Goal: Register for event/course

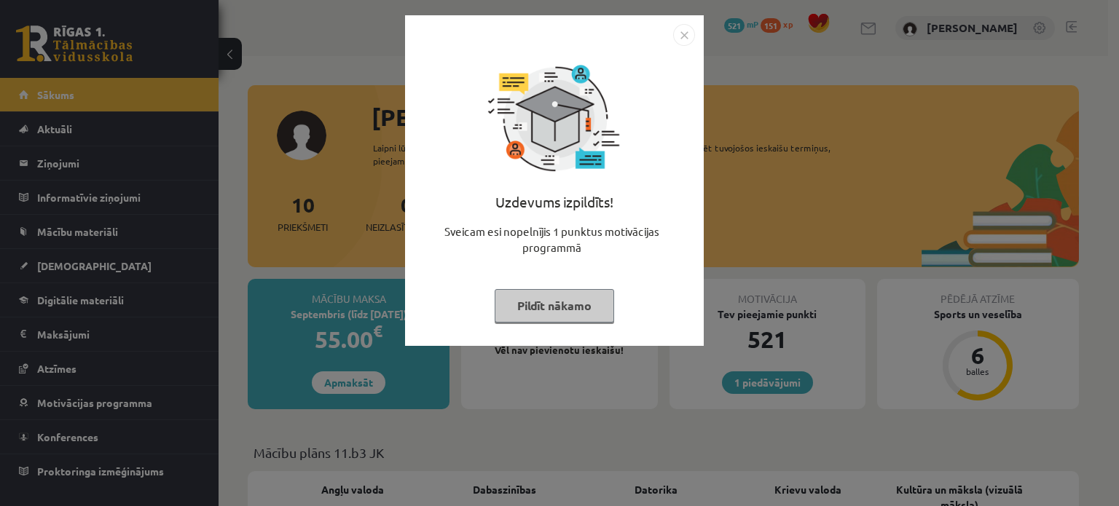
click at [557, 307] on button "Pildīt nākamo" at bounding box center [554, 306] width 119 height 34
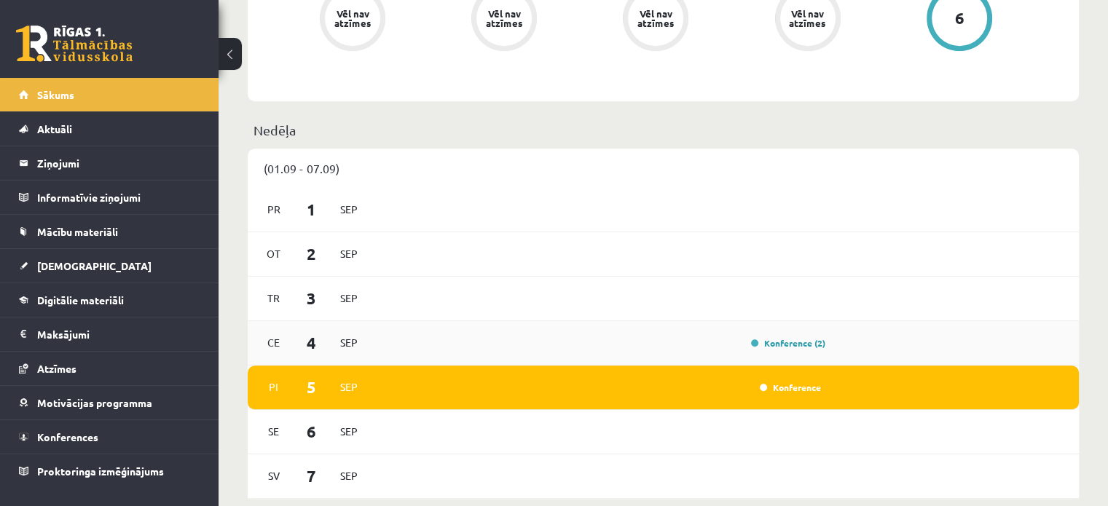
scroll to position [729, 0]
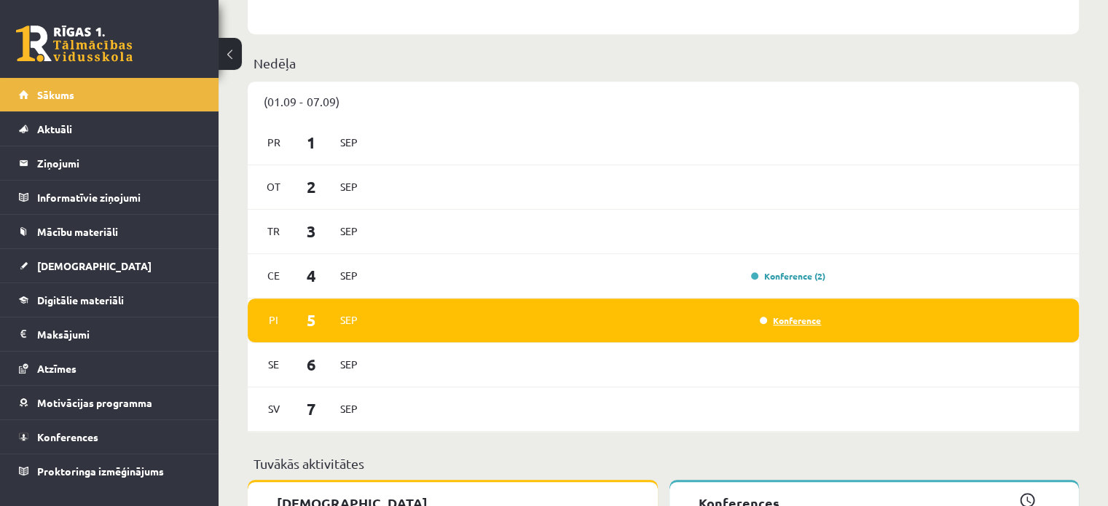
click at [761, 321] on link "Konference" at bounding box center [790, 321] width 61 height 12
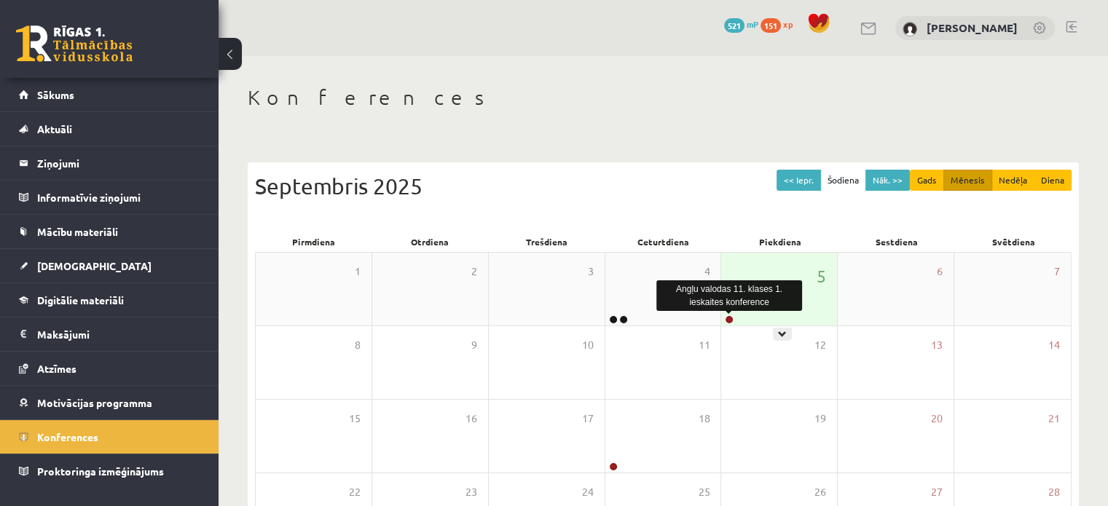
click at [731, 320] on link at bounding box center [729, 319] width 9 height 9
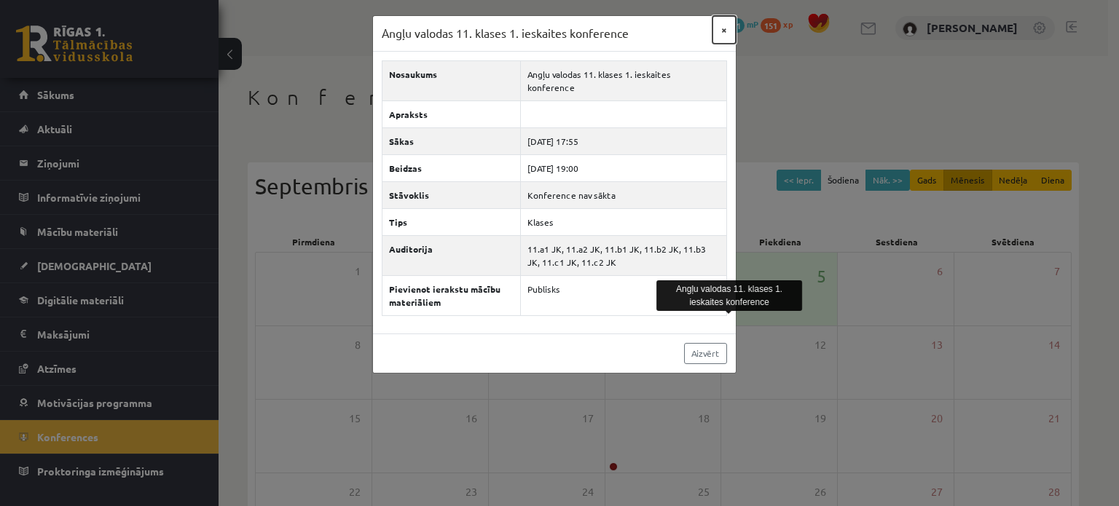
click at [721, 31] on button "×" at bounding box center [724, 30] width 23 height 28
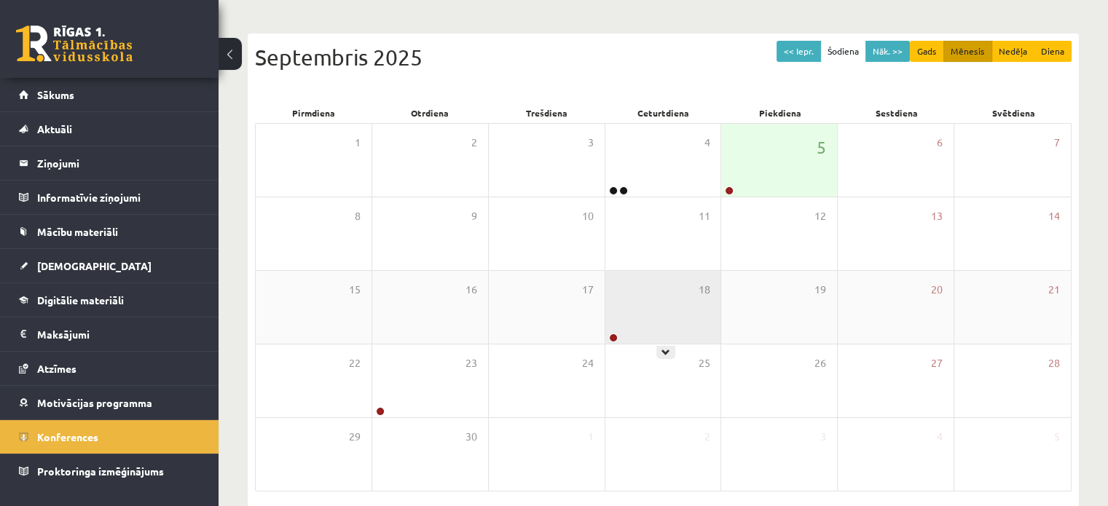
scroll to position [146, 0]
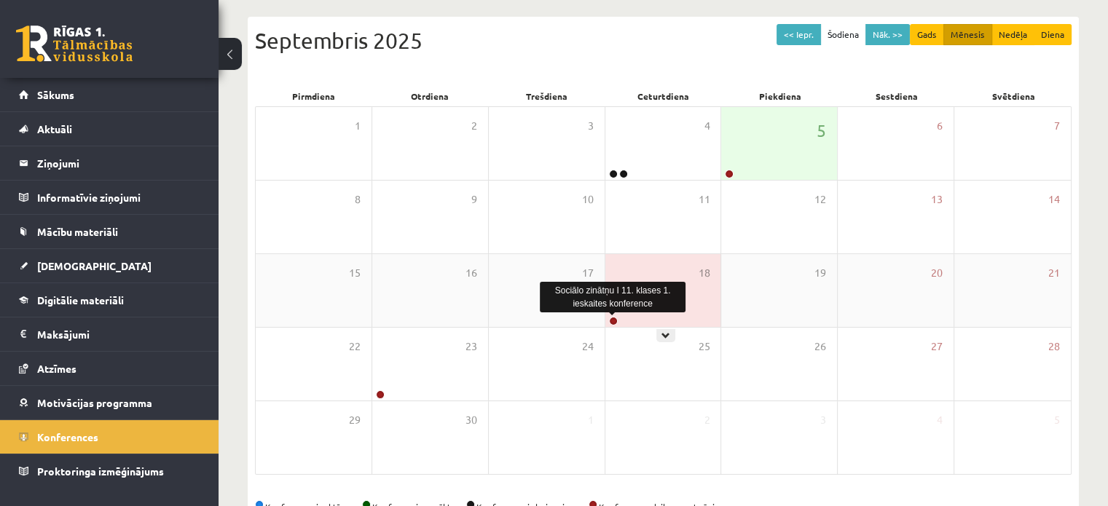
click at [607, 320] on div at bounding box center [612, 322] width 14 height 10
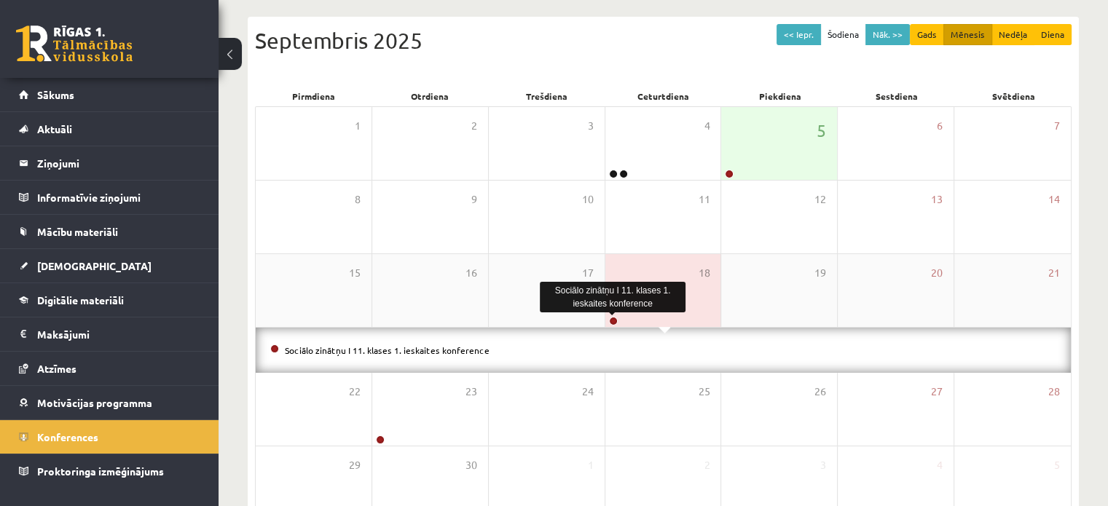
click at [612, 320] on link at bounding box center [613, 321] width 9 height 9
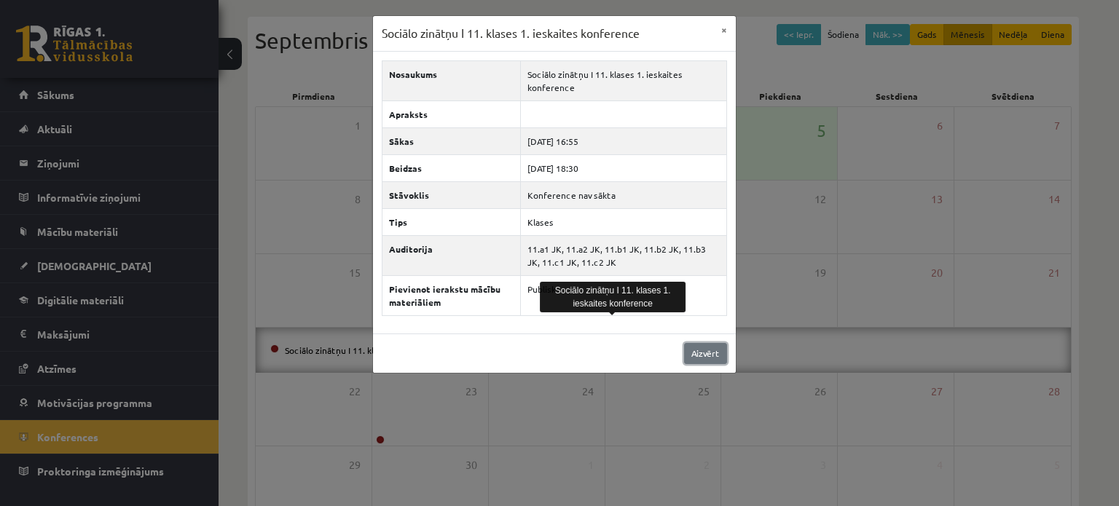
click at [702, 356] on link "Aizvērt" at bounding box center [705, 353] width 43 height 21
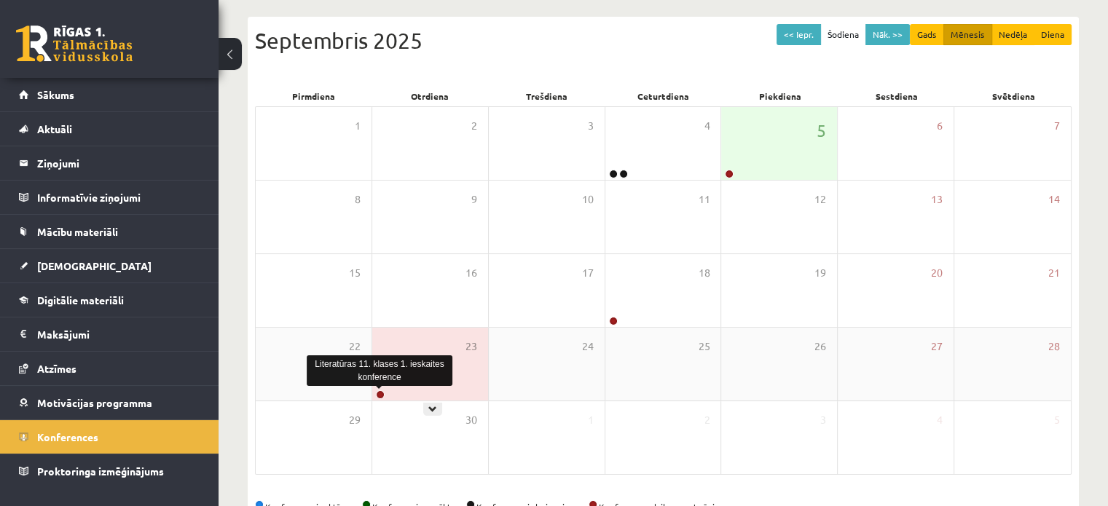
click at [383, 394] on link at bounding box center [380, 395] width 9 height 9
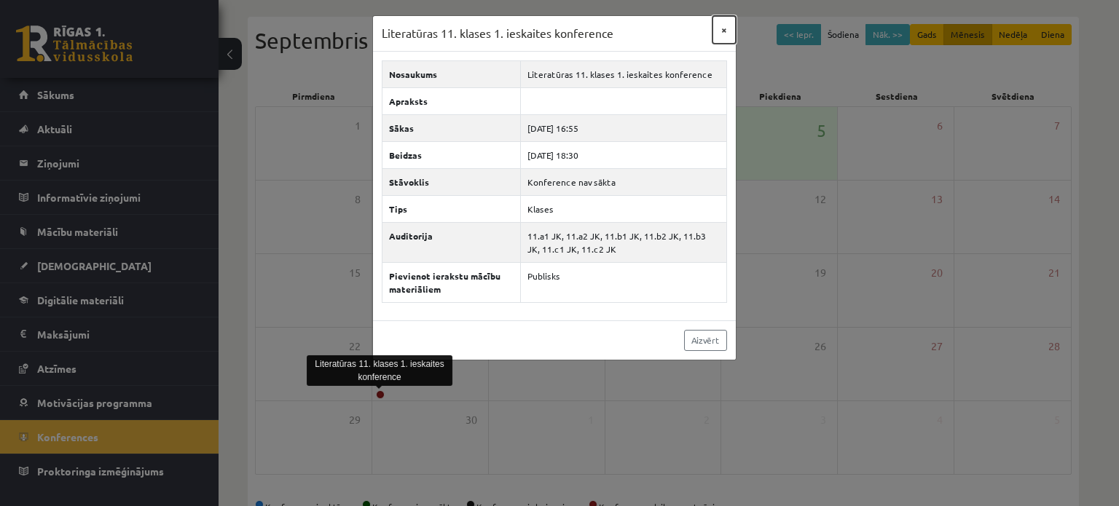
click at [714, 28] on button "×" at bounding box center [724, 30] width 23 height 28
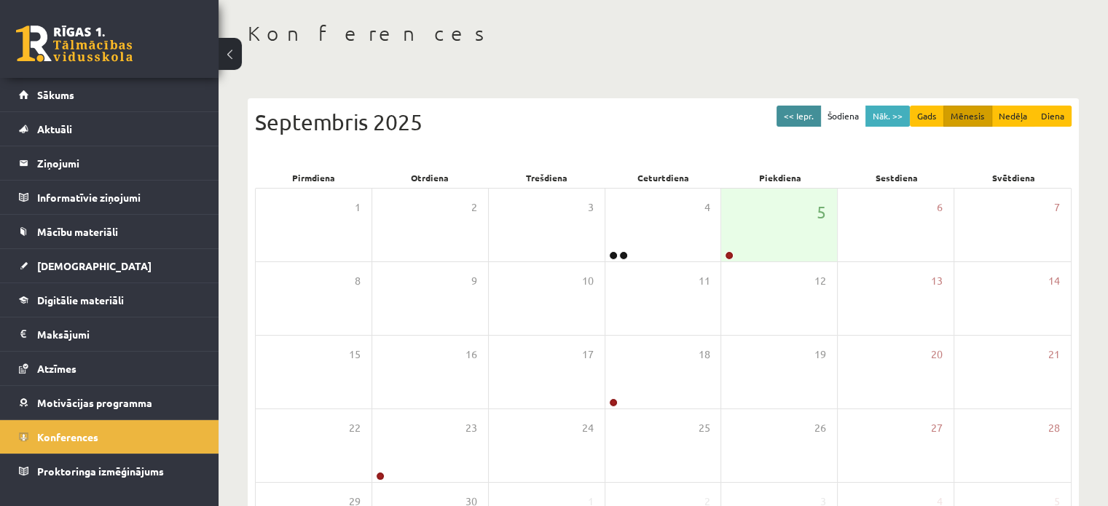
scroll to position [43, 0]
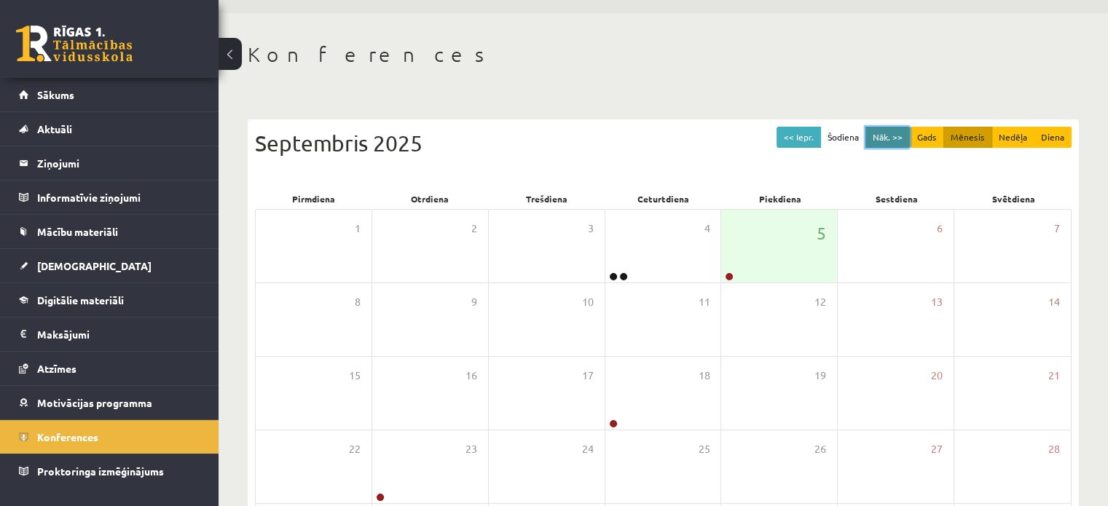
click at [877, 140] on button "Nāk. >>" at bounding box center [888, 137] width 44 height 21
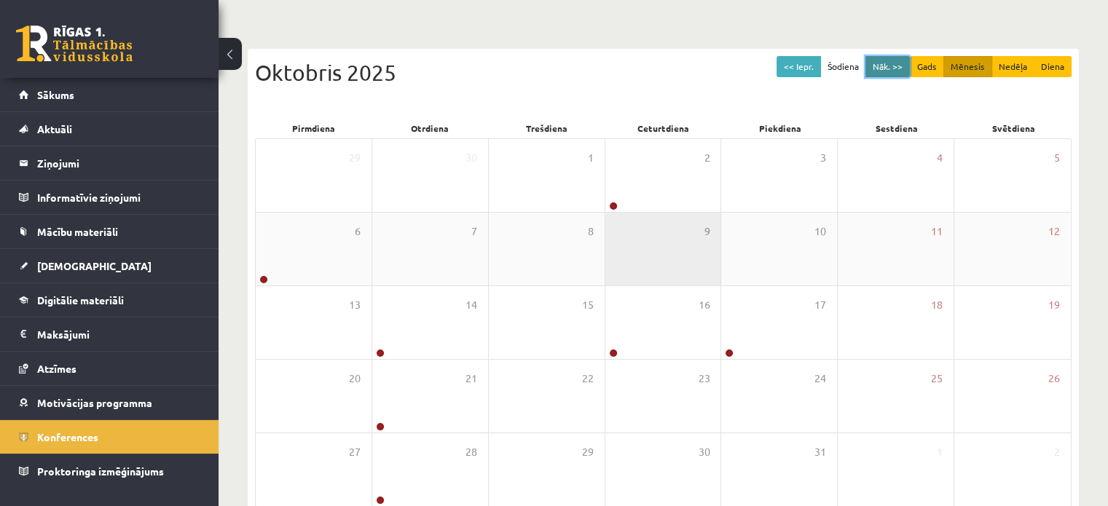
scroll to position [116, 0]
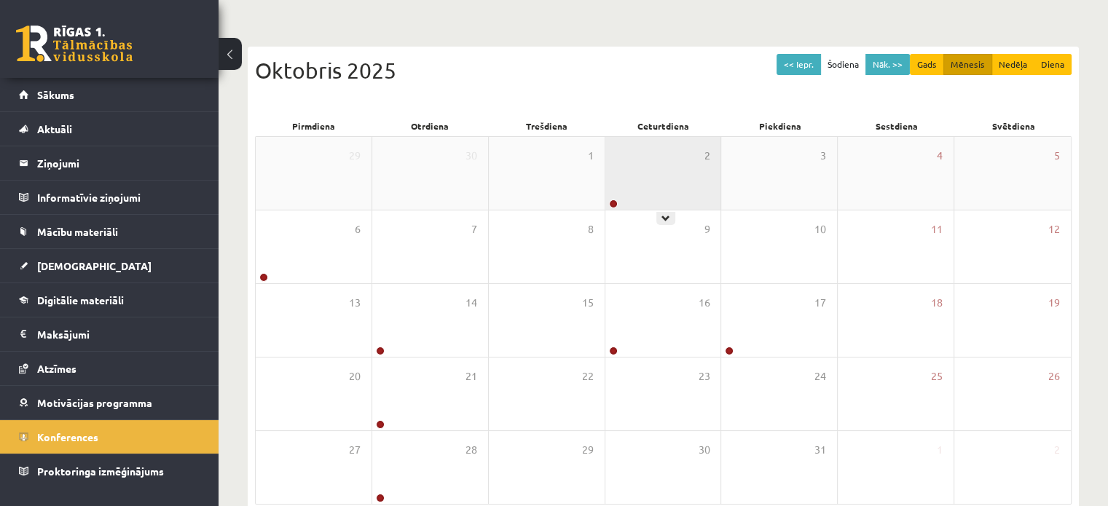
click at [635, 189] on div "2" at bounding box center [663, 173] width 116 height 73
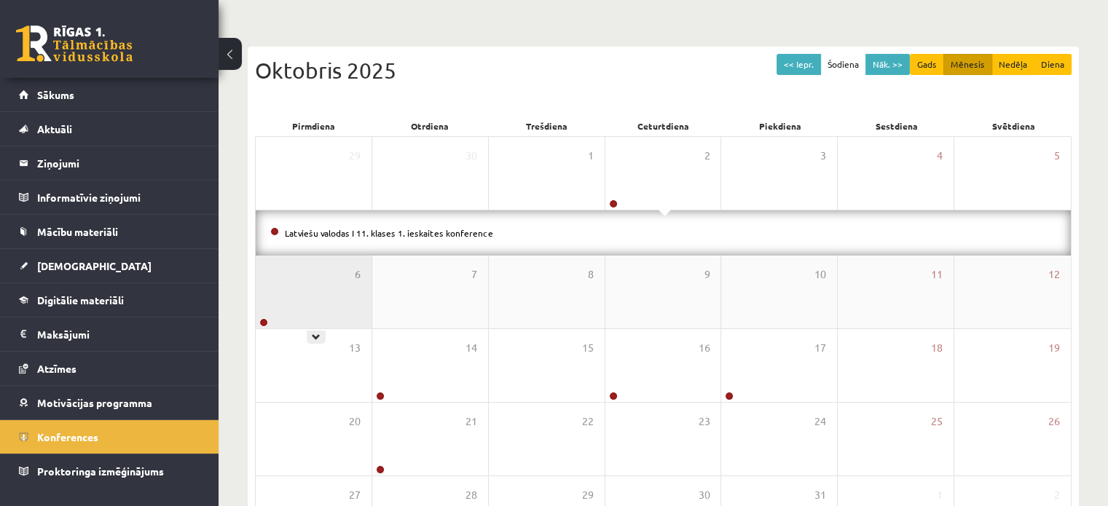
click at [316, 302] on div "6" at bounding box center [314, 292] width 116 height 73
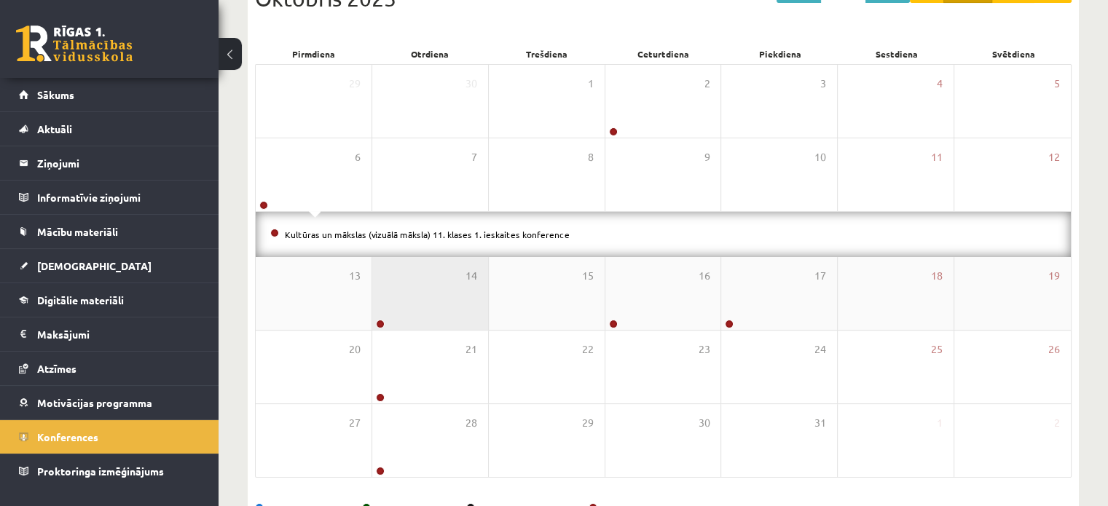
scroll to position [189, 0]
click at [452, 278] on div "14" at bounding box center [430, 292] width 116 height 73
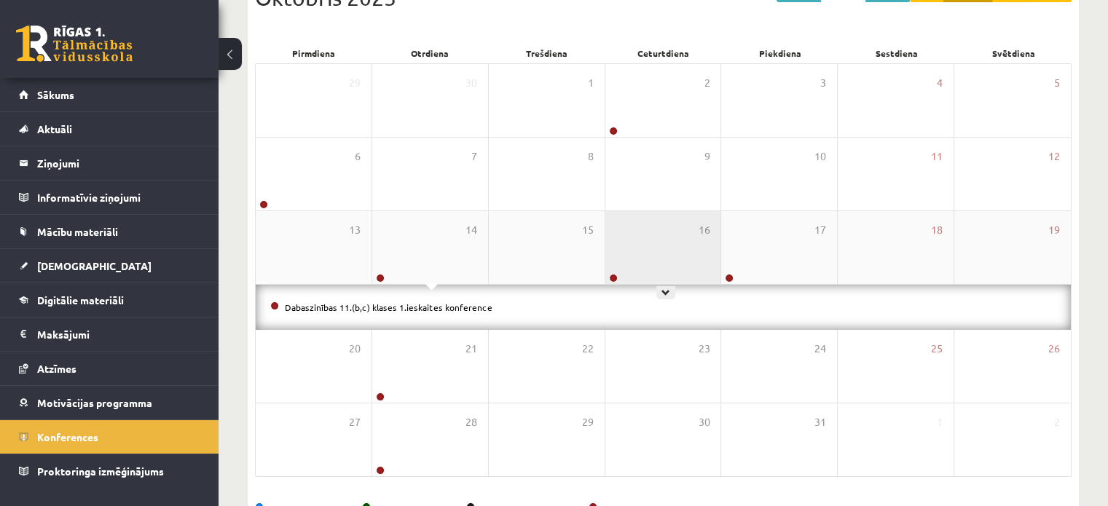
click at [627, 243] on div "16" at bounding box center [663, 247] width 116 height 73
click at [717, 239] on div "16" at bounding box center [663, 247] width 116 height 73
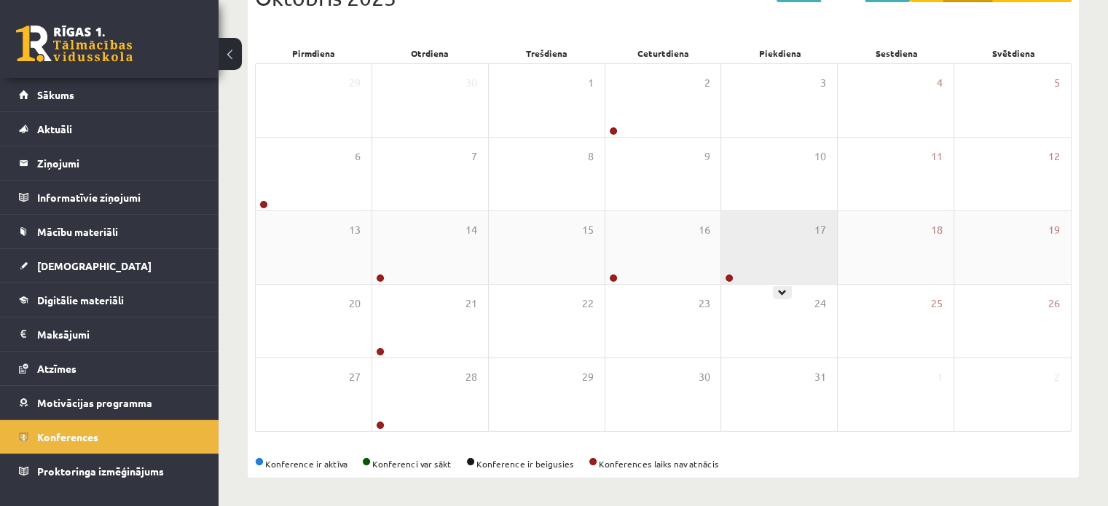
click at [730, 244] on div "17" at bounding box center [779, 247] width 116 height 73
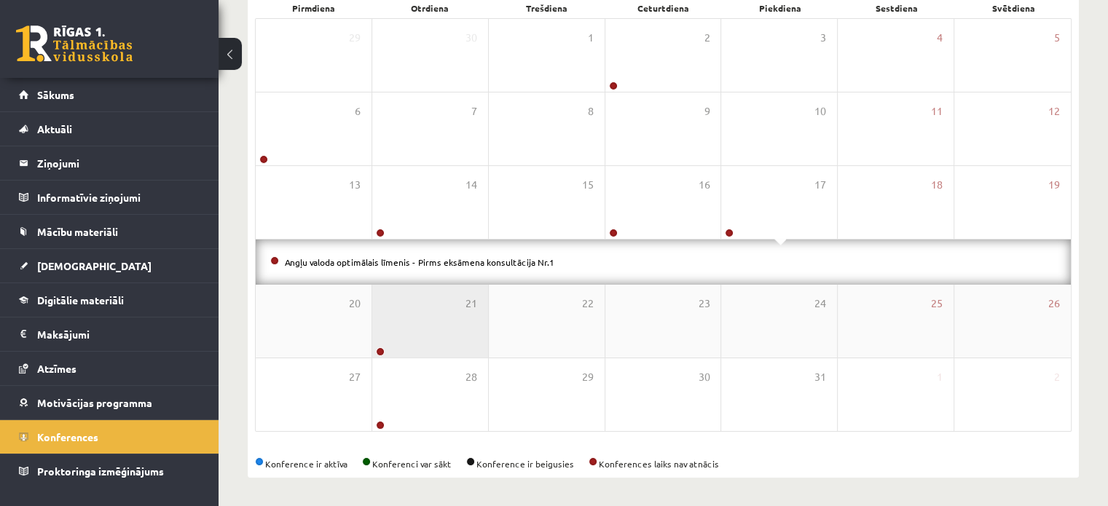
click at [415, 337] on div "21" at bounding box center [430, 321] width 116 height 73
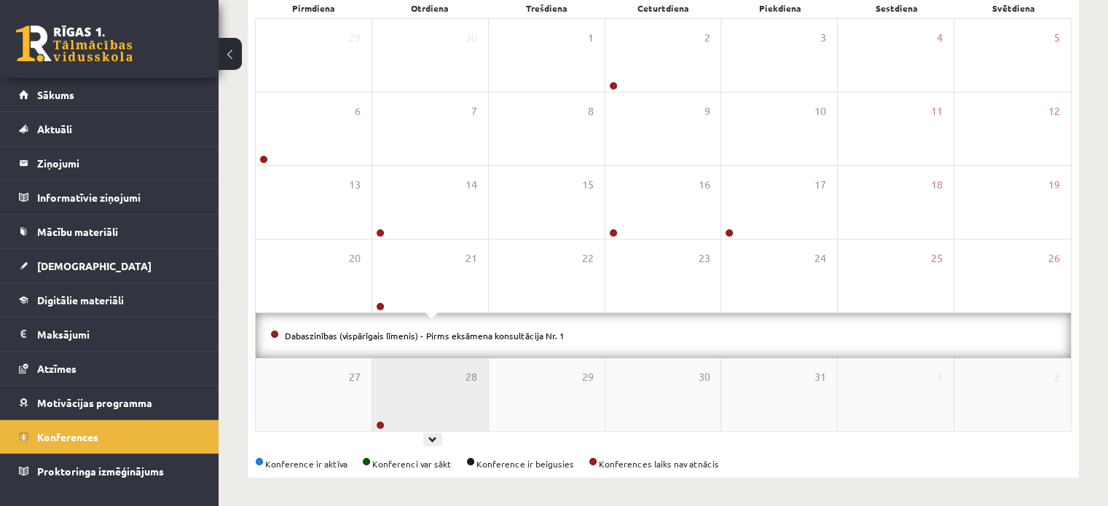
click at [413, 370] on div "28" at bounding box center [430, 394] width 116 height 73
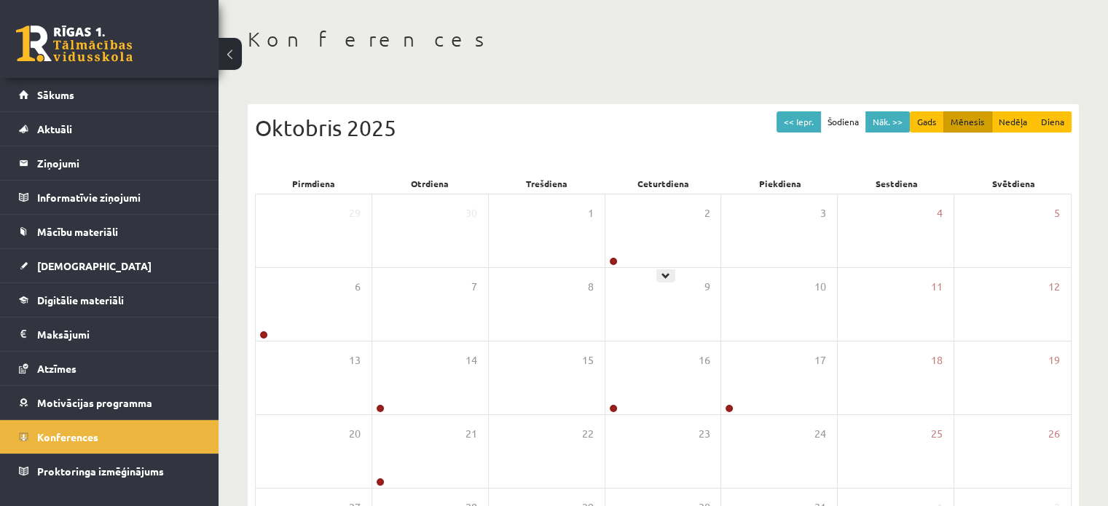
scroll to position [0, 0]
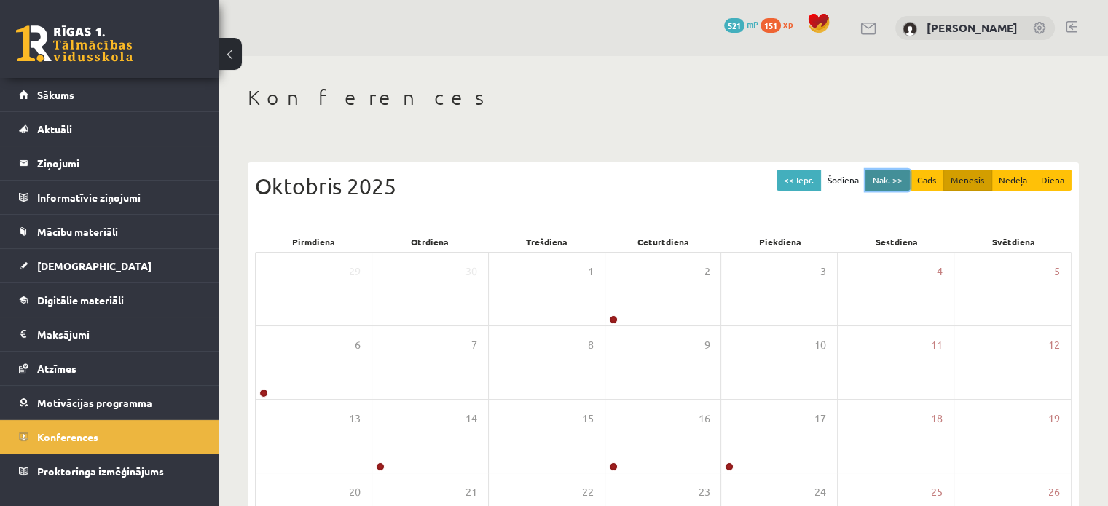
click at [880, 189] on button "Nāk. >>" at bounding box center [888, 180] width 44 height 21
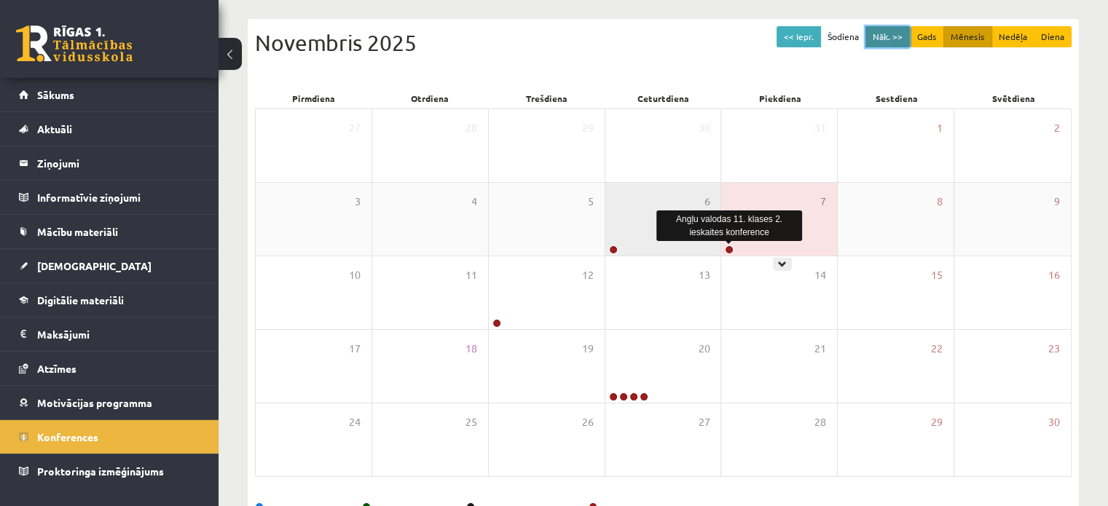
scroll to position [146, 0]
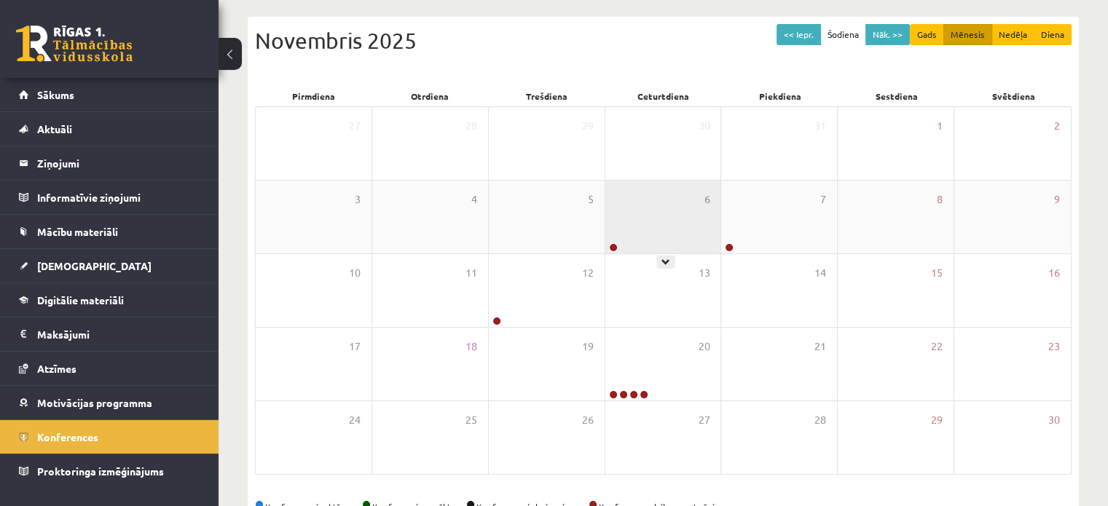
click at [656, 221] on div "6" at bounding box center [663, 217] width 116 height 73
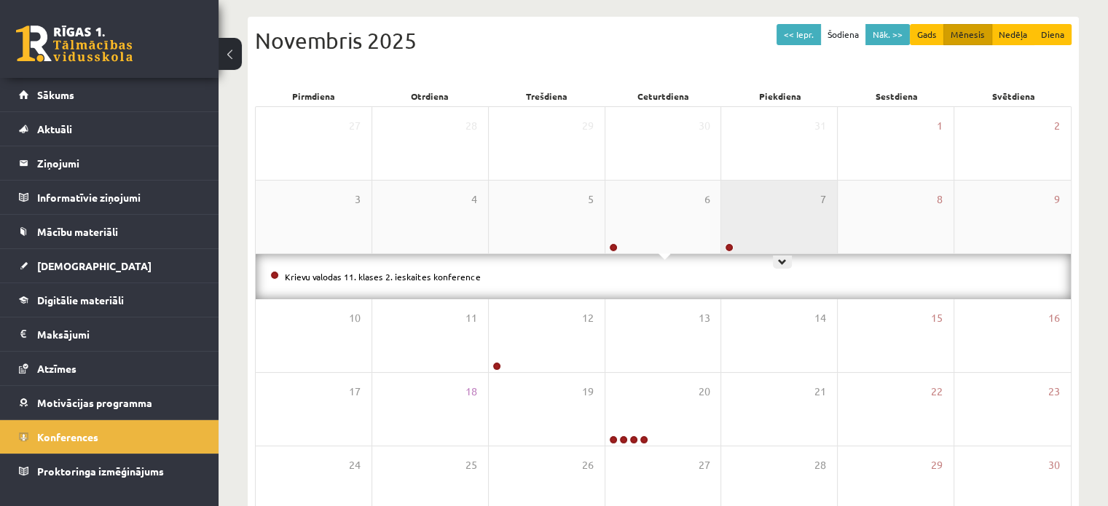
click at [769, 215] on div "7" at bounding box center [779, 217] width 116 height 73
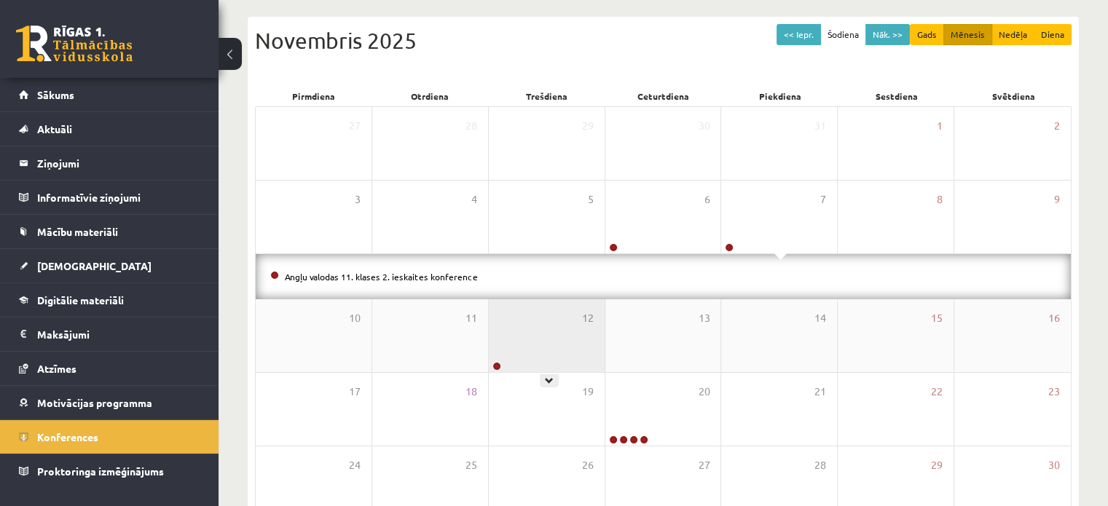
click at [519, 331] on div "12" at bounding box center [547, 335] width 116 height 73
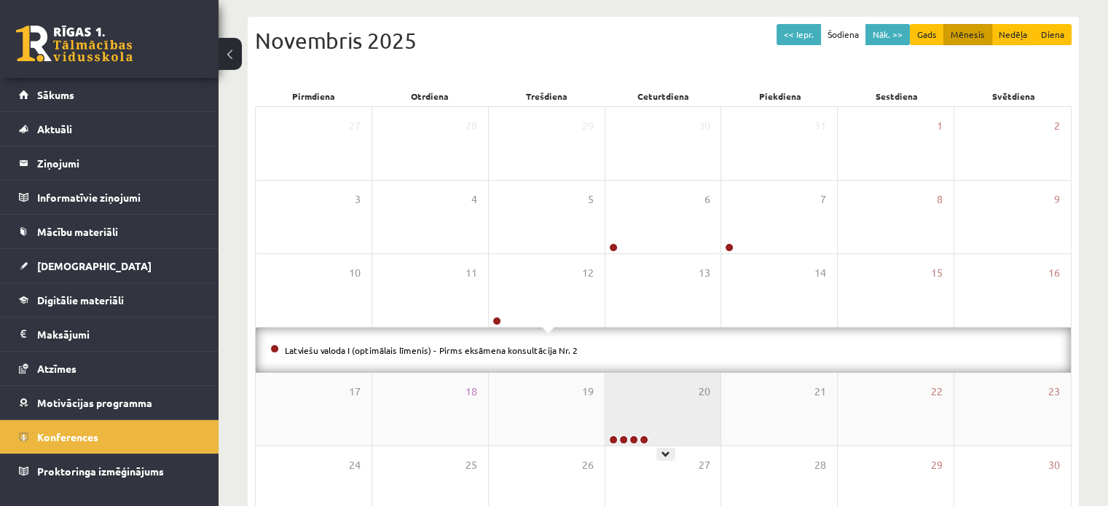
click at [648, 393] on div "20" at bounding box center [663, 409] width 116 height 73
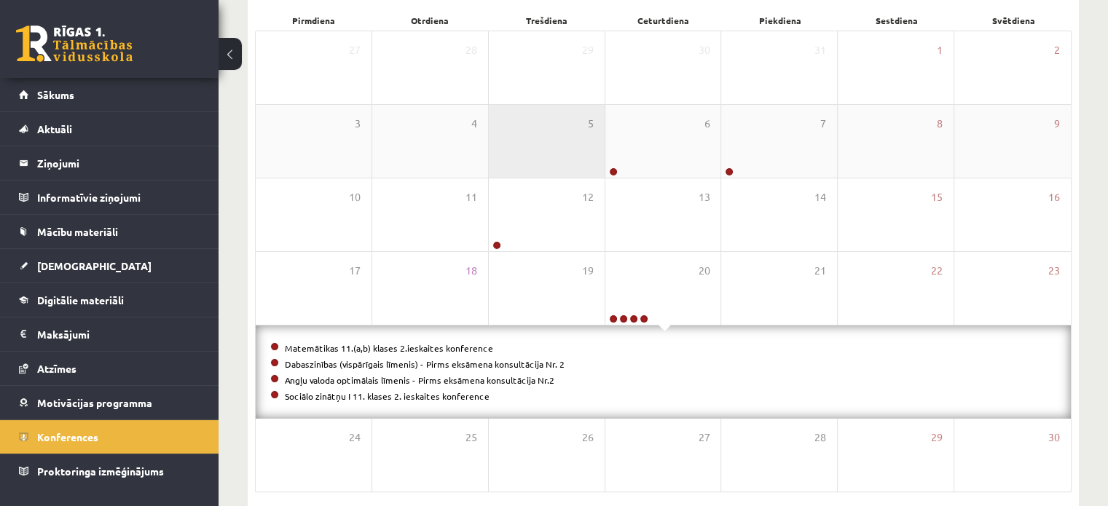
scroll to position [63, 0]
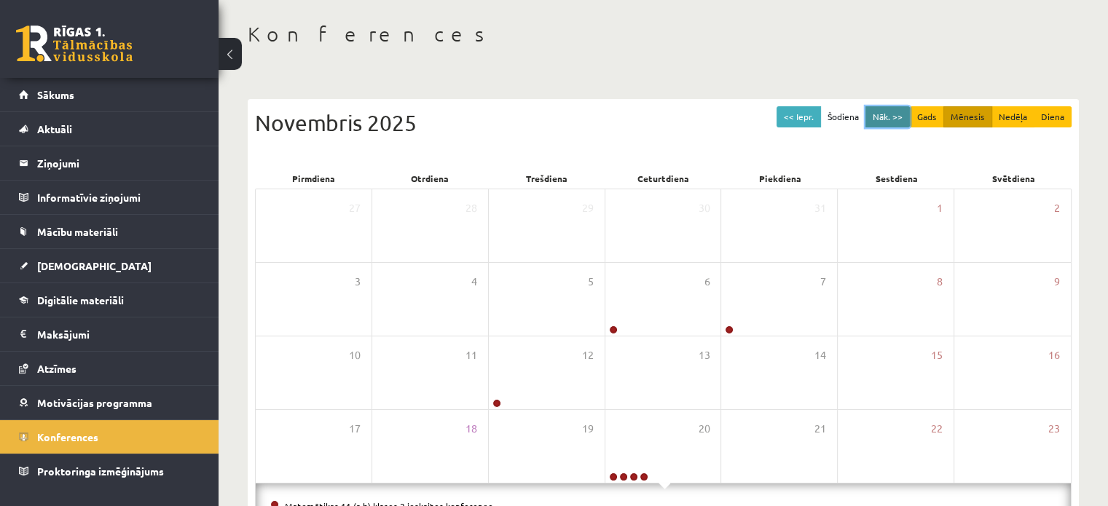
drag, startPoint x: 884, startPoint y: 119, endPoint x: 824, endPoint y: 166, distance: 76.2
click at [884, 116] on button "Nāk. >>" at bounding box center [888, 116] width 44 height 21
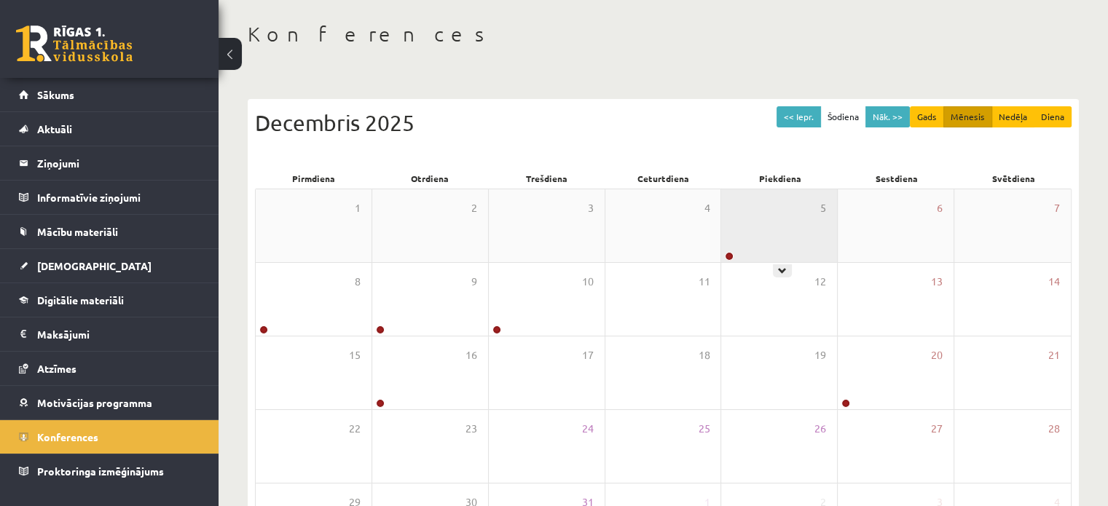
drag, startPoint x: 734, startPoint y: 246, endPoint x: 733, endPoint y: 238, distance: 8.1
click at [733, 244] on div "5" at bounding box center [779, 225] width 116 height 73
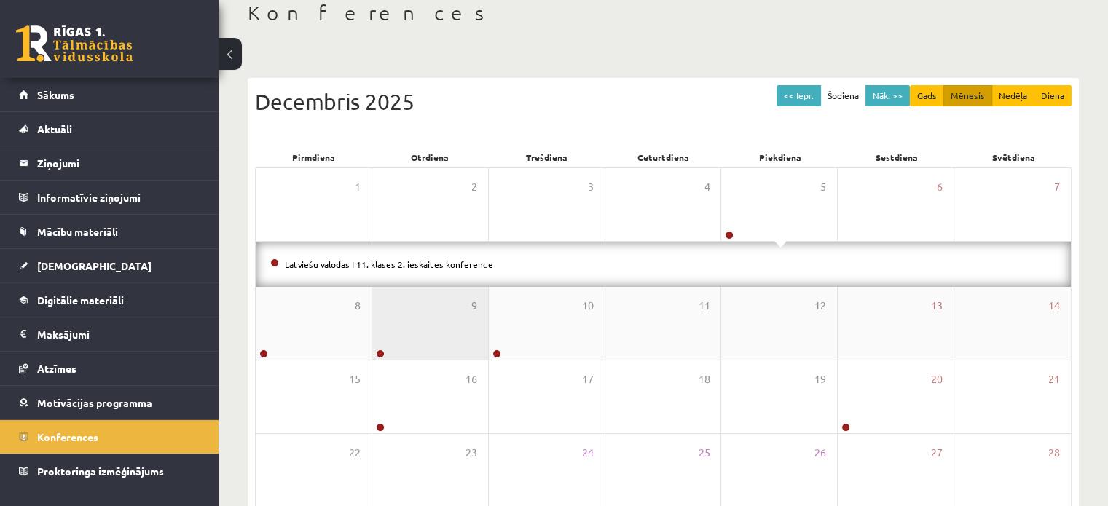
scroll to position [136, 0]
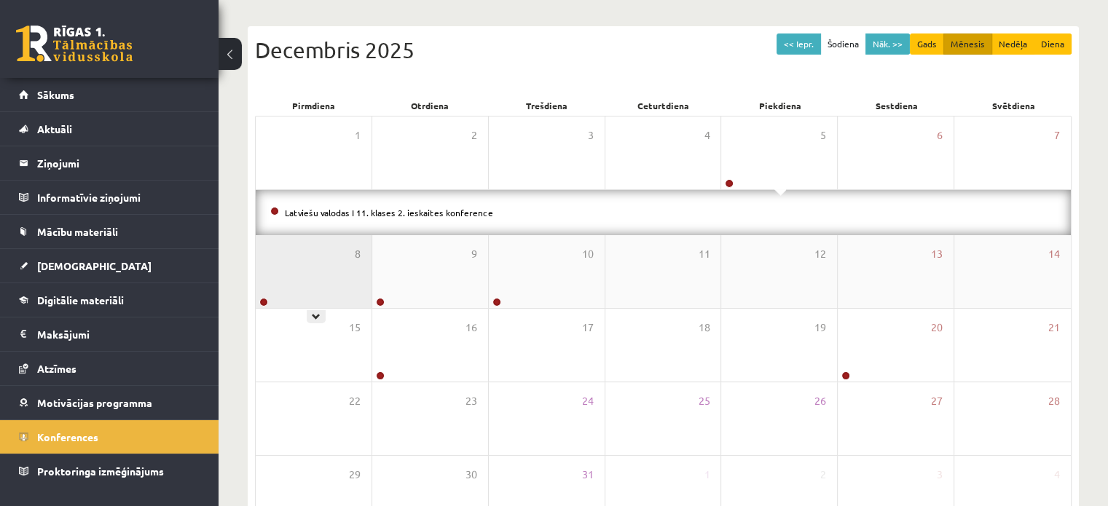
click at [316, 246] on div "8" at bounding box center [314, 271] width 116 height 73
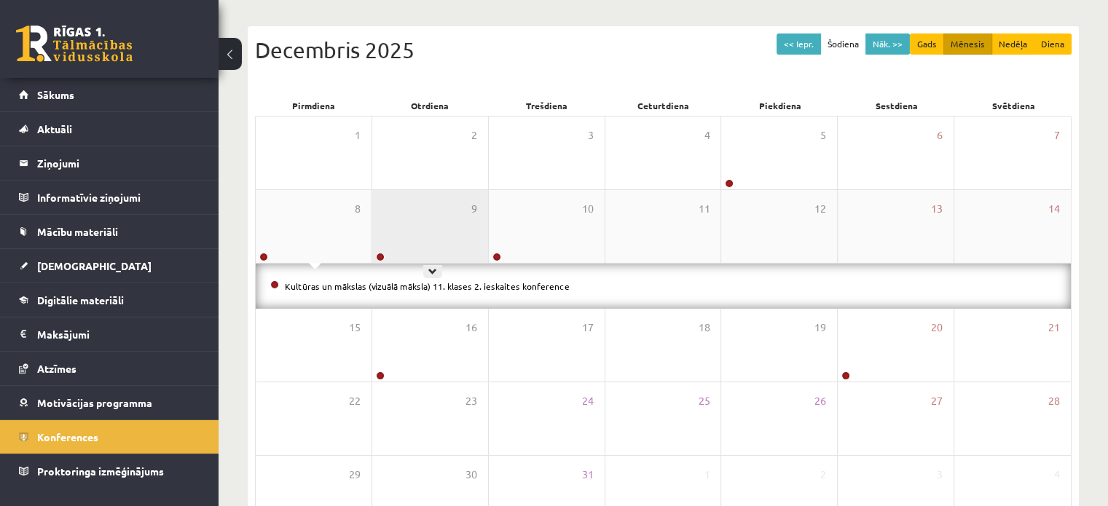
click at [425, 238] on div "9" at bounding box center [430, 226] width 116 height 73
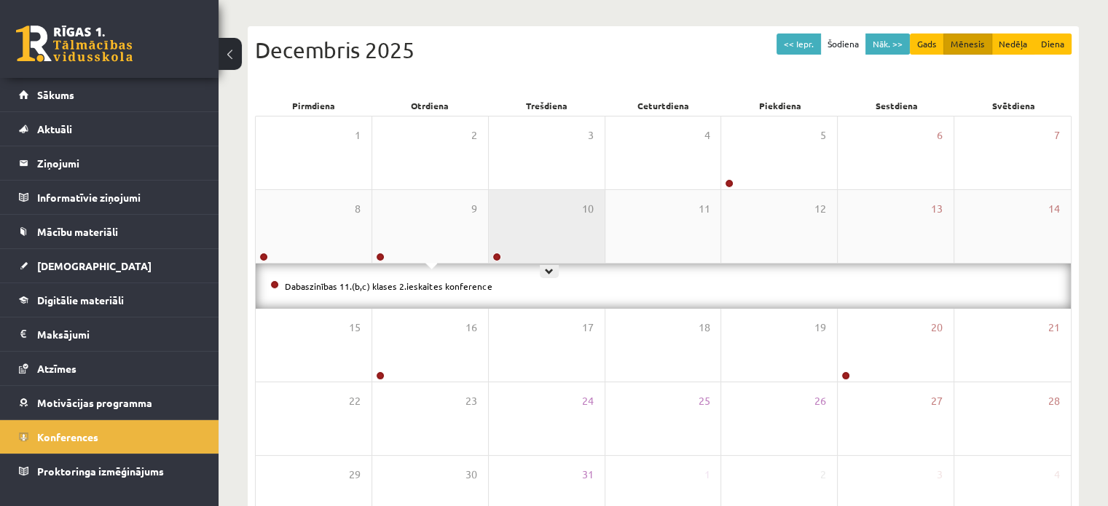
click at [534, 230] on div "10" at bounding box center [547, 226] width 116 height 73
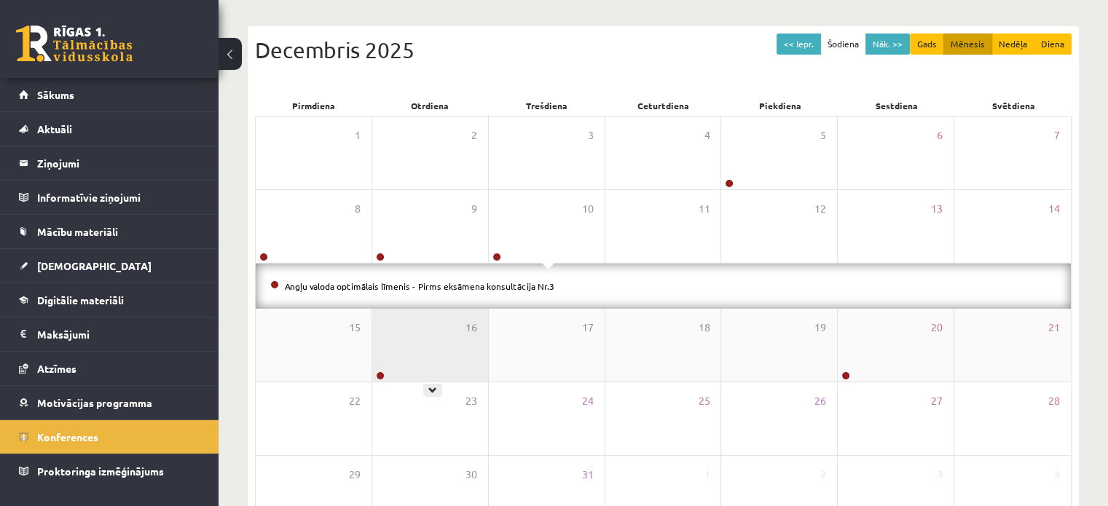
click at [459, 335] on div "16" at bounding box center [430, 345] width 116 height 73
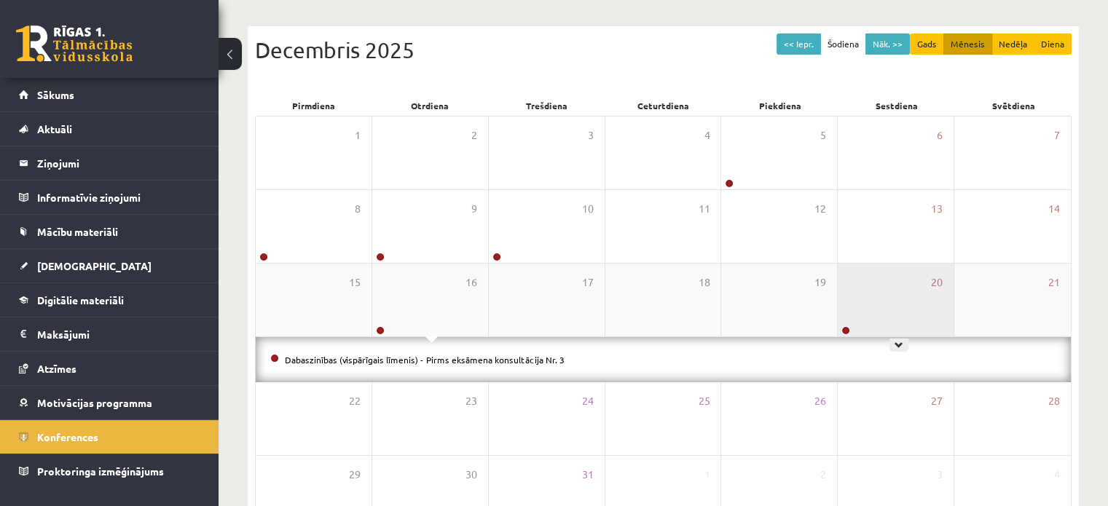
click at [867, 302] on div "20" at bounding box center [896, 300] width 116 height 73
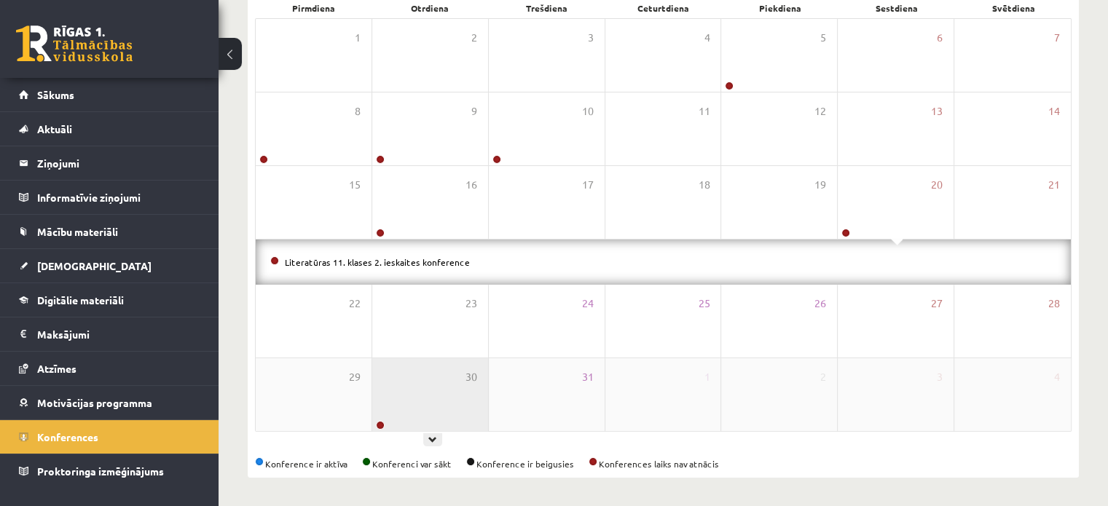
click at [451, 403] on div "30" at bounding box center [430, 394] width 116 height 73
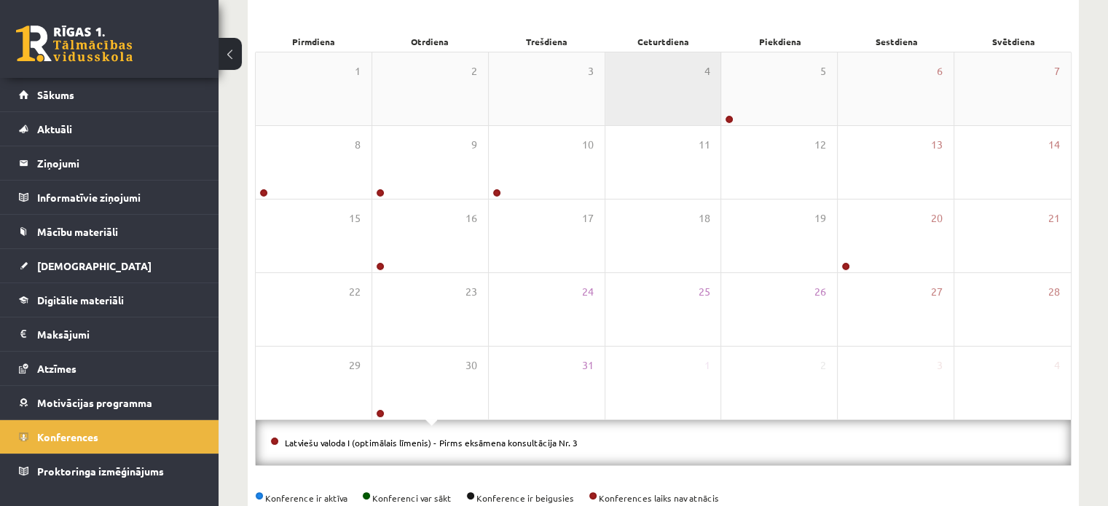
scroll to position [88, 0]
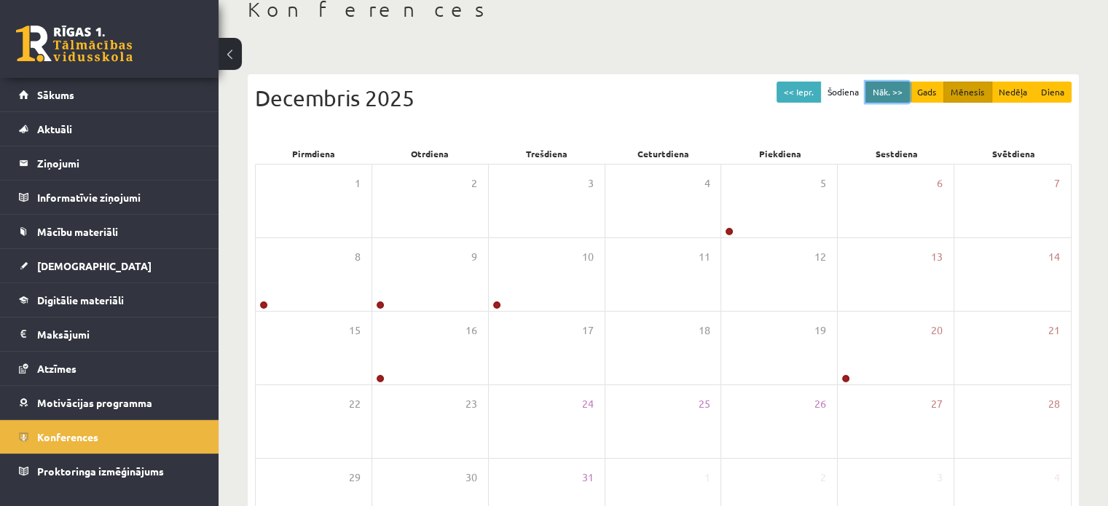
click at [874, 95] on button "Nāk. >>" at bounding box center [888, 92] width 44 height 21
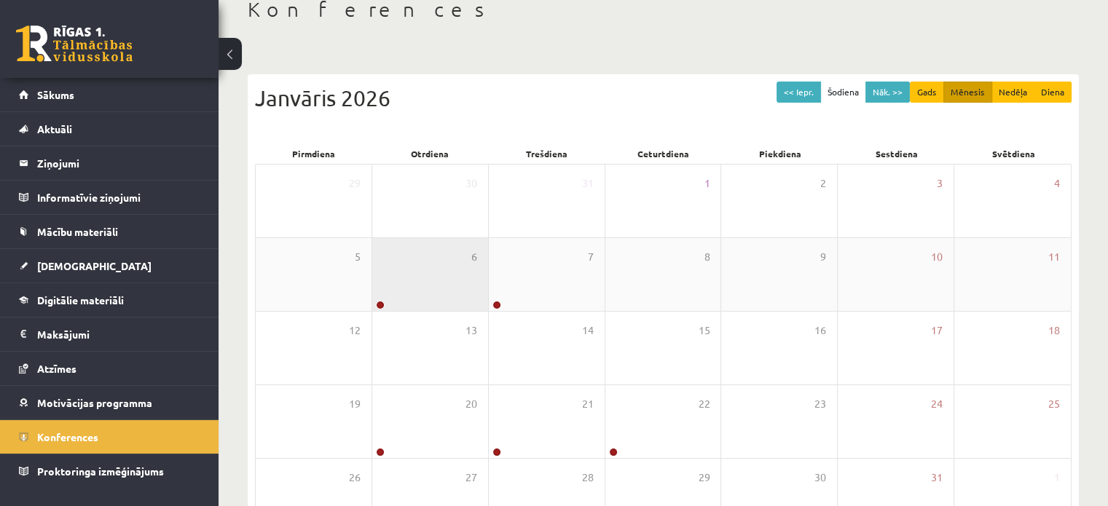
click at [417, 282] on div "6" at bounding box center [430, 274] width 116 height 73
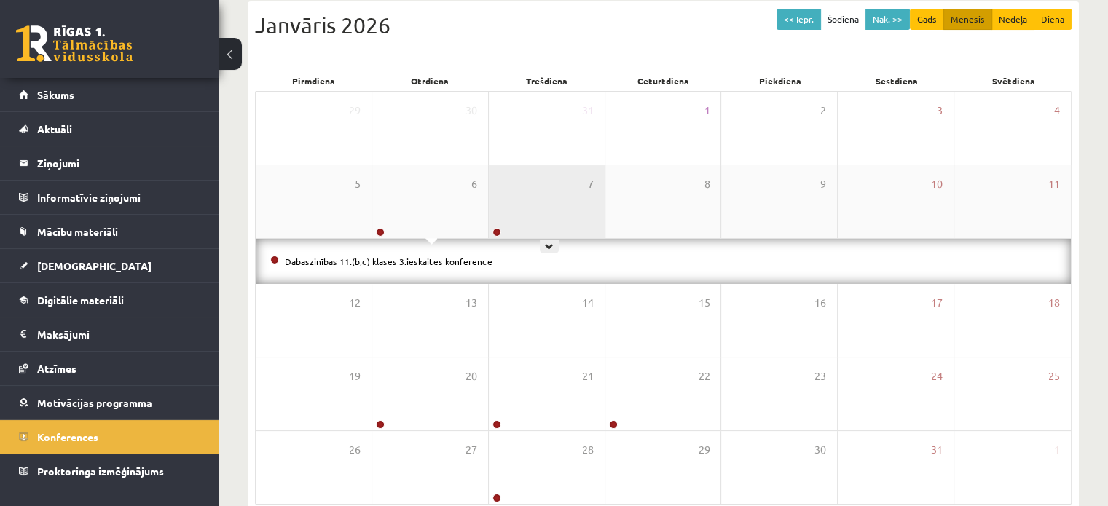
click at [541, 186] on div "7" at bounding box center [547, 201] width 116 height 73
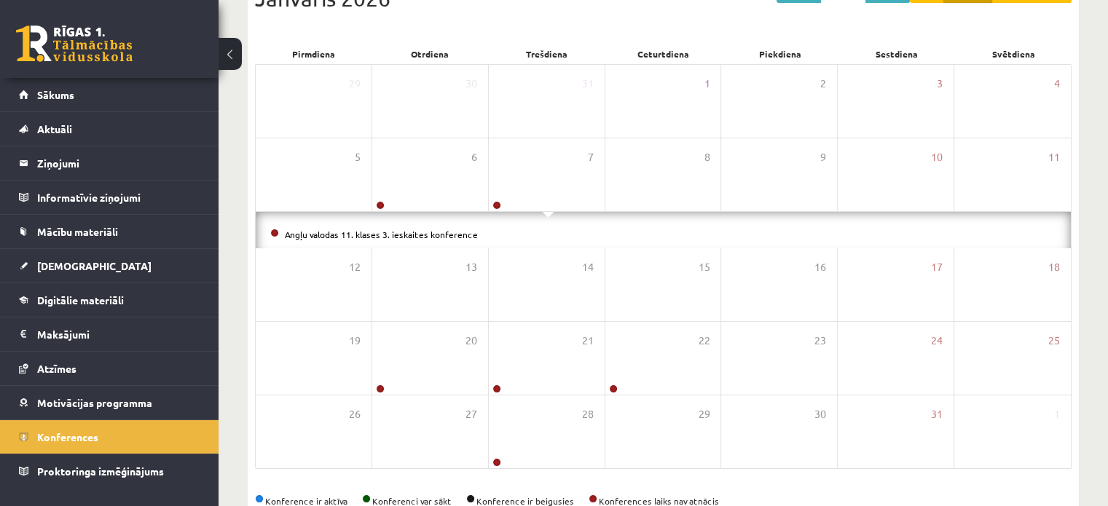
scroll to position [189, 0]
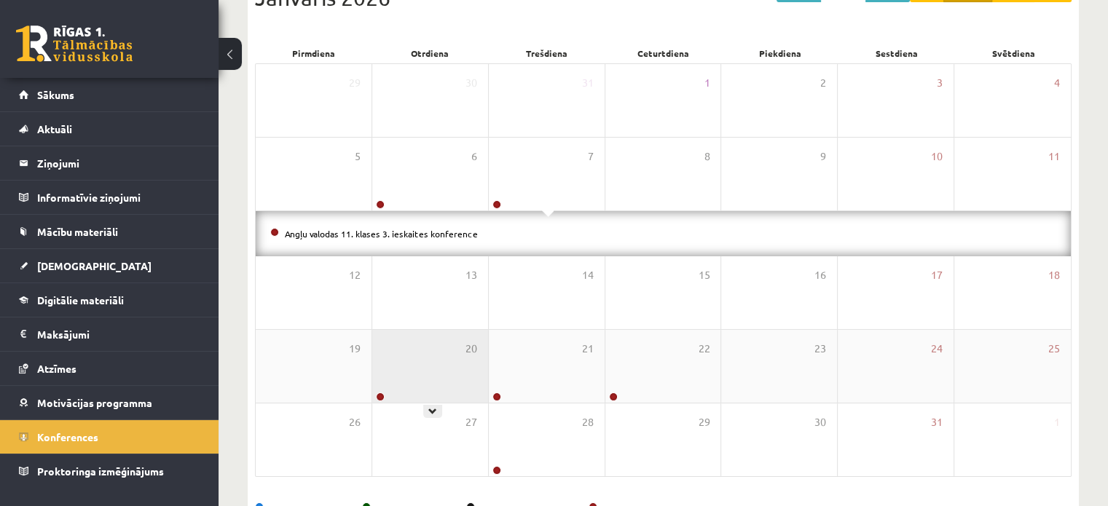
click at [452, 346] on div "20" at bounding box center [430, 366] width 116 height 73
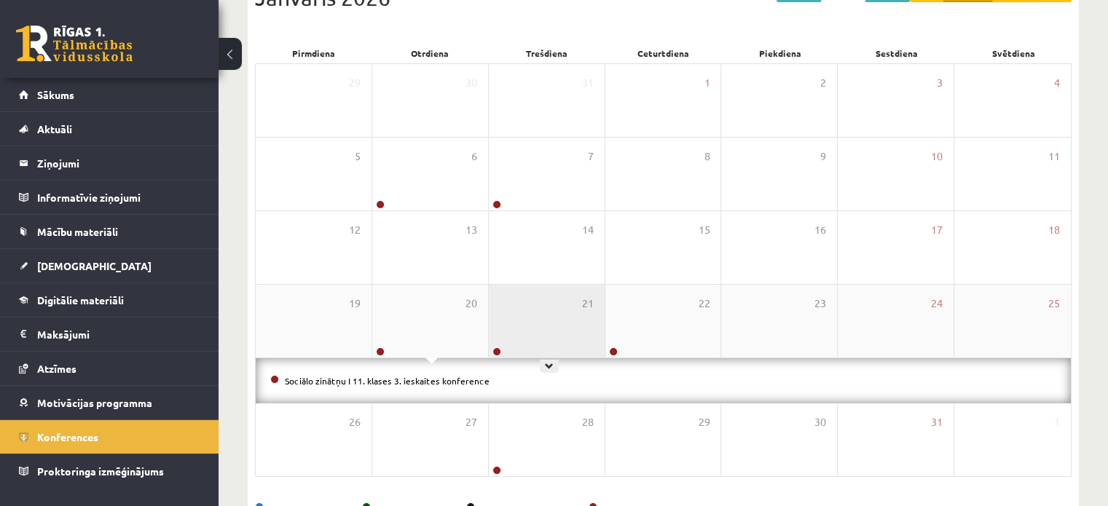
click at [544, 316] on div "21" at bounding box center [547, 321] width 116 height 73
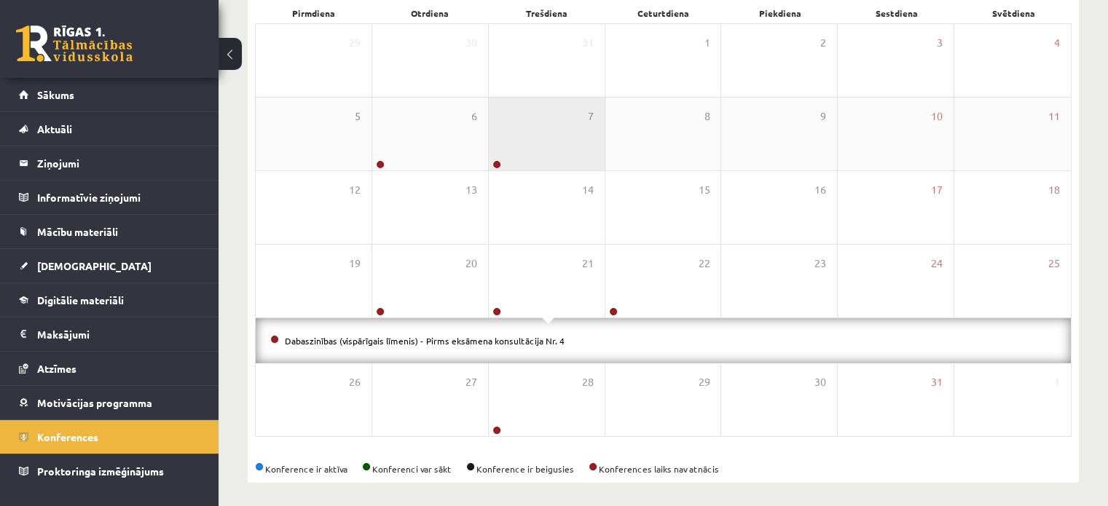
scroll to position [234, 0]
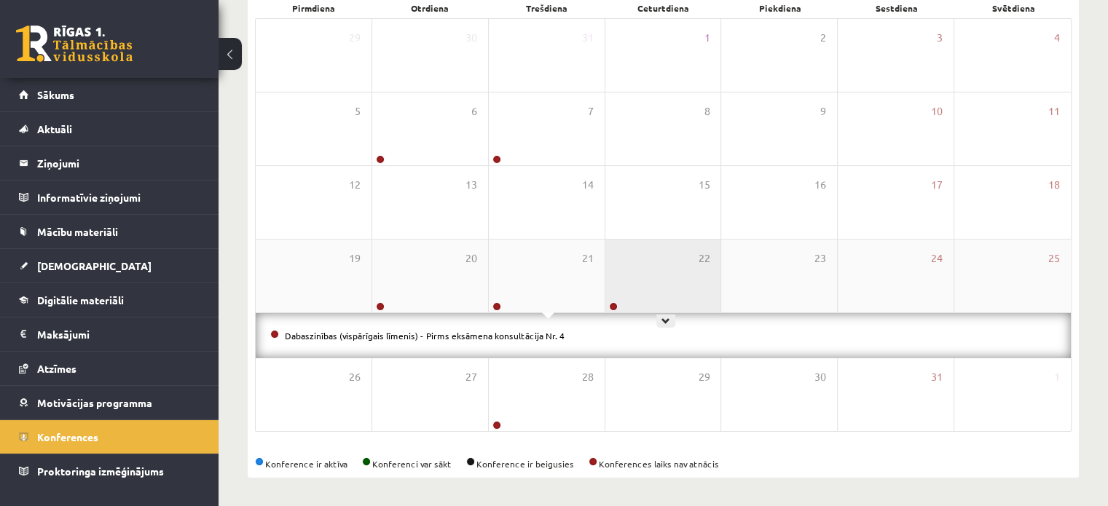
click at [653, 269] on div "22" at bounding box center [663, 276] width 116 height 73
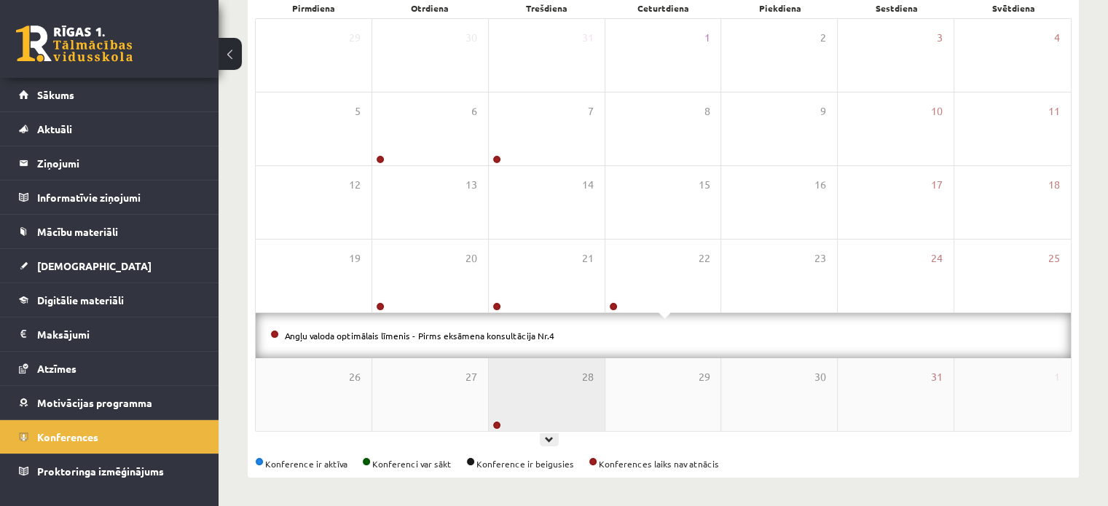
click at [546, 384] on div "28" at bounding box center [547, 394] width 116 height 73
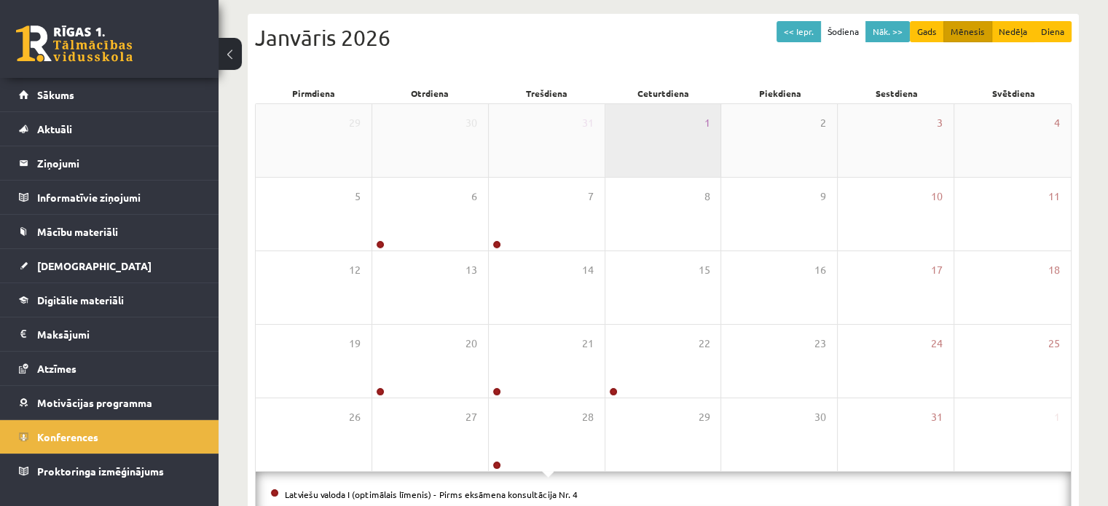
scroll to position [15, 0]
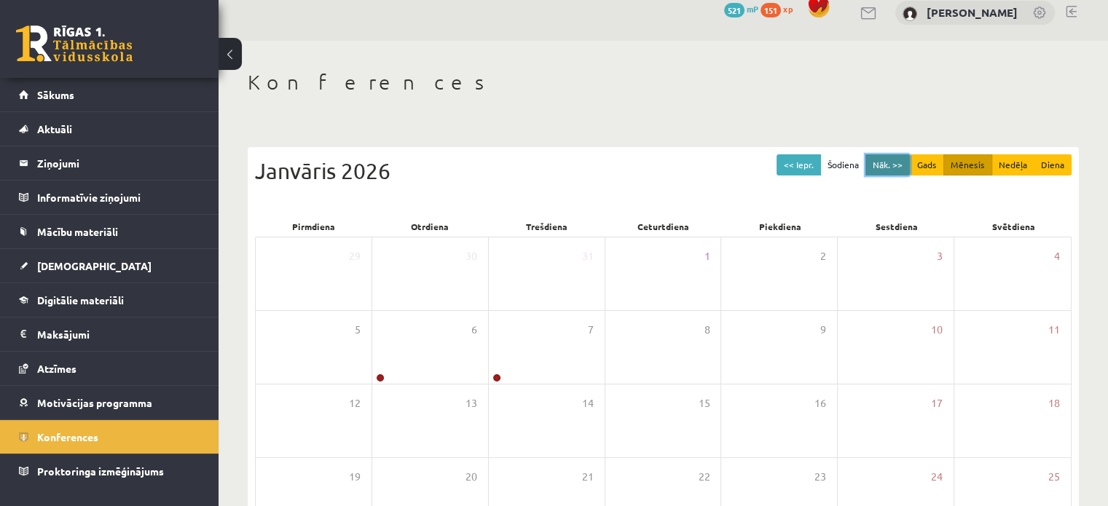
click at [901, 173] on button "Nāk. >>" at bounding box center [888, 164] width 44 height 21
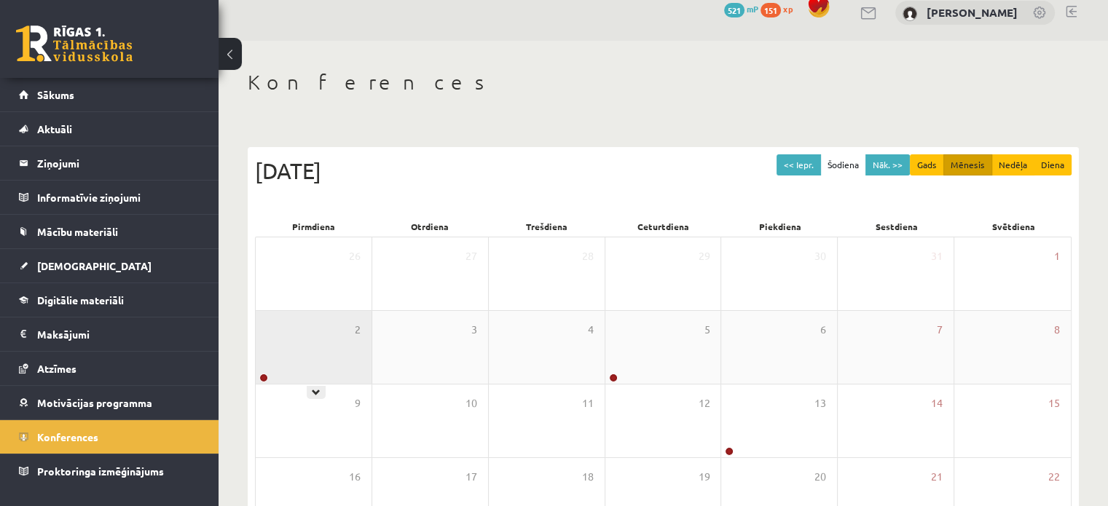
click at [352, 367] on div "2" at bounding box center [314, 347] width 116 height 73
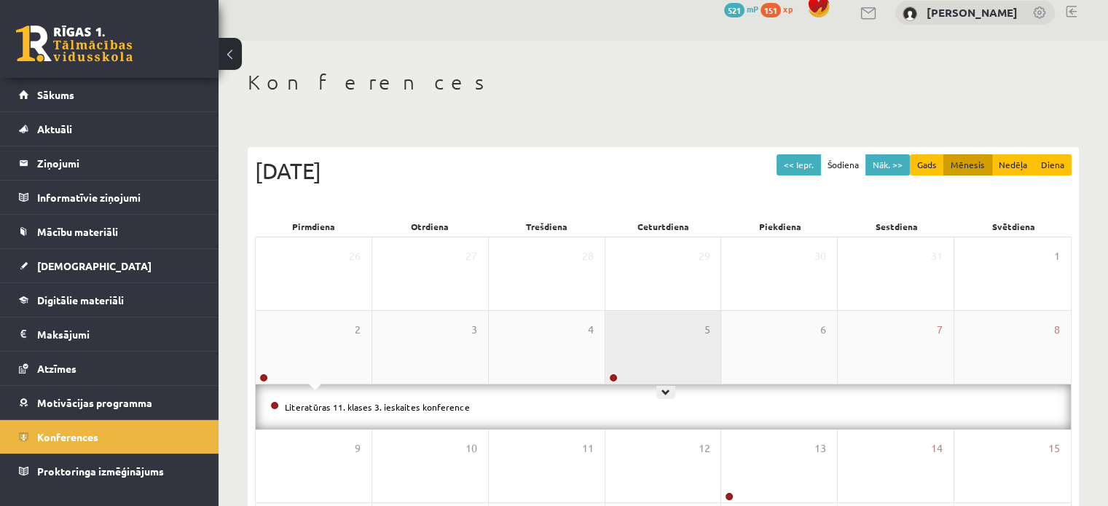
click at [638, 366] on div "5" at bounding box center [663, 347] width 116 height 73
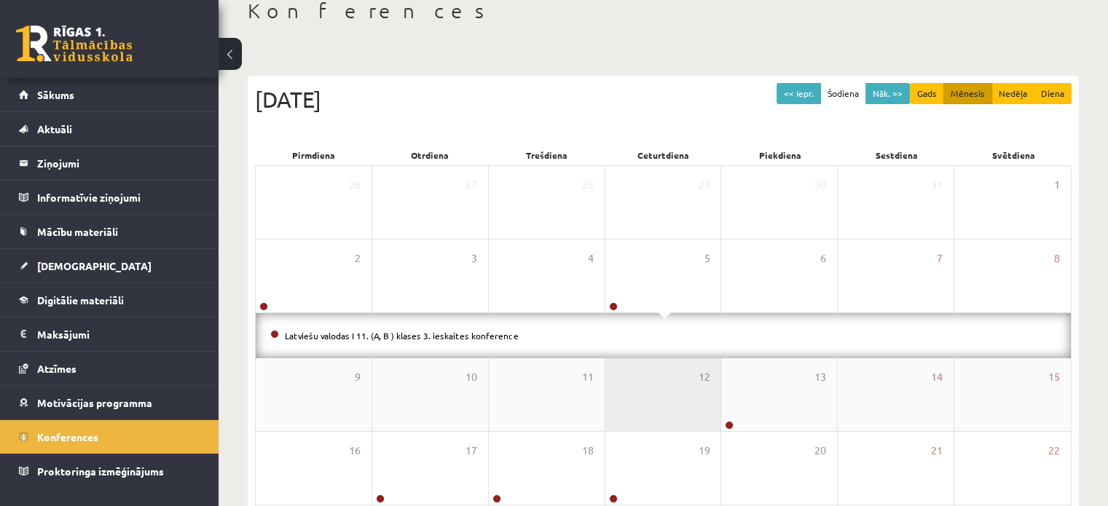
scroll to position [88, 0]
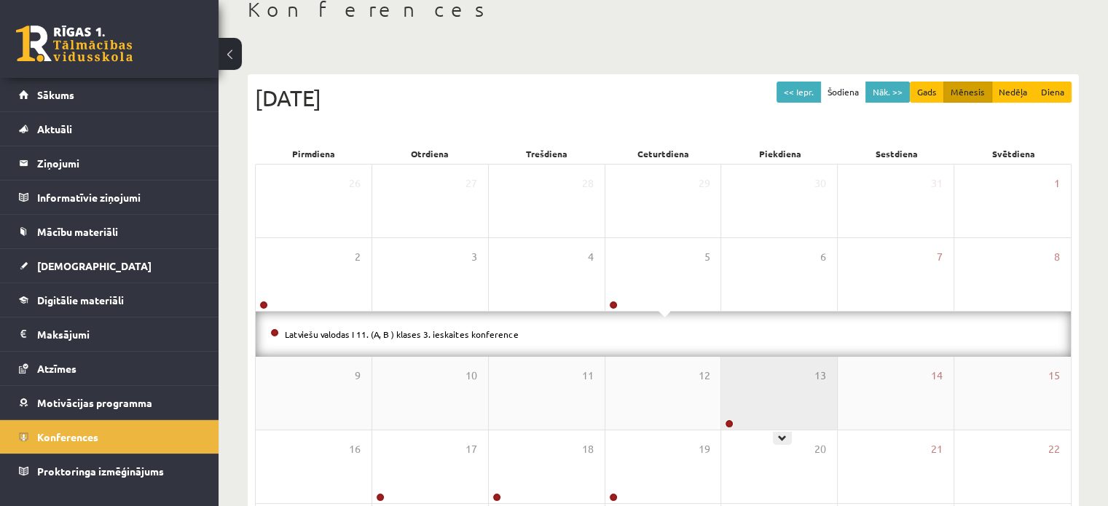
click at [745, 398] on div "13" at bounding box center [779, 393] width 116 height 73
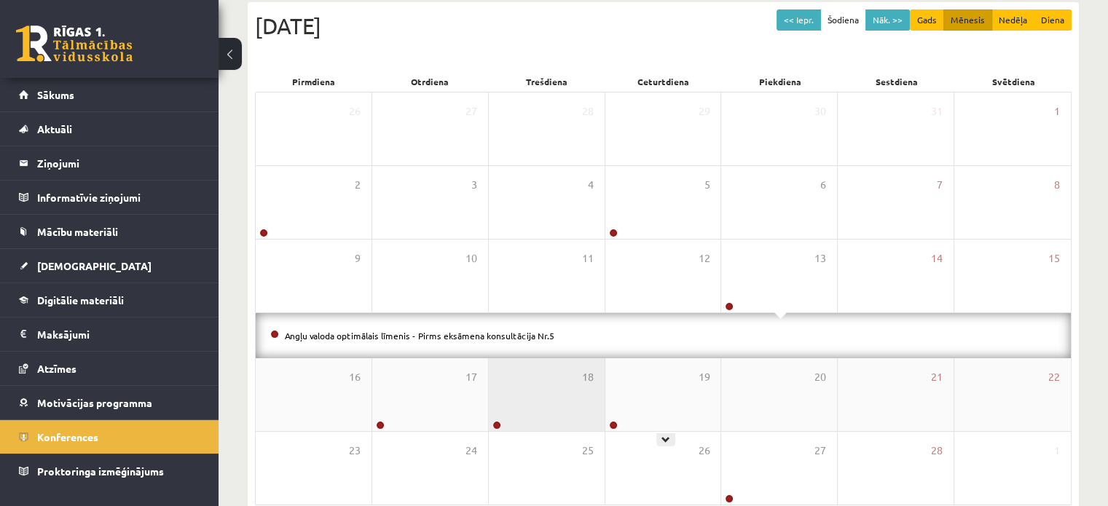
scroll to position [161, 0]
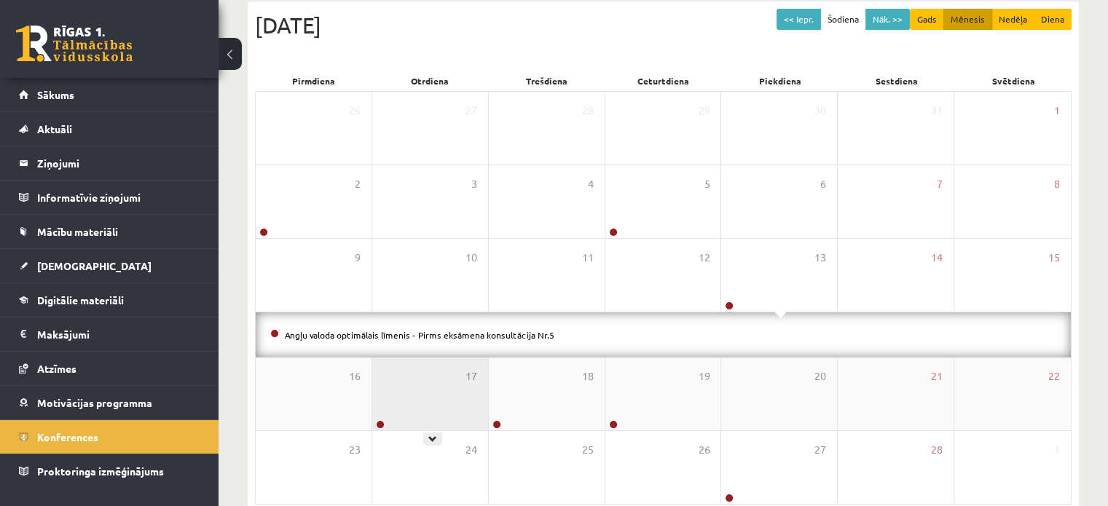
click at [412, 393] on div "17" at bounding box center [430, 394] width 116 height 73
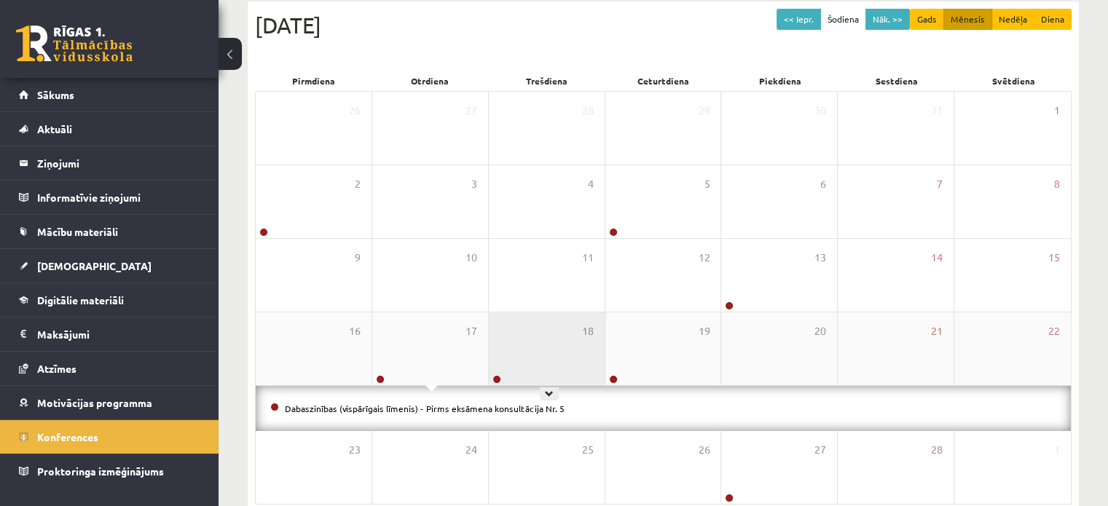
click at [505, 355] on div "18" at bounding box center [547, 349] width 116 height 73
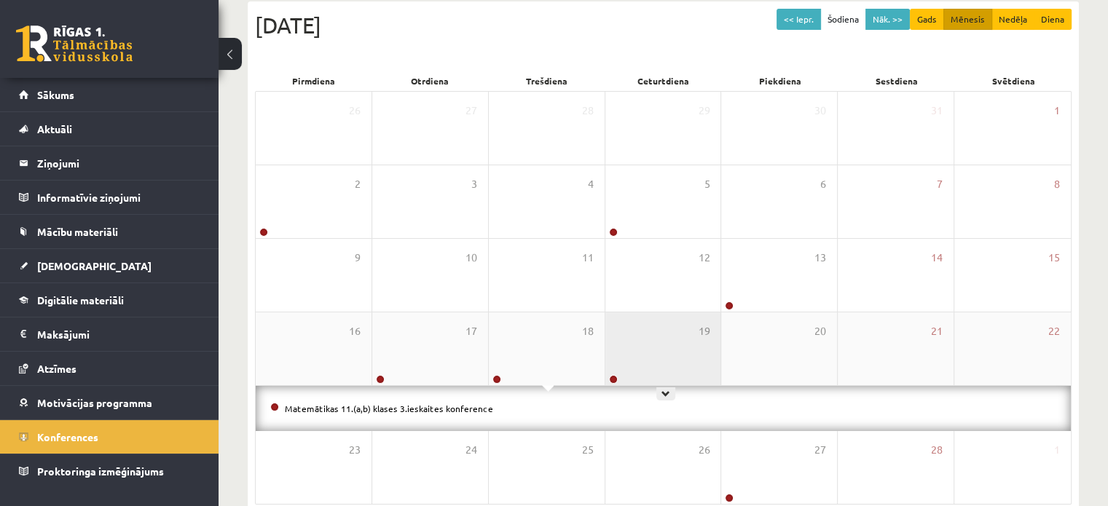
click at [633, 339] on div "19" at bounding box center [663, 349] width 116 height 73
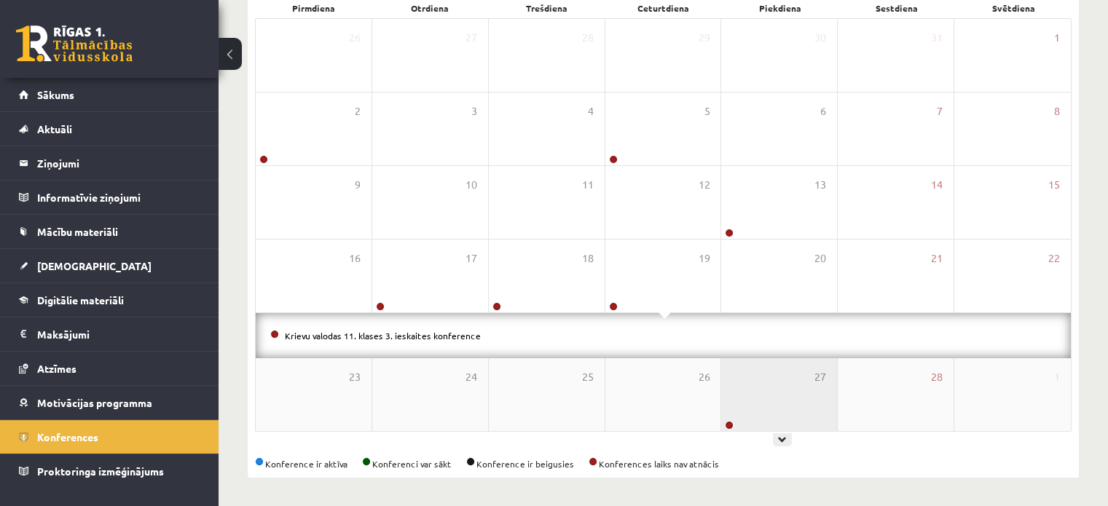
click at [737, 396] on div "27" at bounding box center [779, 394] width 116 height 73
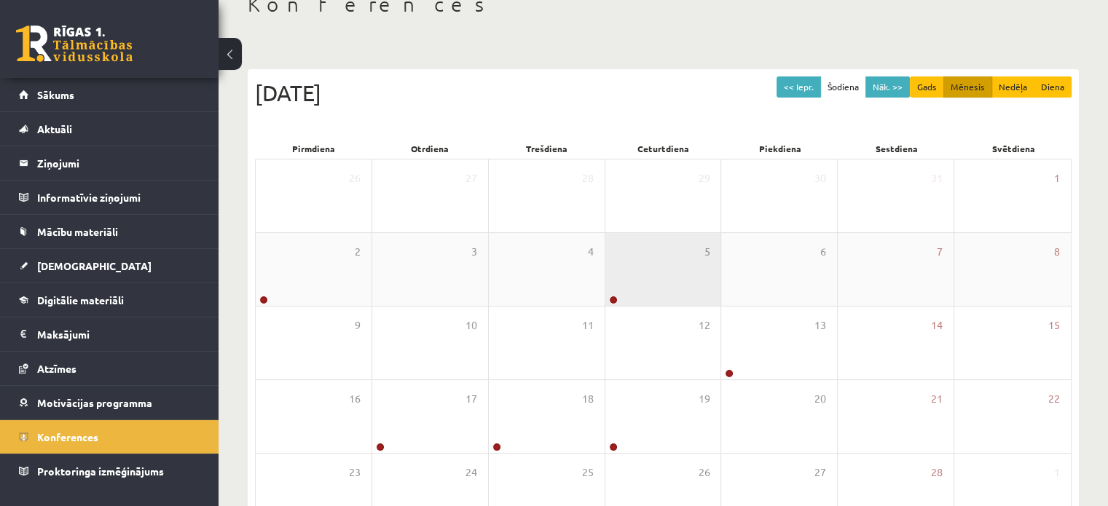
scroll to position [88, 0]
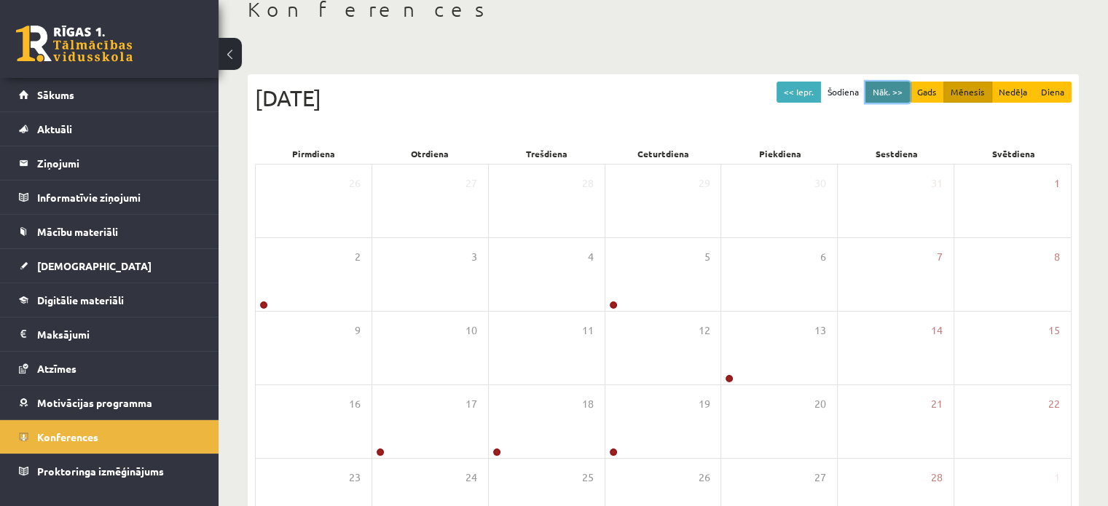
click at [892, 101] on button "Nāk. >>" at bounding box center [888, 92] width 44 height 21
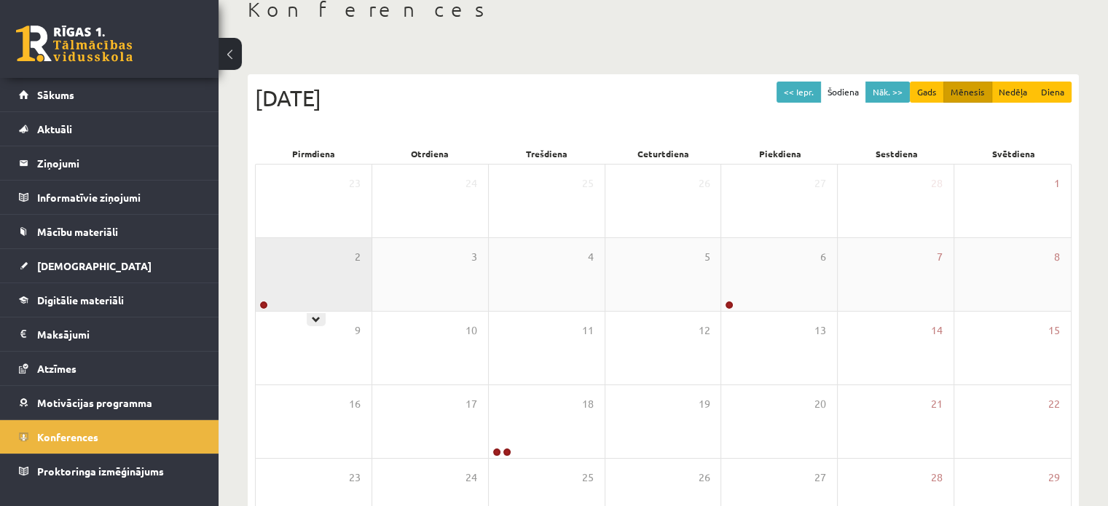
click at [337, 258] on div "2" at bounding box center [314, 274] width 116 height 73
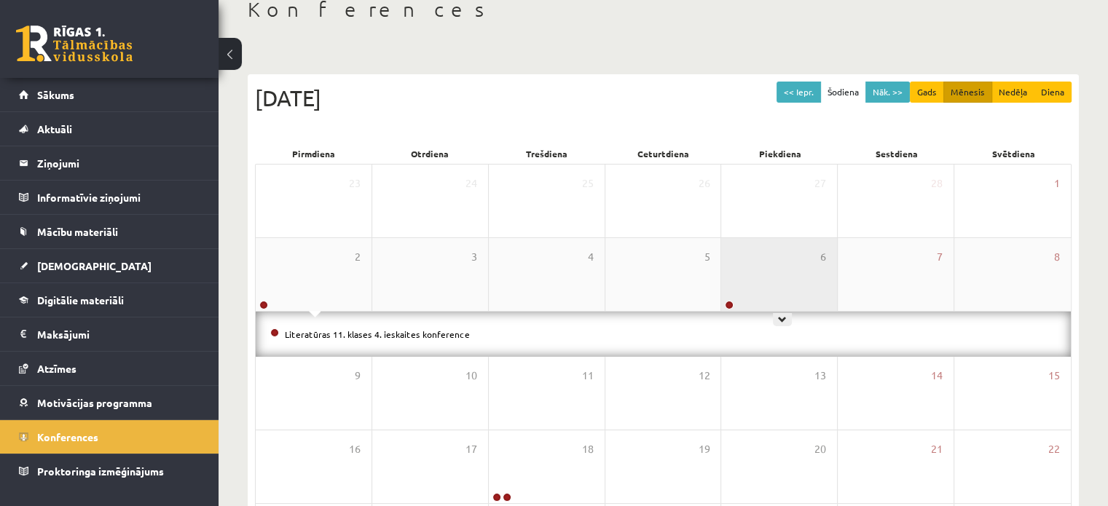
click at [761, 270] on div "6" at bounding box center [779, 274] width 116 height 73
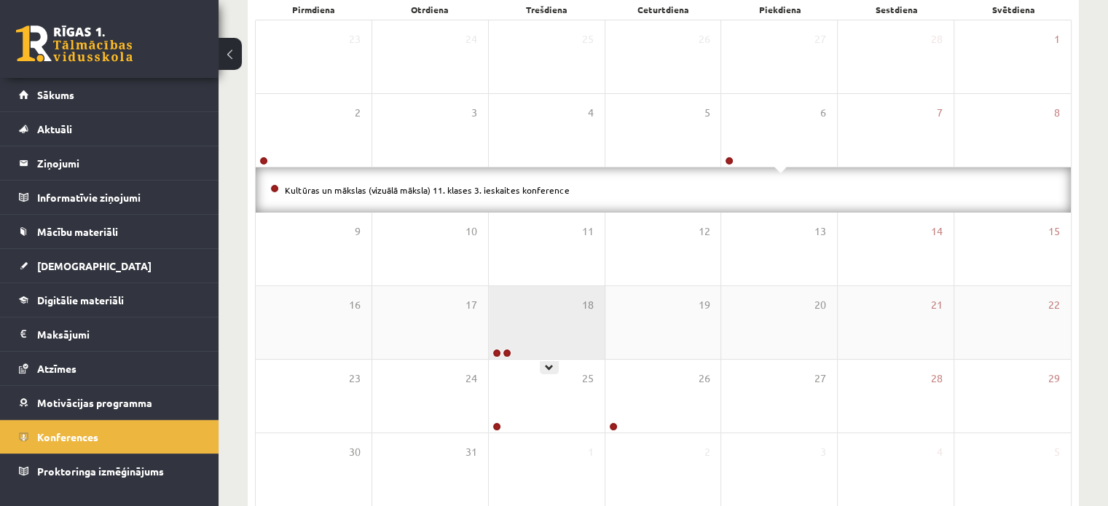
scroll to position [234, 0]
click at [568, 334] on div "18" at bounding box center [547, 321] width 116 height 73
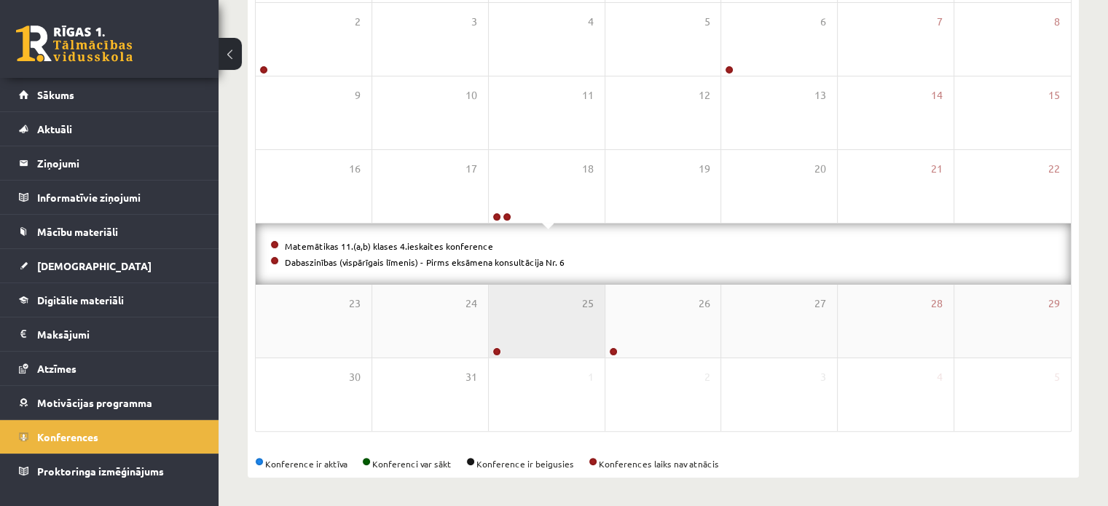
click at [533, 311] on div "25" at bounding box center [547, 321] width 116 height 73
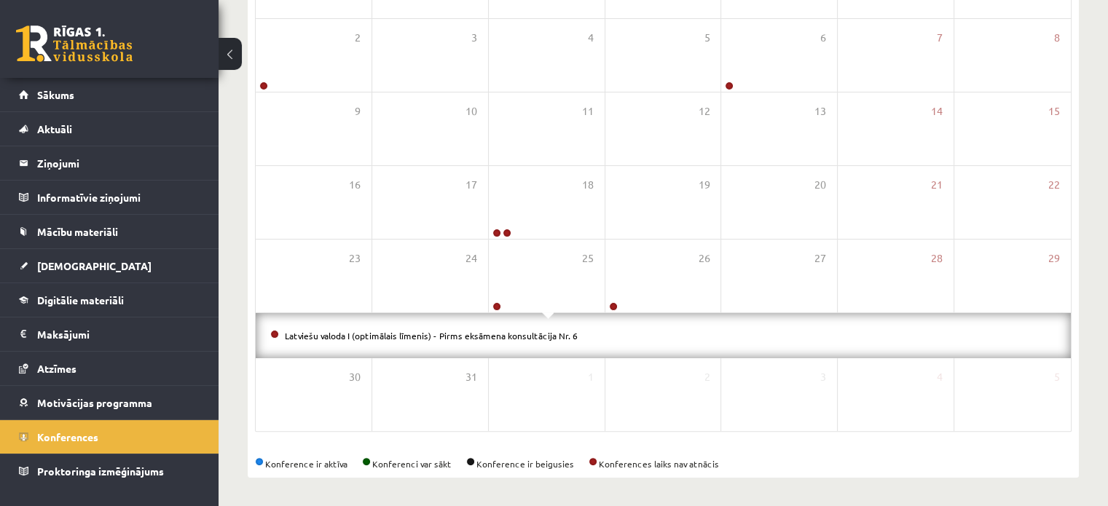
click at [638, 313] on div "Latviešu valoda I (optimālais līmenis) - Pirms eksāmena konsultācija Nr. 6" at bounding box center [663, 335] width 815 height 45
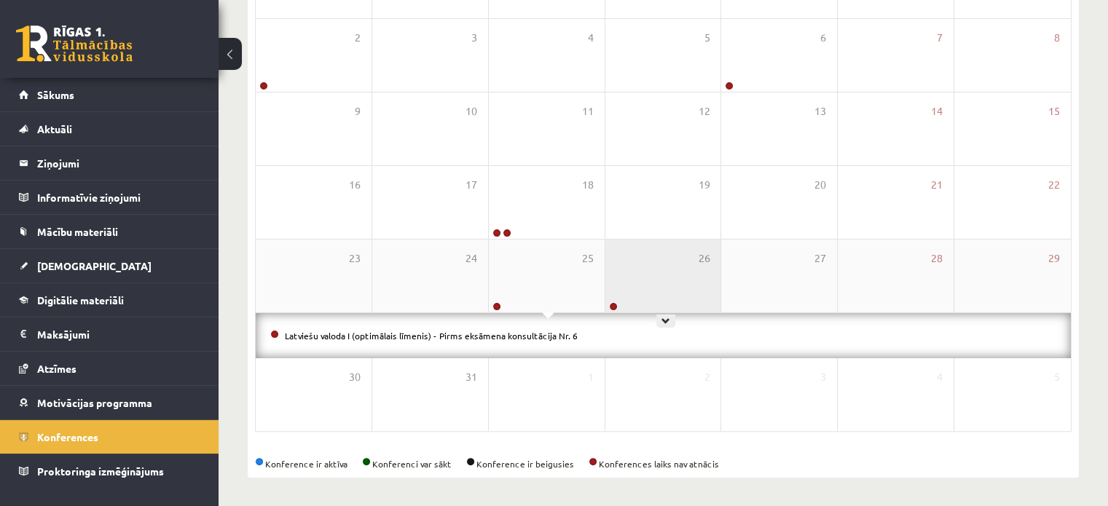
click at [638, 294] on div "26" at bounding box center [663, 276] width 116 height 73
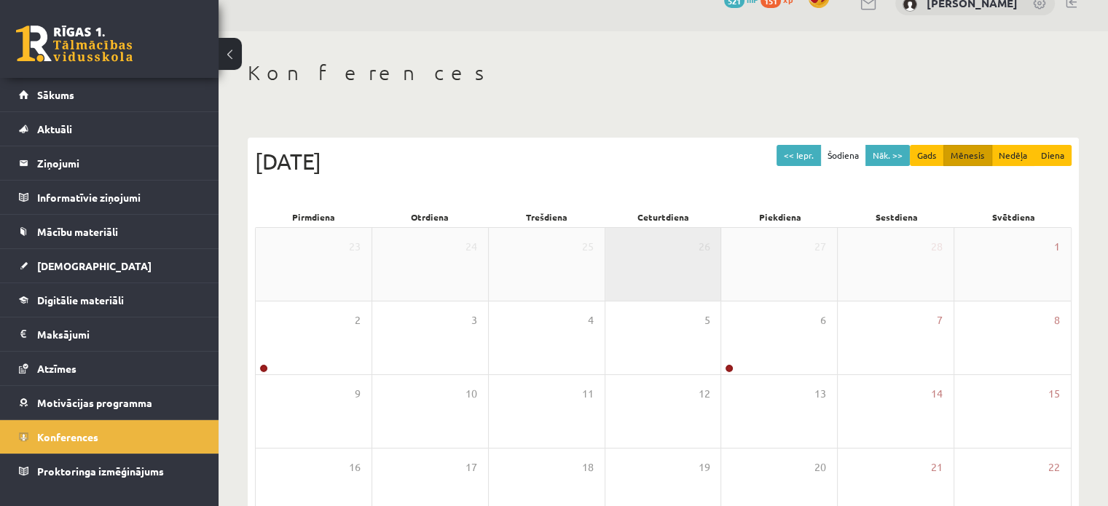
scroll to position [16, 0]
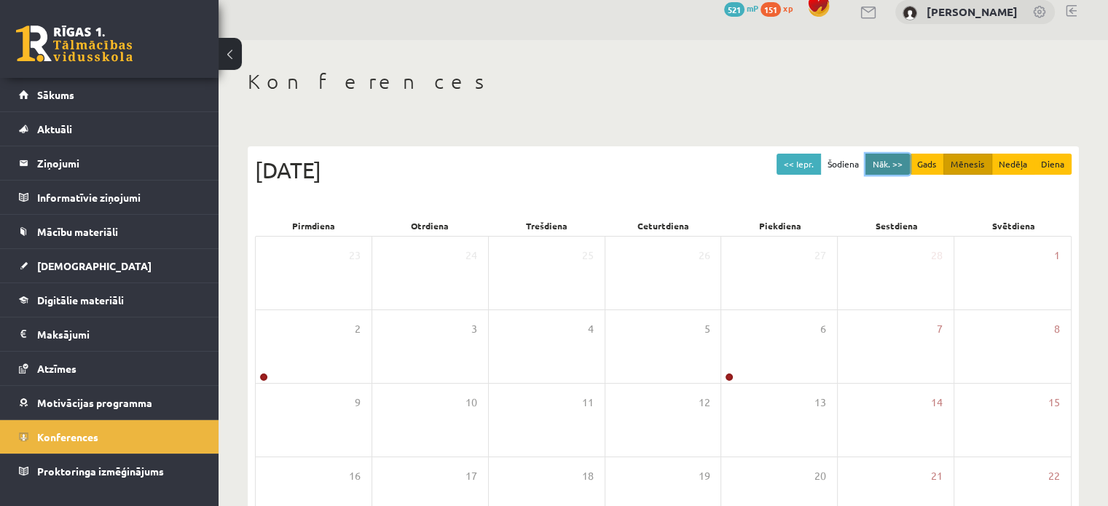
click at [893, 157] on button "Nāk. >>" at bounding box center [888, 164] width 44 height 21
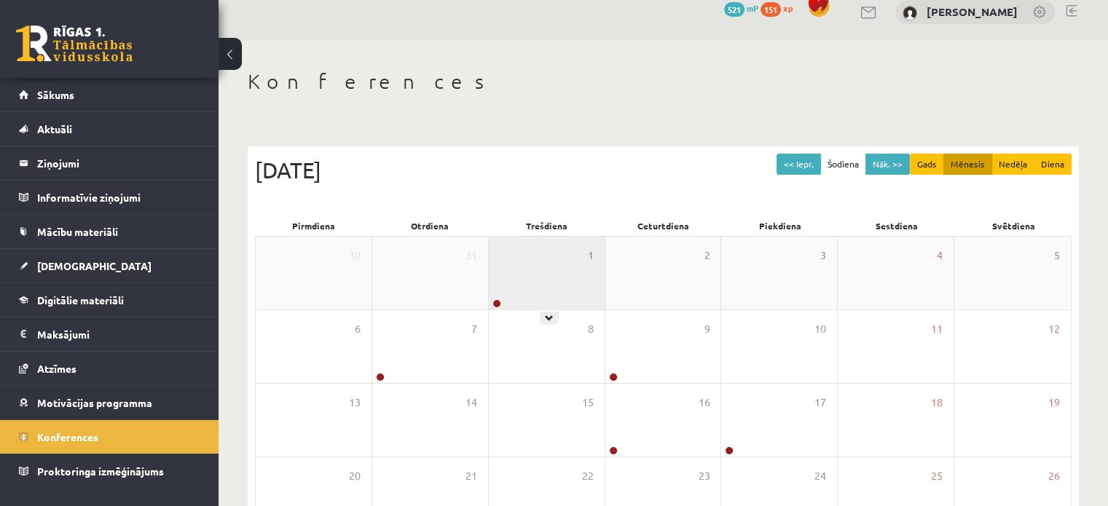
click at [576, 276] on div "1" at bounding box center [547, 273] width 116 height 73
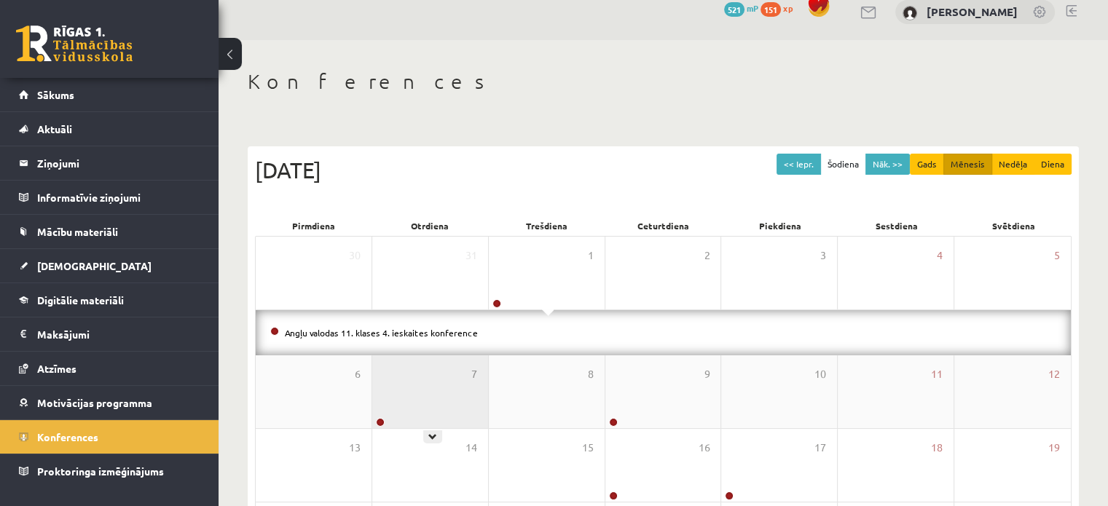
click at [420, 369] on div "7" at bounding box center [430, 392] width 116 height 73
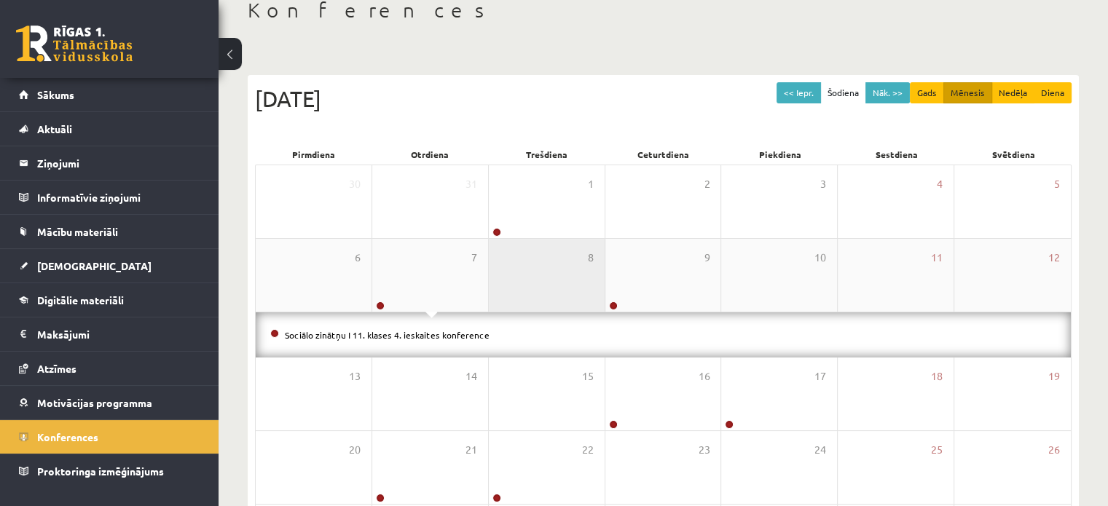
scroll to position [89, 0]
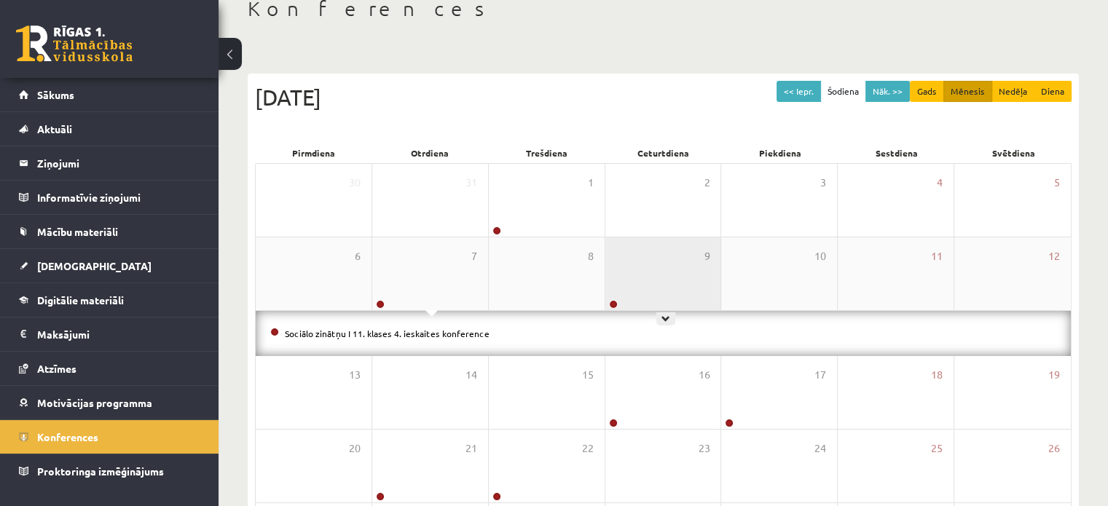
click at [638, 272] on div "9" at bounding box center [663, 274] width 116 height 73
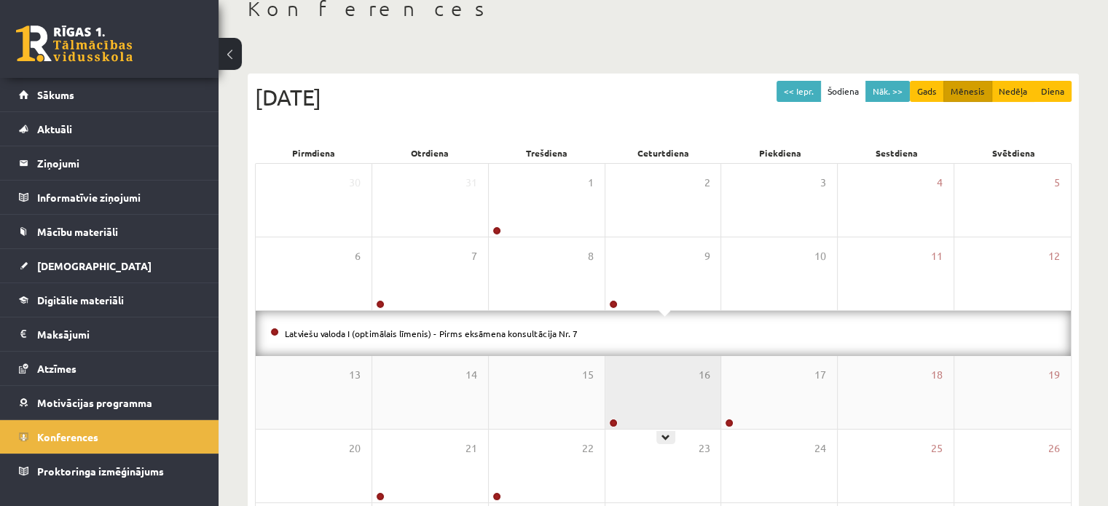
click at [619, 362] on div "16" at bounding box center [663, 392] width 116 height 73
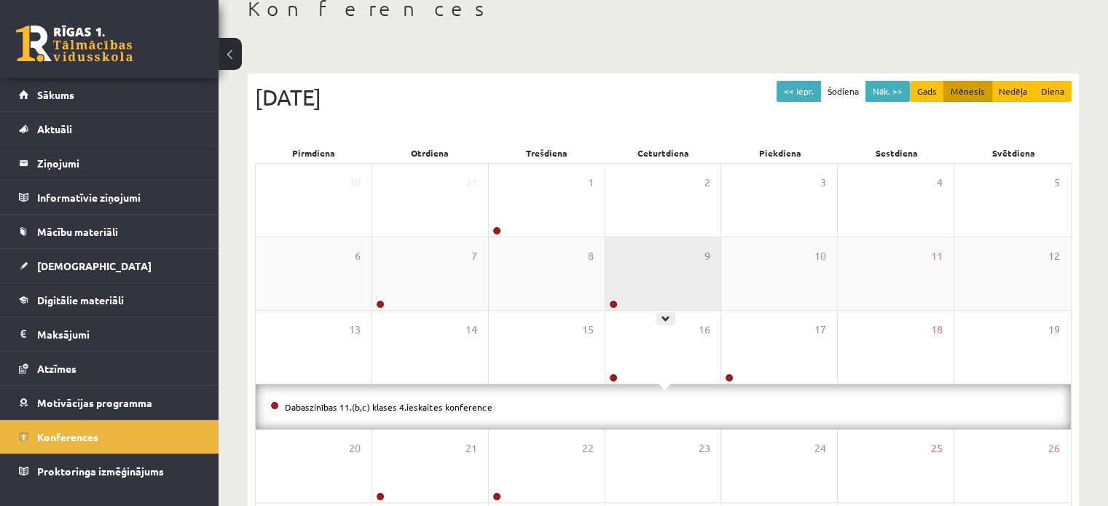
click at [651, 249] on div "9" at bounding box center [663, 274] width 116 height 73
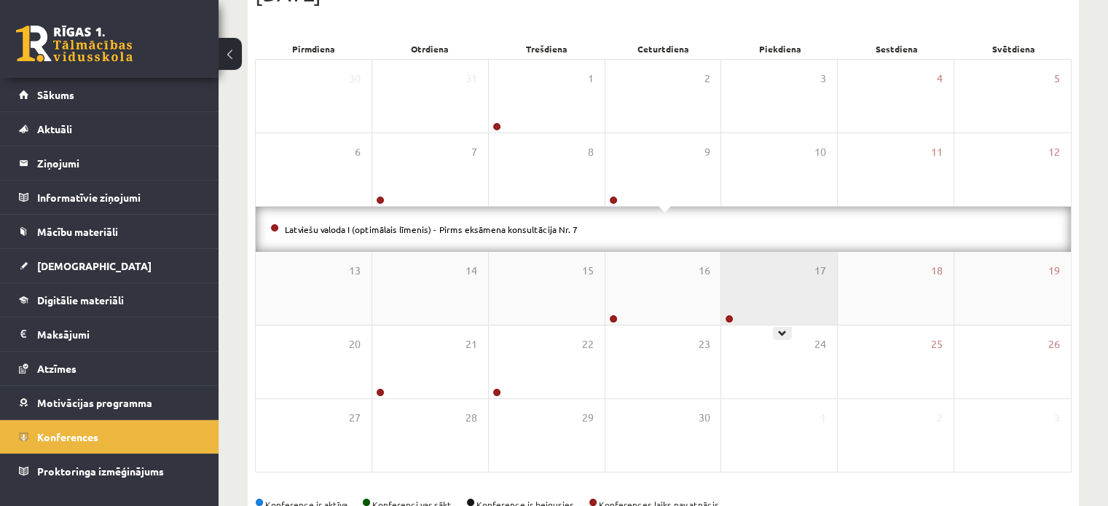
click at [775, 278] on div "17" at bounding box center [779, 288] width 116 height 73
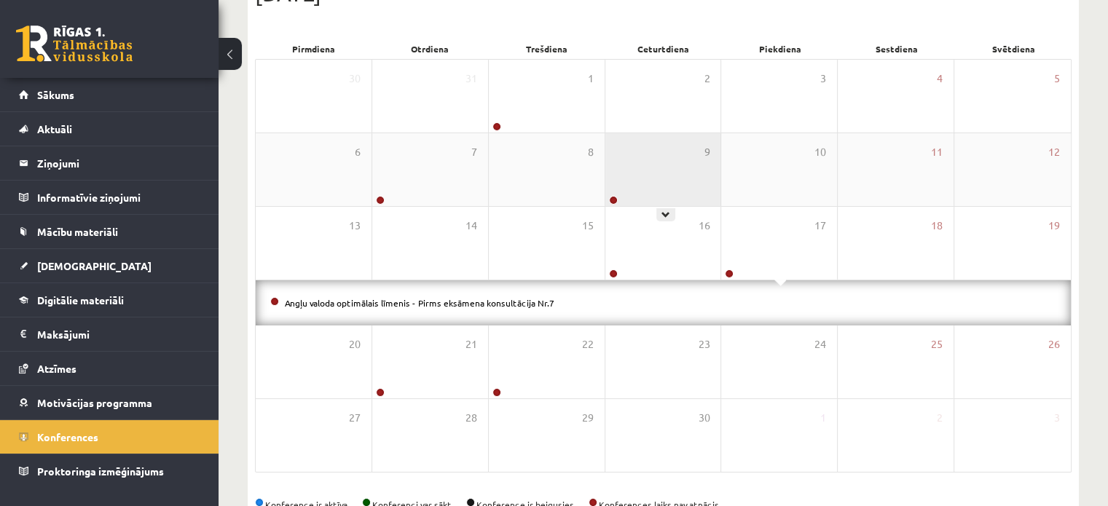
click at [633, 165] on div "9" at bounding box center [663, 169] width 116 height 73
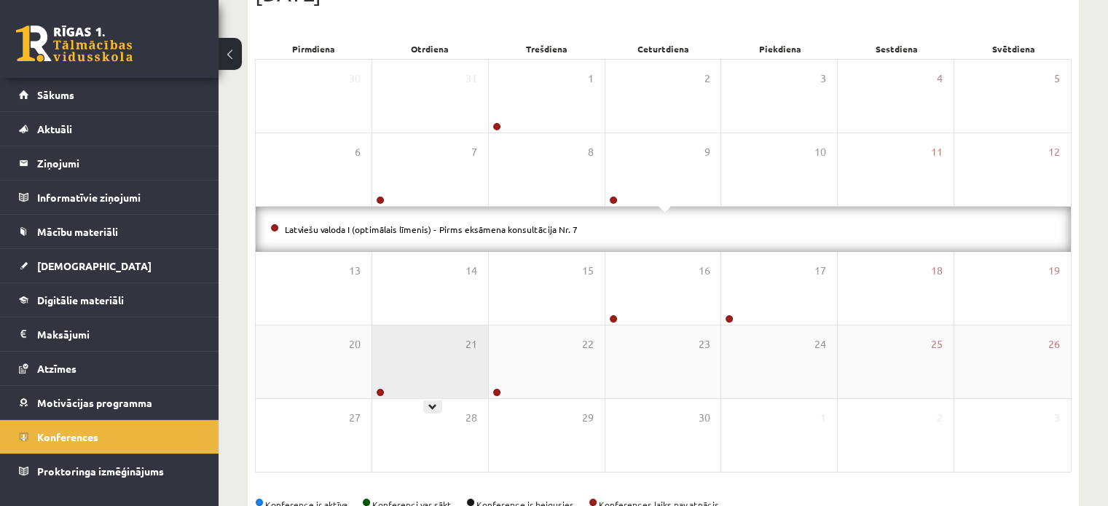
click at [417, 364] on div "21" at bounding box center [430, 362] width 116 height 73
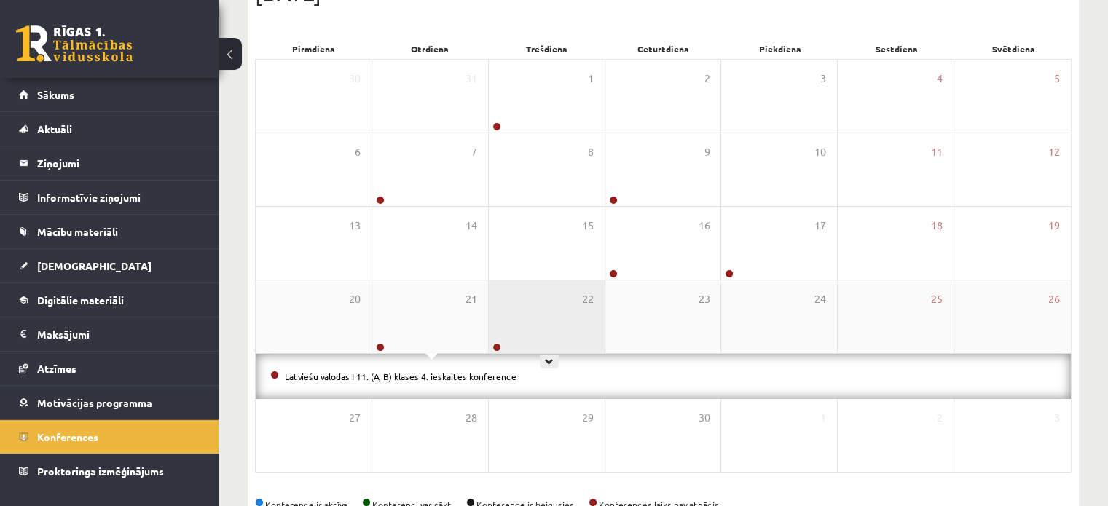
click at [516, 323] on div "22" at bounding box center [547, 317] width 116 height 73
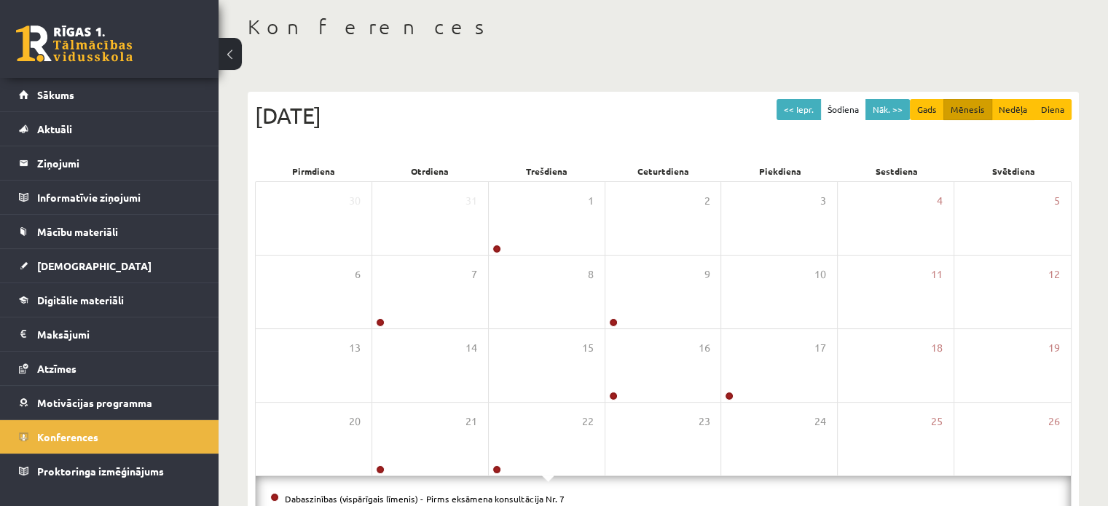
scroll to position [47, 0]
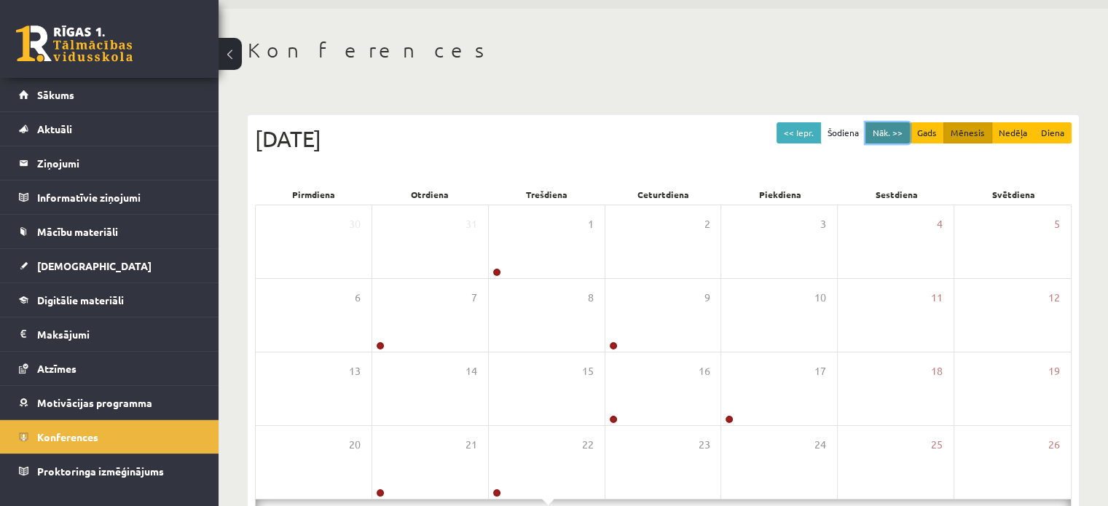
click at [883, 125] on button "Nāk. >>" at bounding box center [888, 132] width 44 height 21
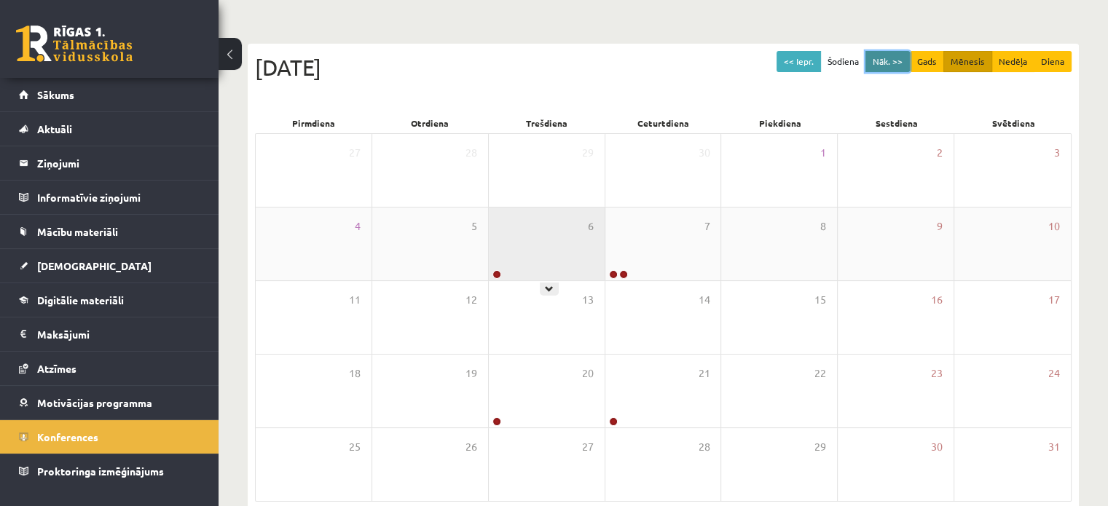
scroll to position [120, 0]
click at [544, 236] on div "6" at bounding box center [547, 242] width 116 height 73
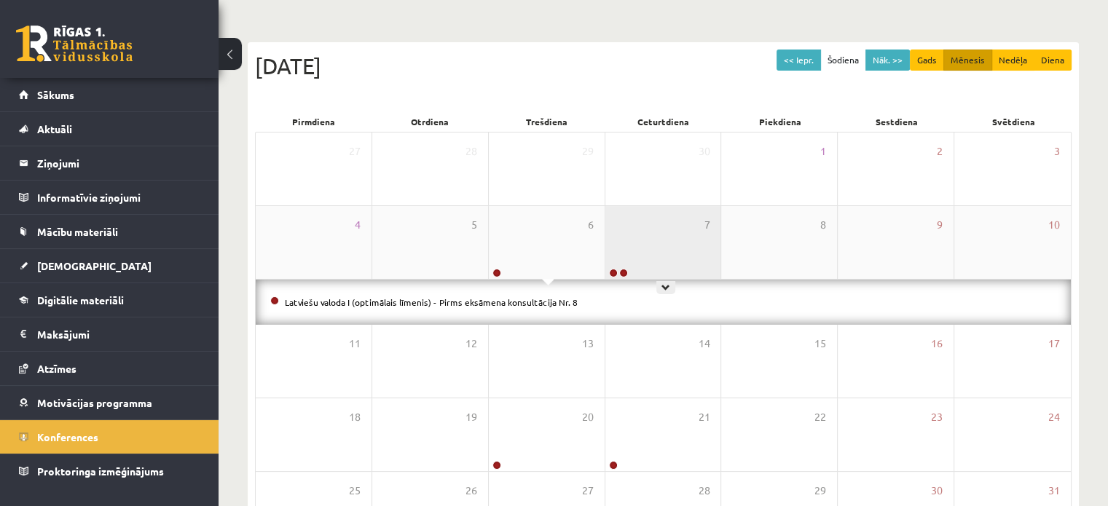
click at [621, 220] on div "7" at bounding box center [663, 242] width 116 height 73
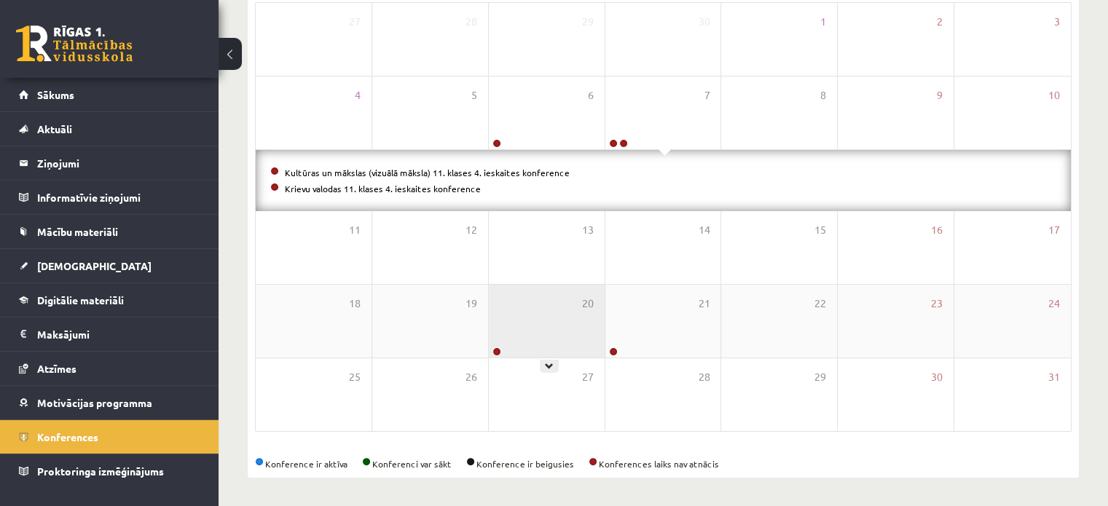
click at [517, 323] on div "20" at bounding box center [547, 321] width 116 height 73
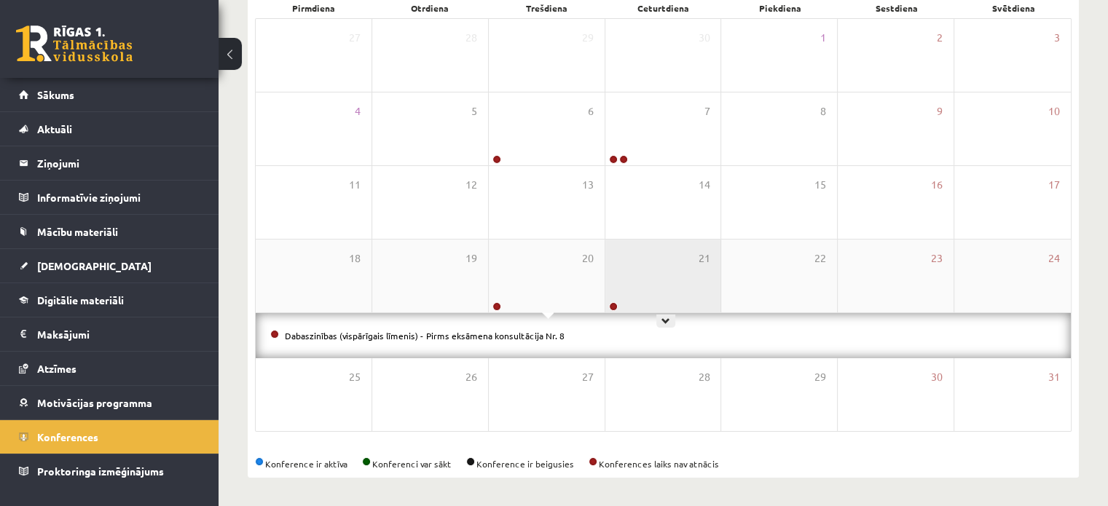
click at [644, 291] on div "21" at bounding box center [663, 276] width 116 height 73
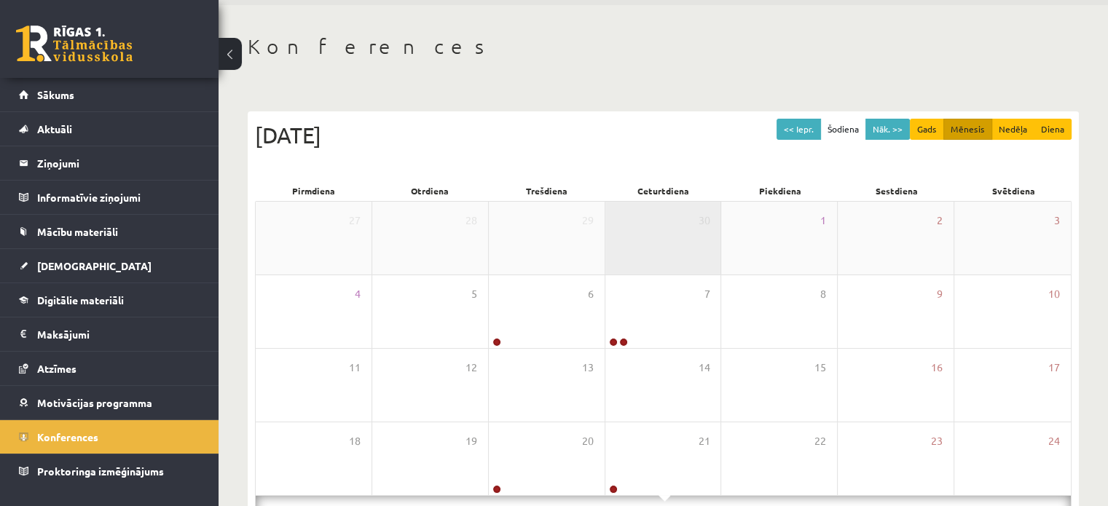
scroll to position [15, 0]
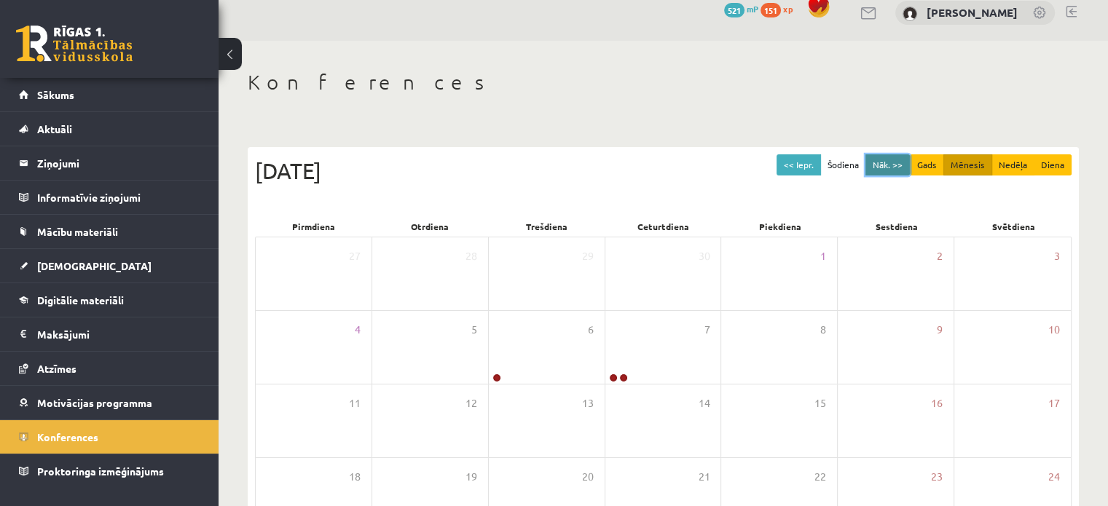
click at [882, 160] on button "Nāk. >>" at bounding box center [888, 164] width 44 height 21
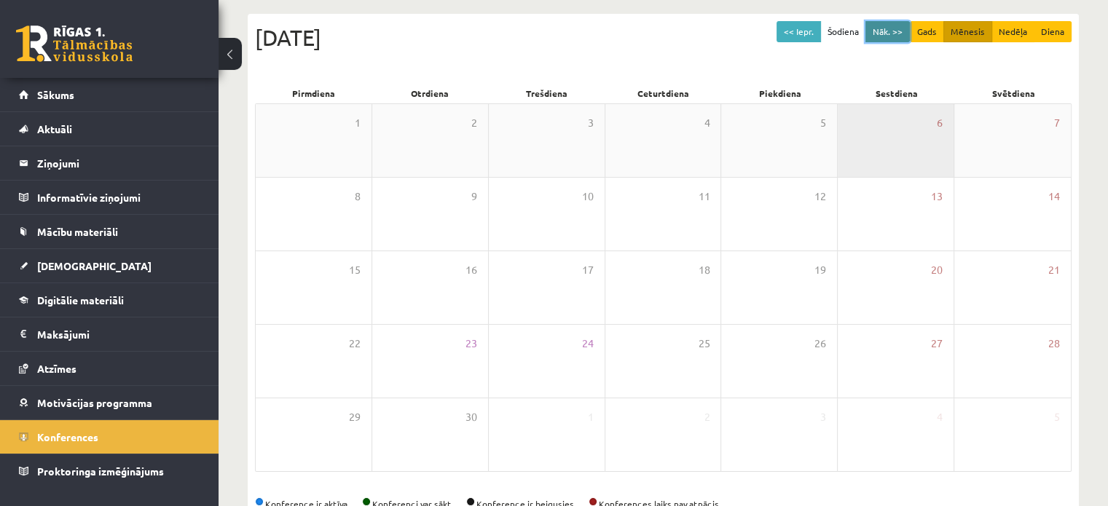
scroll to position [161, 0]
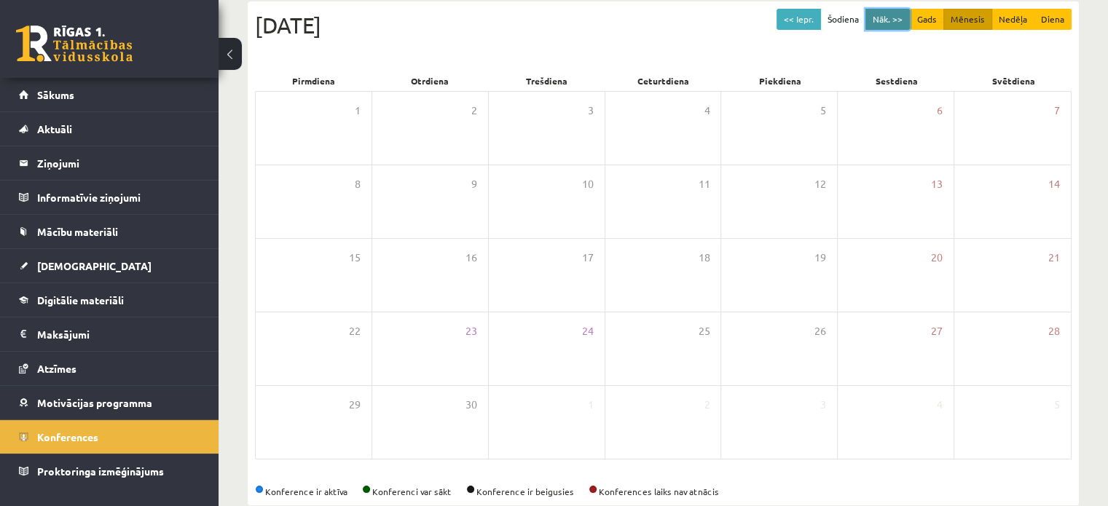
click at [893, 15] on button "Nāk. >>" at bounding box center [888, 19] width 44 height 21
click at [892, 24] on button "Nāk. >>" at bounding box center [888, 19] width 44 height 21
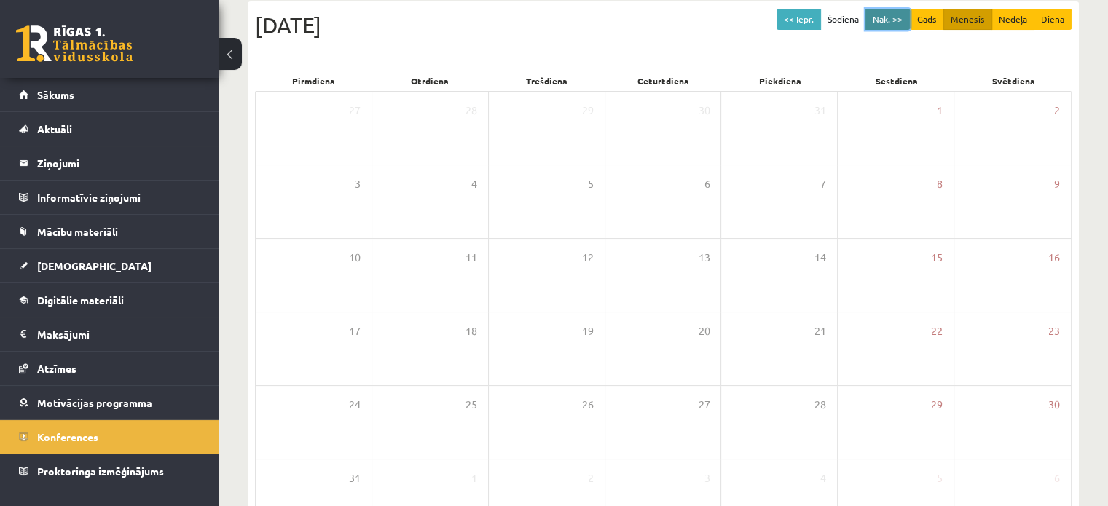
click at [892, 24] on button "Nāk. >>" at bounding box center [888, 19] width 44 height 21
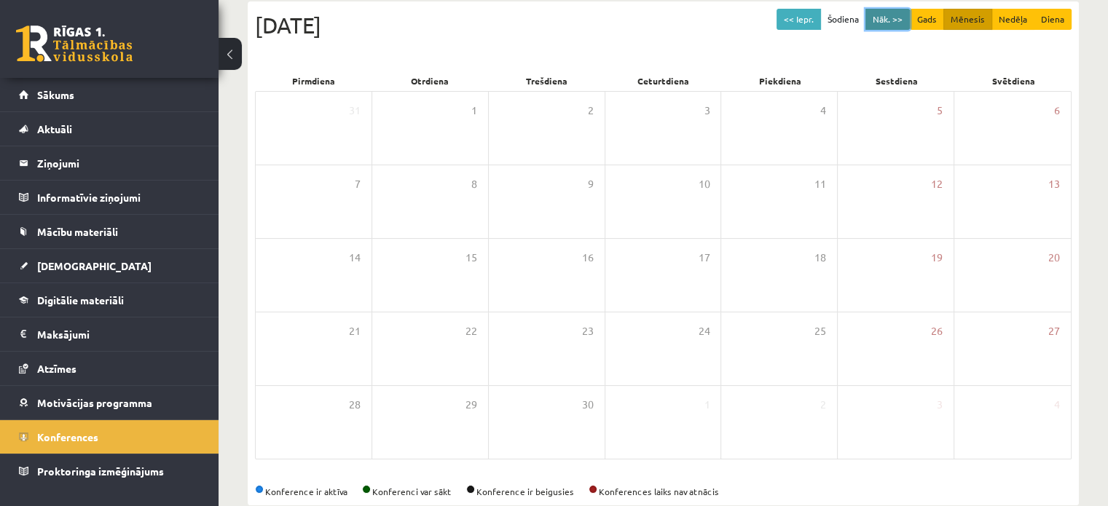
click at [892, 24] on button "Nāk. >>" at bounding box center [888, 19] width 44 height 21
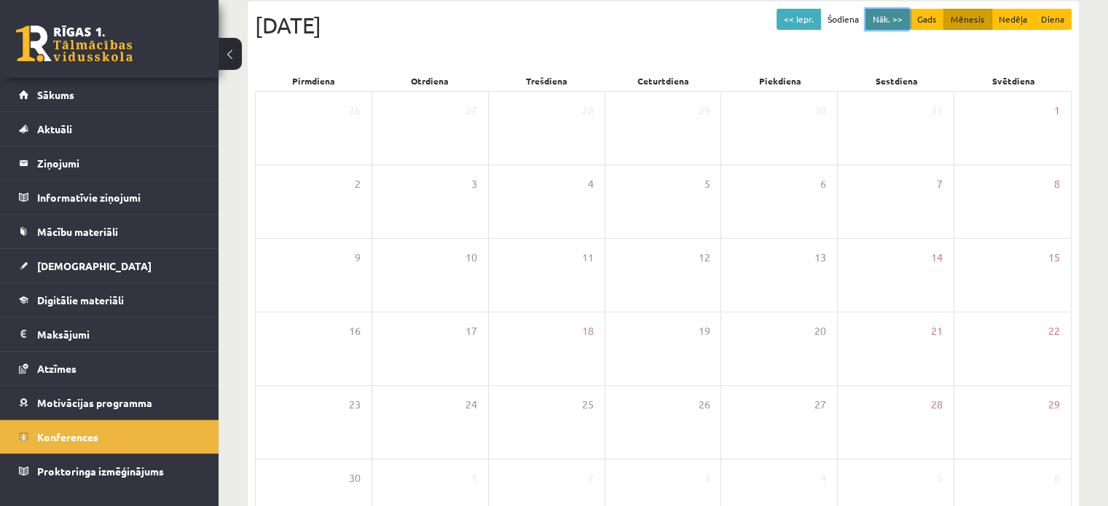
click at [892, 24] on button "Nāk. >>" at bounding box center [888, 19] width 44 height 21
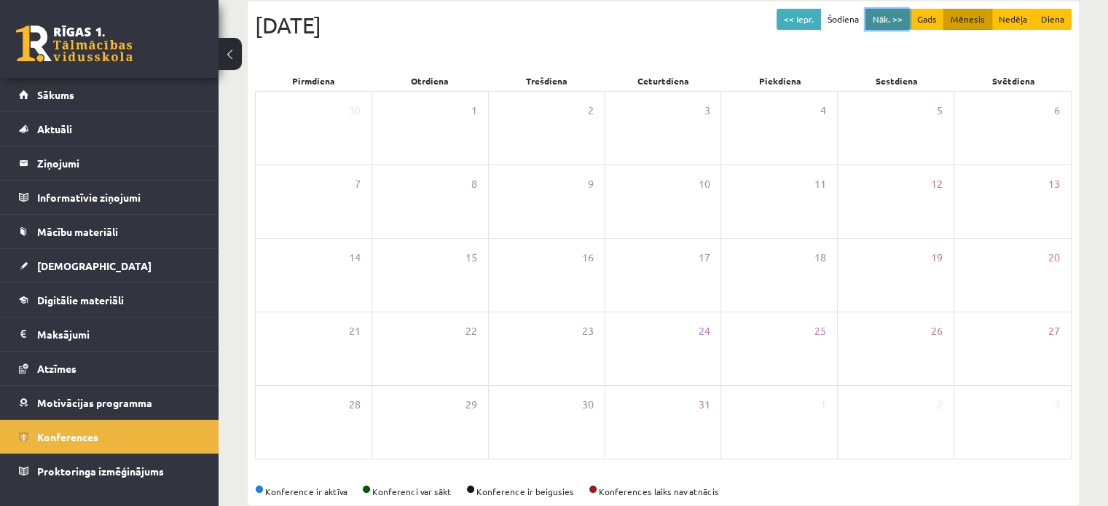
click at [892, 24] on button "Nāk. >>" at bounding box center [888, 19] width 44 height 21
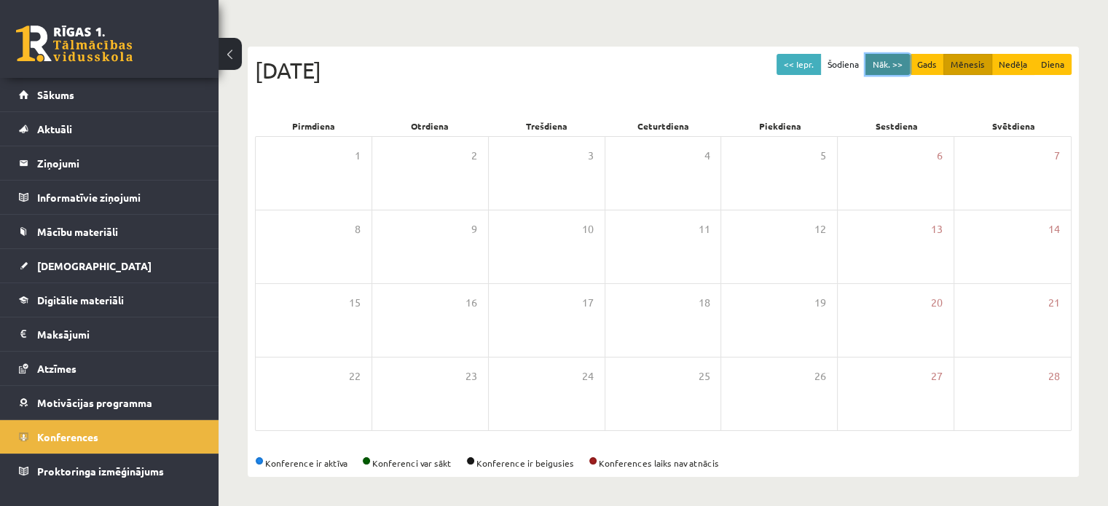
scroll to position [115, 0]
drag, startPoint x: 792, startPoint y: 70, endPoint x: 804, endPoint y: 65, distance: 12.7
click at [791, 70] on button "<< Iepr." at bounding box center [799, 65] width 44 height 21
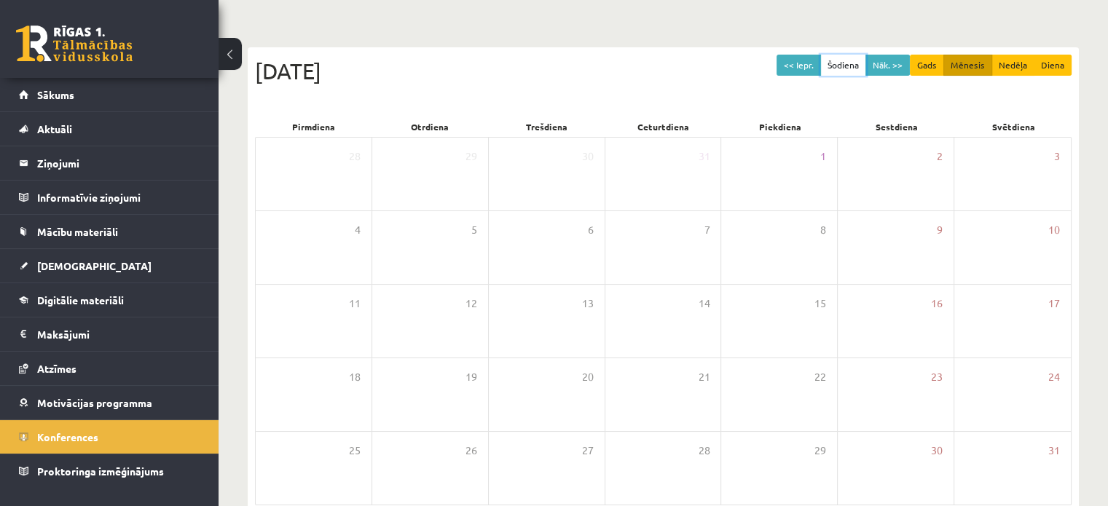
click at [866, 64] on button "Šodiena" at bounding box center [843, 65] width 46 height 21
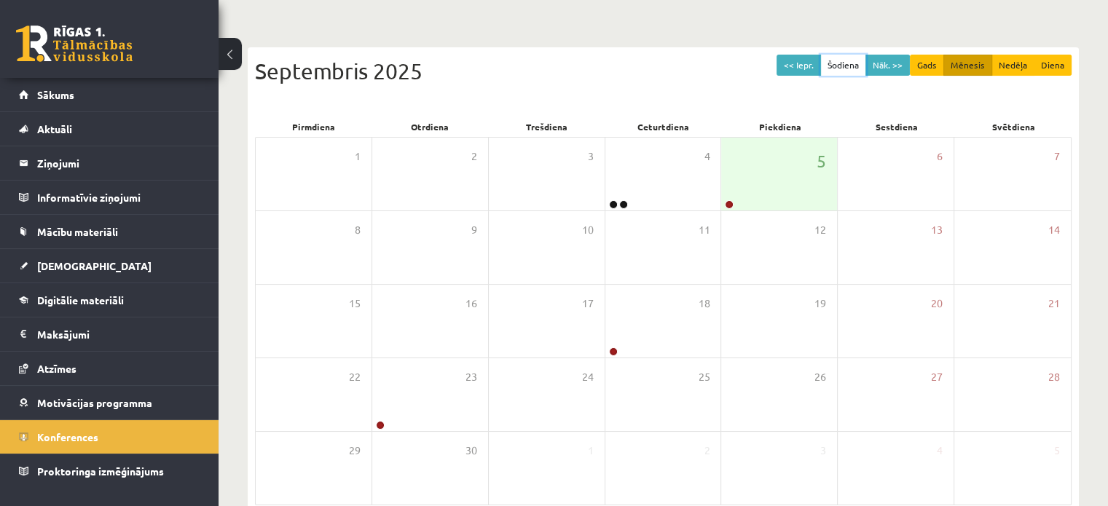
click at [866, 63] on button "Šodiena" at bounding box center [843, 65] width 46 height 21
click at [884, 63] on button "Nāk. >>" at bounding box center [888, 65] width 44 height 21
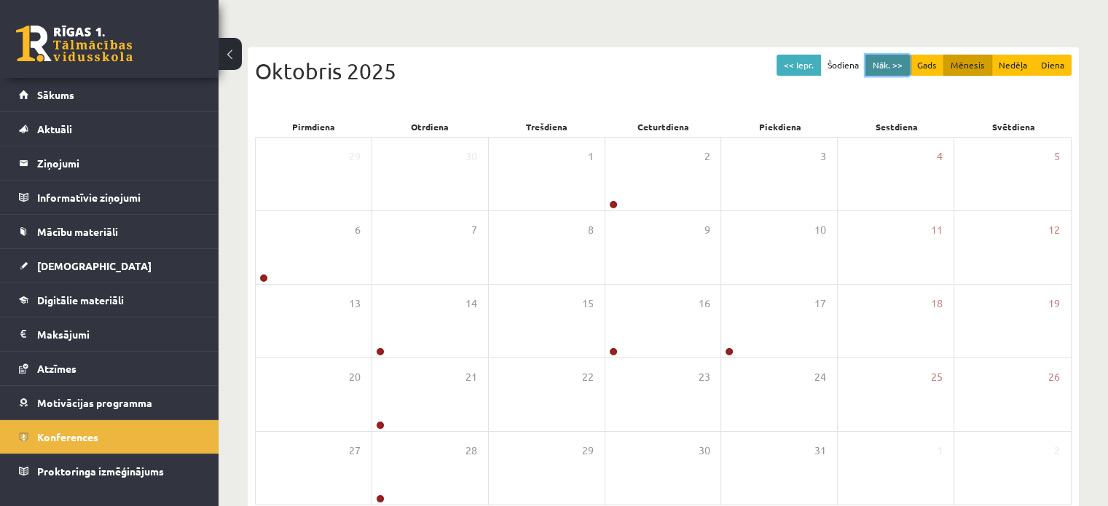
click at [884, 63] on button "Nāk. >>" at bounding box center [888, 65] width 44 height 21
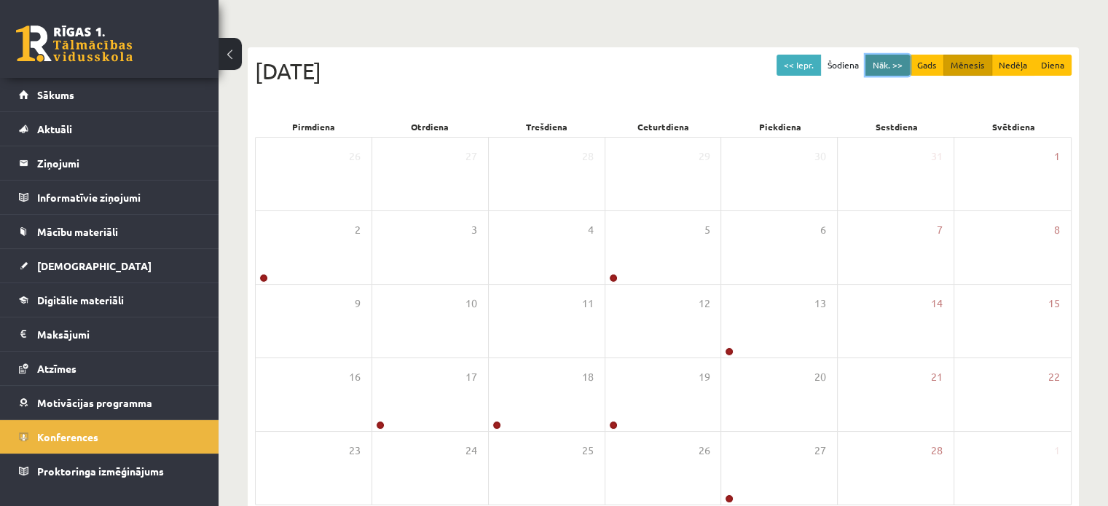
click at [884, 63] on button "Nāk. >>" at bounding box center [888, 65] width 44 height 21
click at [884, 62] on button "Nāk. >>" at bounding box center [888, 65] width 44 height 21
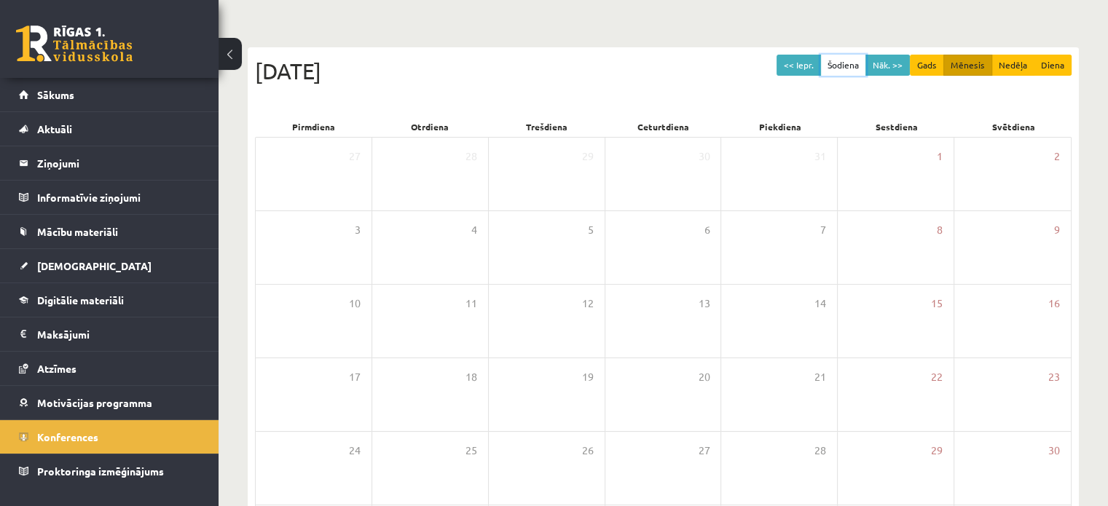
click at [863, 63] on button "Šodiena" at bounding box center [843, 65] width 46 height 21
click at [887, 72] on button "Nāk. >>" at bounding box center [888, 65] width 44 height 21
click at [886, 68] on button "Nāk. >>" at bounding box center [888, 65] width 44 height 21
click at [807, 62] on button "<< Iepr." at bounding box center [799, 65] width 44 height 21
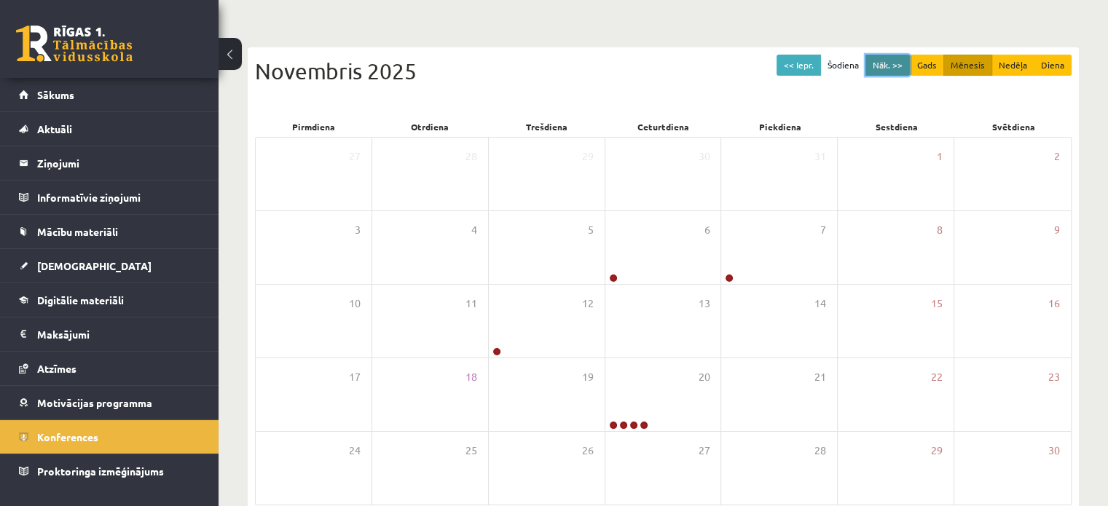
click at [881, 62] on button "Nāk. >>" at bounding box center [888, 65] width 44 height 21
click at [880, 64] on button "Nāk. >>" at bounding box center [888, 65] width 44 height 21
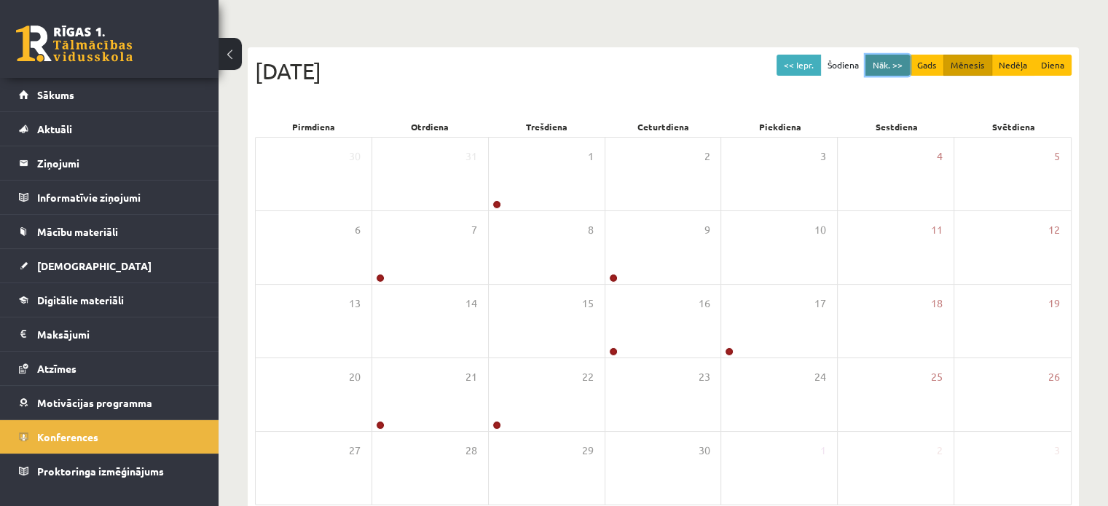
click at [880, 64] on button "Nāk. >>" at bounding box center [888, 65] width 44 height 21
click at [879, 63] on button "Nāk. >>" at bounding box center [888, 65] width 44 height 21
click at [878, 66] on button "Nāk. >>" at bounding box center [888, 65] width 44 height 21
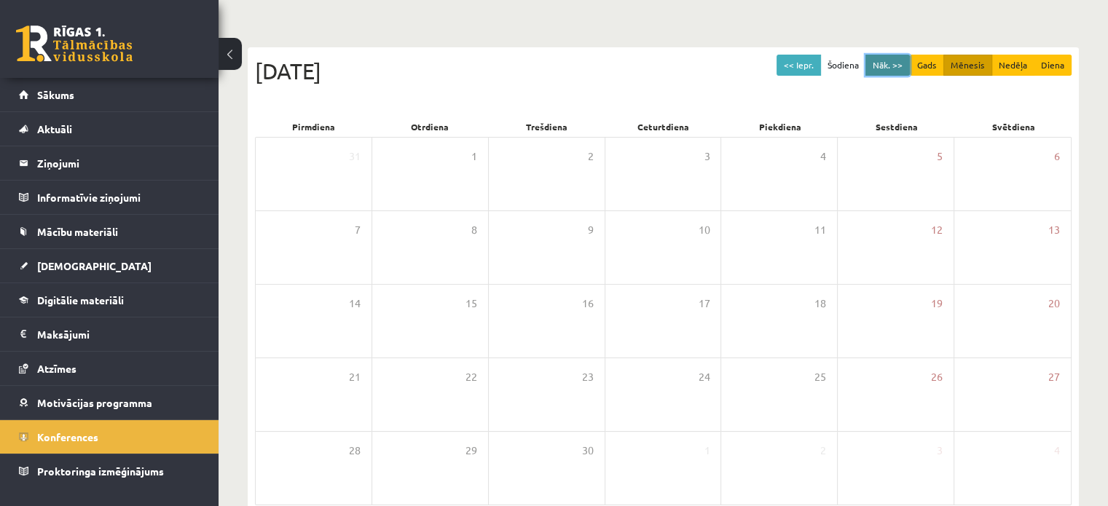
click at [878, 66] on button "Nāk. >>" at bounding box center [888, 65] width 44 height 21
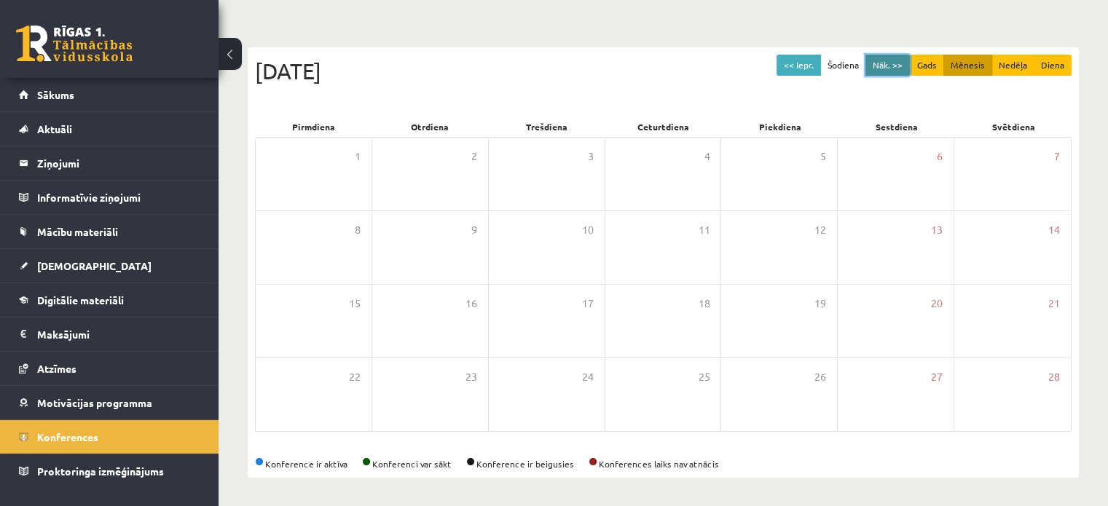
click at [878, 66] on button "Nāk. >>" at bounding box center [888, 65] width 44 height 21
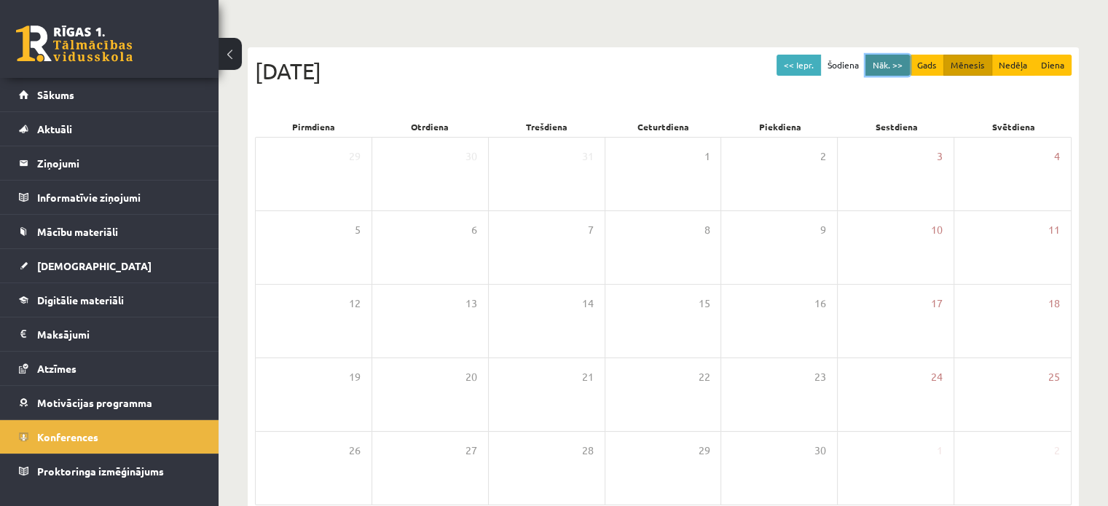
click at [878, 66] on button "Nāk. >>" at bounding box center [888, 65] width 44 height 21
click at [892, 64] on button "Nāk. >>" at bounding box center [888, 65] width 44 height 21
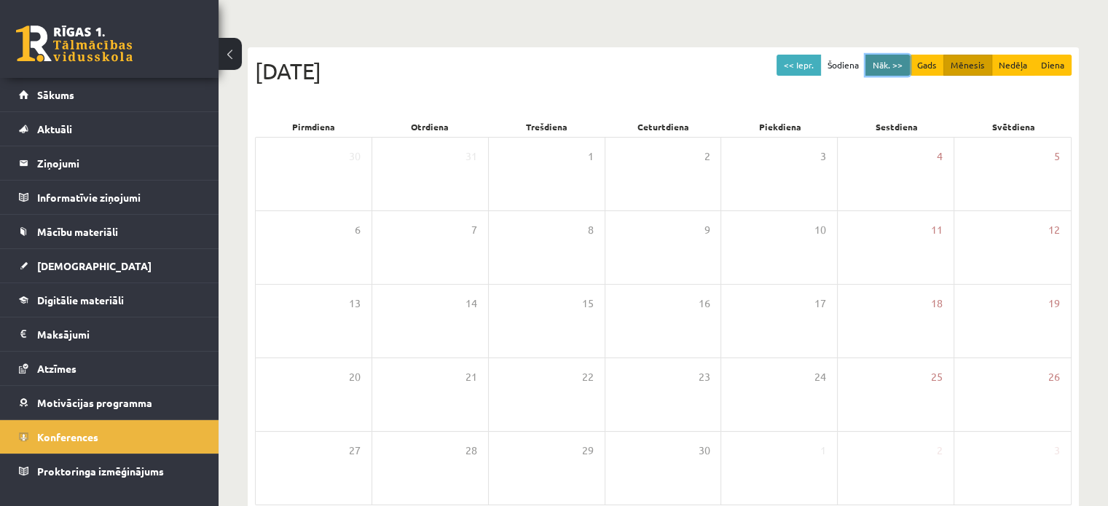
click at [892, 64] on button "Nāk. >>" at bounding box center [888, 65] width 44 height 21
click at [790, 66] on button "<< Iepr." at bounding box center [799, 65] width 44 height 21
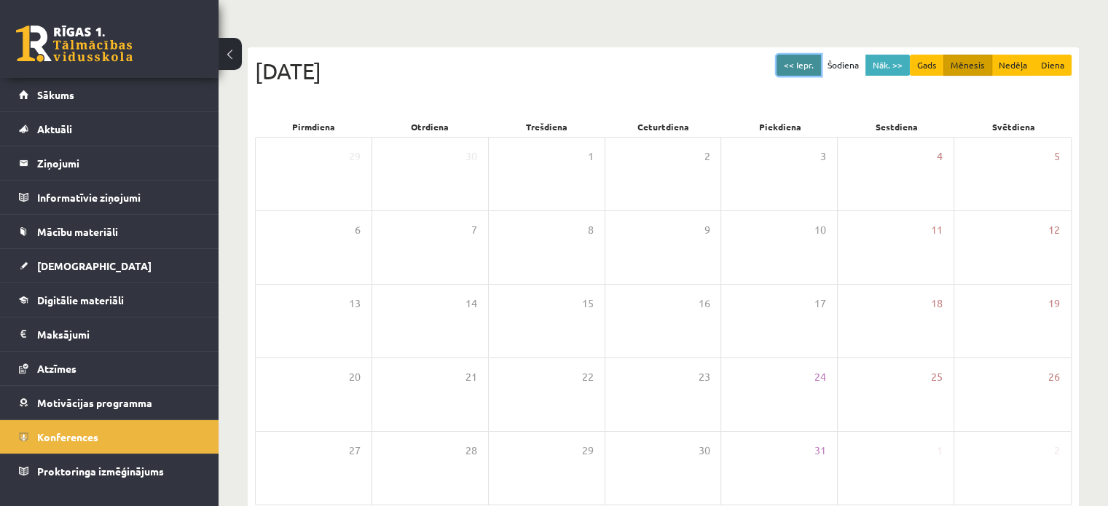
click at [797, 66] on button "<< Iepr." at bounding box center [799, 65] width 44 height 21
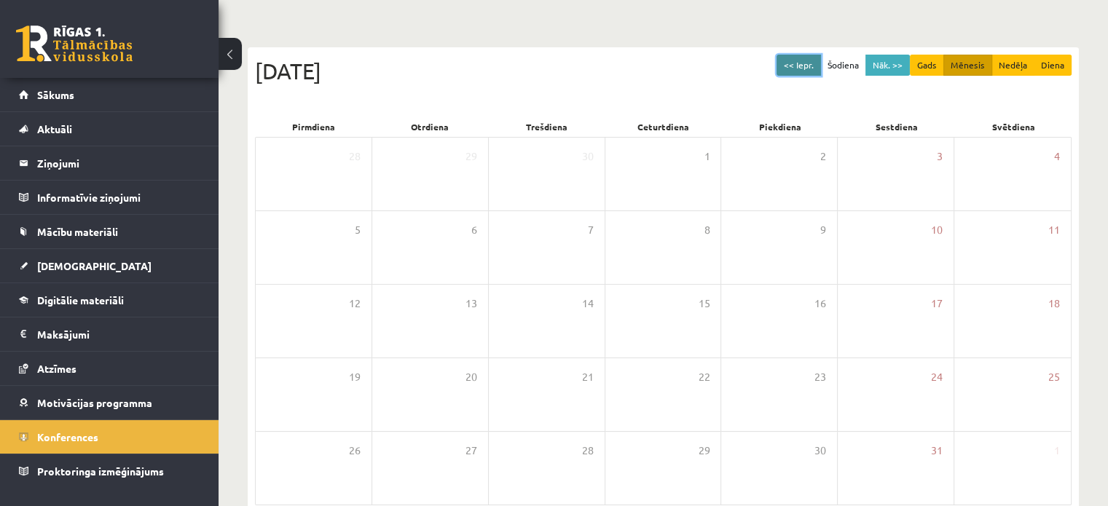
click at [797, 66] on button "<< Iepr." at bounding box center [799, 65] width 44 height 21
click at [888, 57] on button "Nāk. >>" at bounding box center [888, 65] width 44 height 21
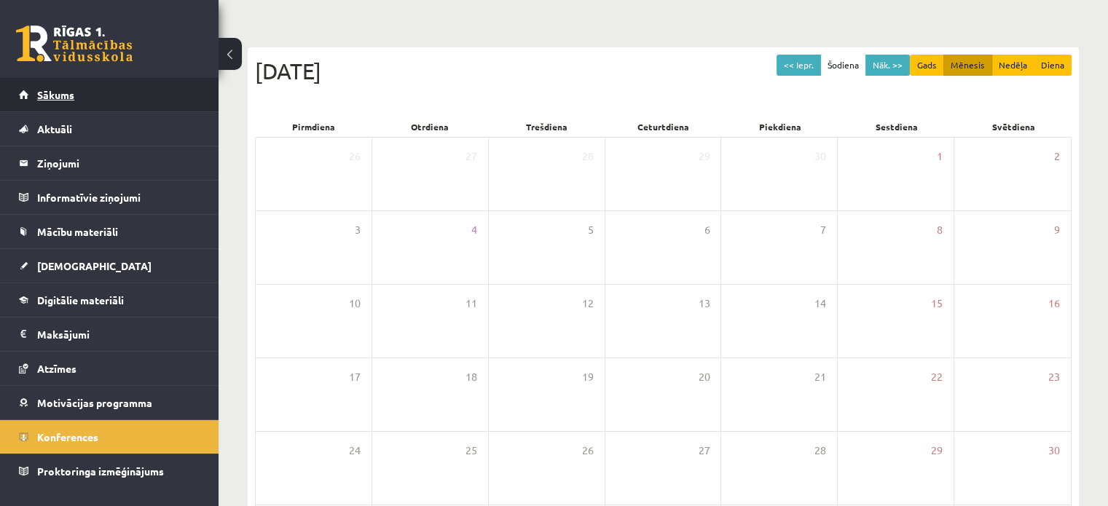
click at [189, 92] on link "Sākums" at bounding box center [109, 95] width 181 height 34
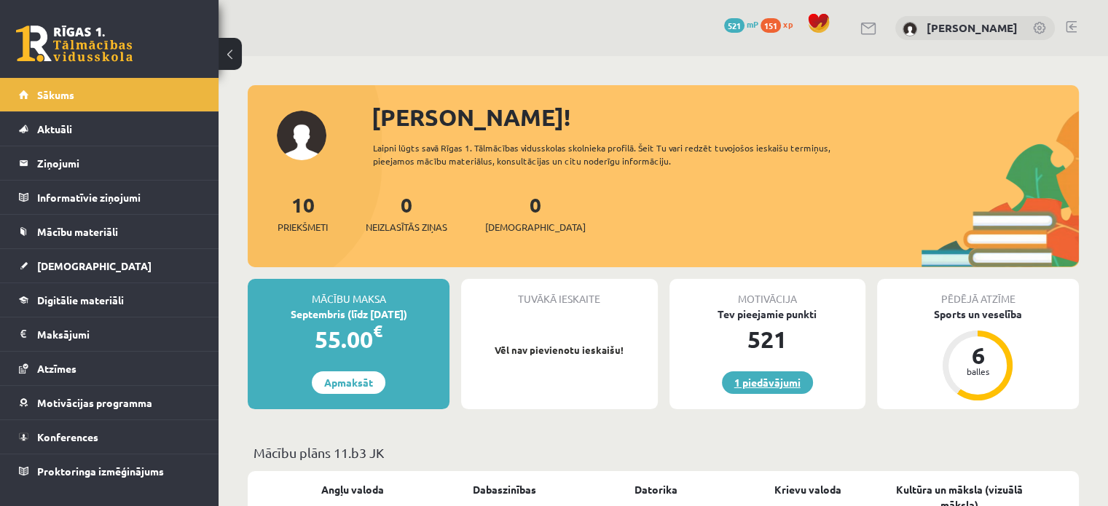
click at [766, 372] on link "1 piedāvājumi" at bounding box center [767, 383] width 91 height 23
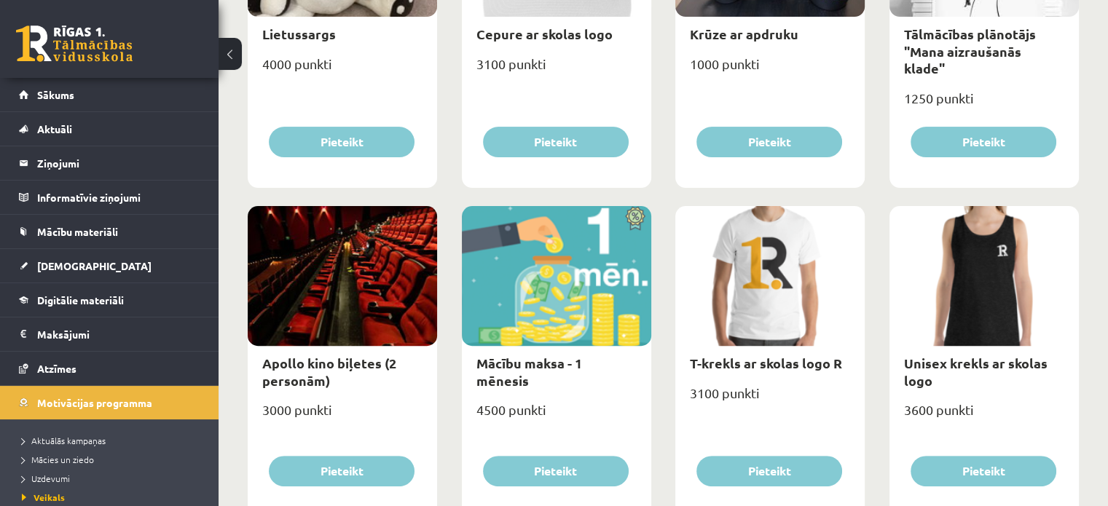
scroll to position [364, 0]
drag, startPoint x: 874, startPoint y: 395, endPoint x: 542, endPoint y: 442, distance: 335.5
click at [542, 442] on div "Mācību maksa - 1 mēnesis 4500 punkti Pieteikt" at bounding box center [556, 360] width 189 height 311
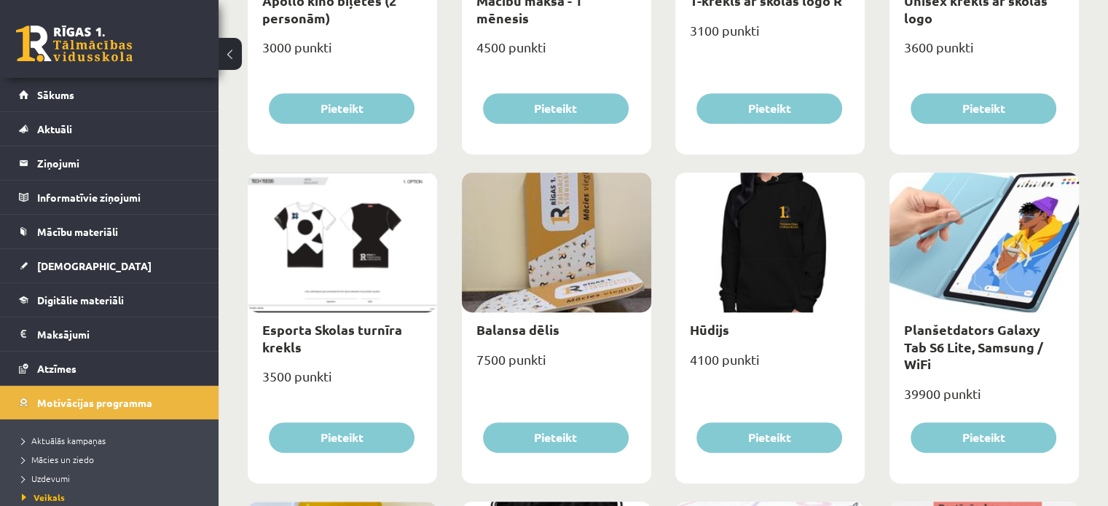
scroll to position [729, 0]
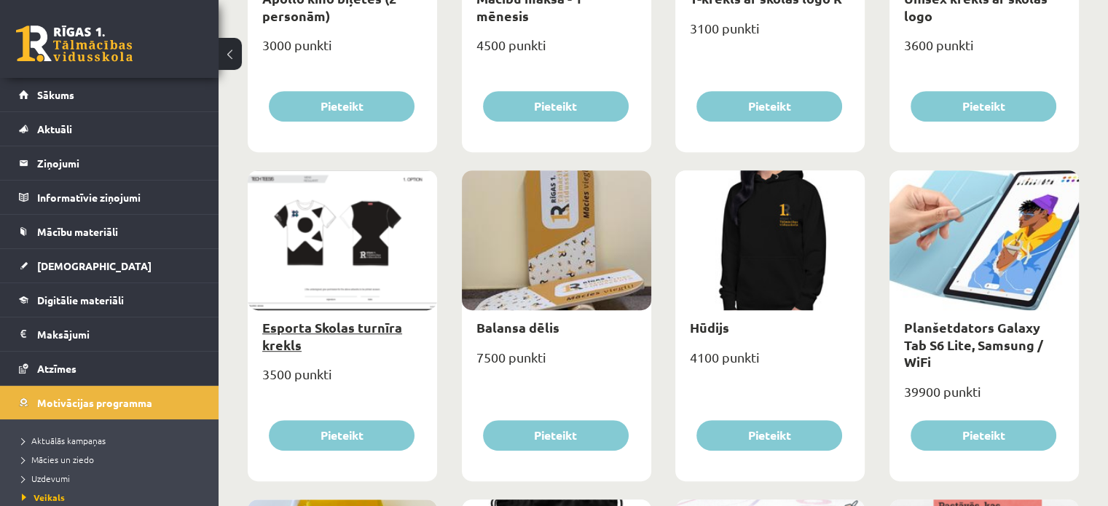
click at [361, 326] on link "Esporta Skolas turnīra krekls" at bounding box center [332, 336] width 140 height 34
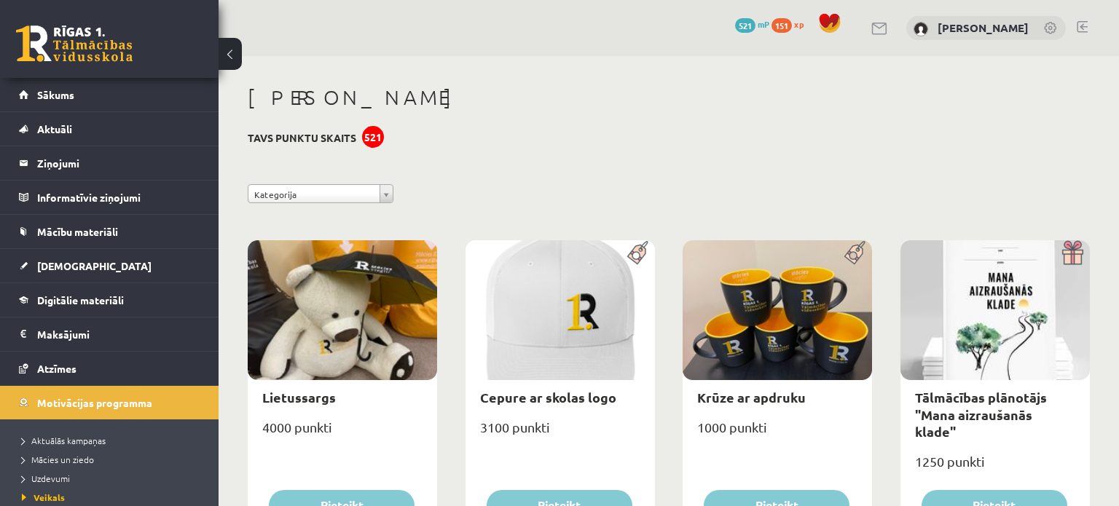
select select "*"
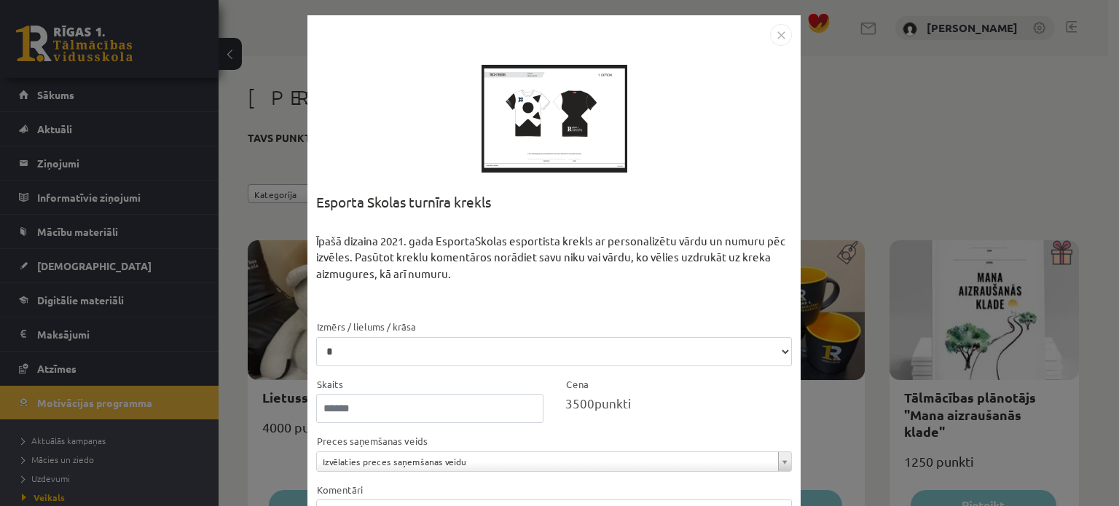
click at [524, 130] on div at bounding box center [555, 119] width 146 height 146
click at [770, 38] on img "Close" at bounding box center [781, 35] width 22 height 22
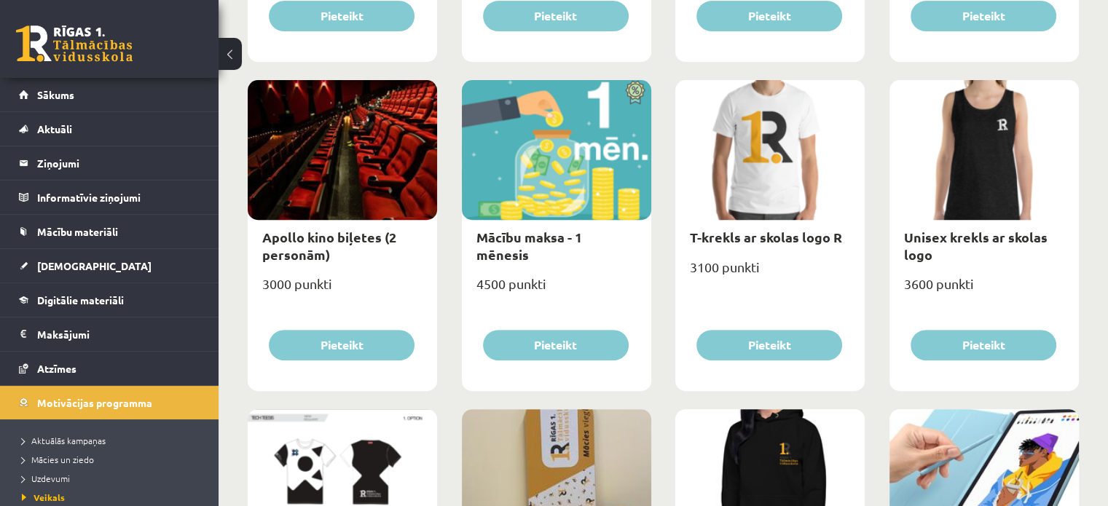
scroll to position [729, 0]
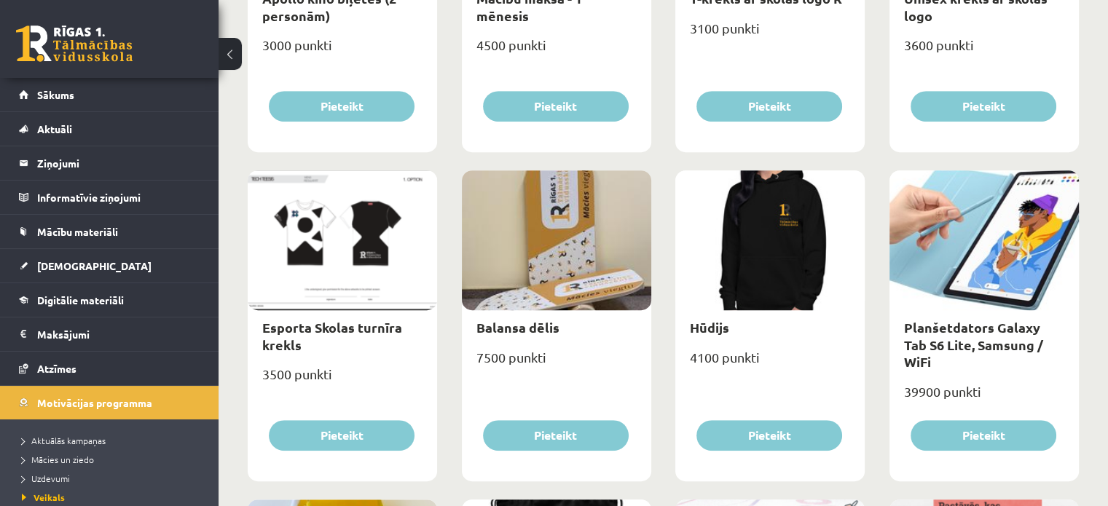
click at [365, 281] on div at bounding box center [342, 240] width 189 height 140
click at [322, 332] on link "Esporta Skolas turnīra krekls" at bounding box center [332, 336] width 140 height 34
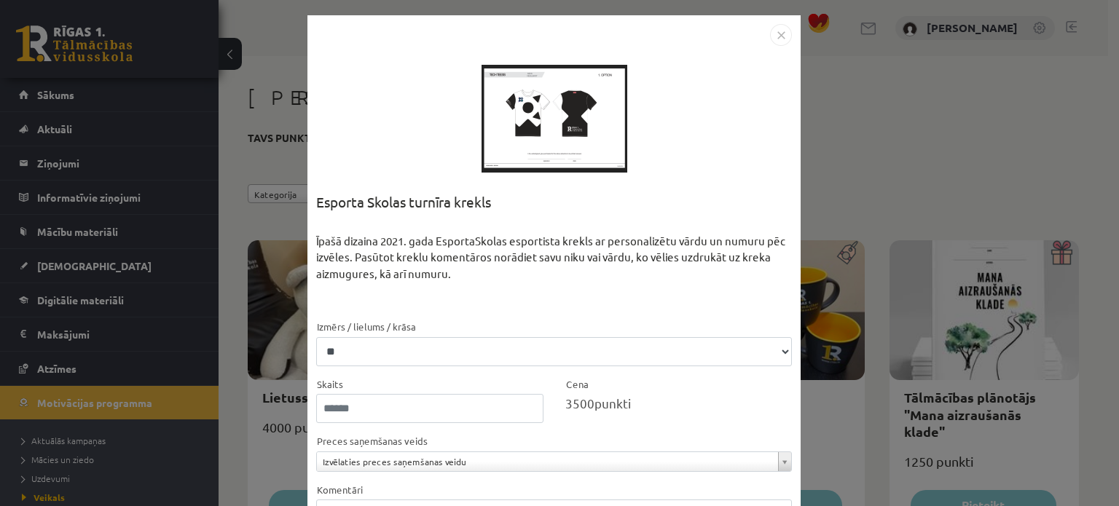
click at [271, 363] on div "**********" at bounding box center [559, 253] width 1119 height 506
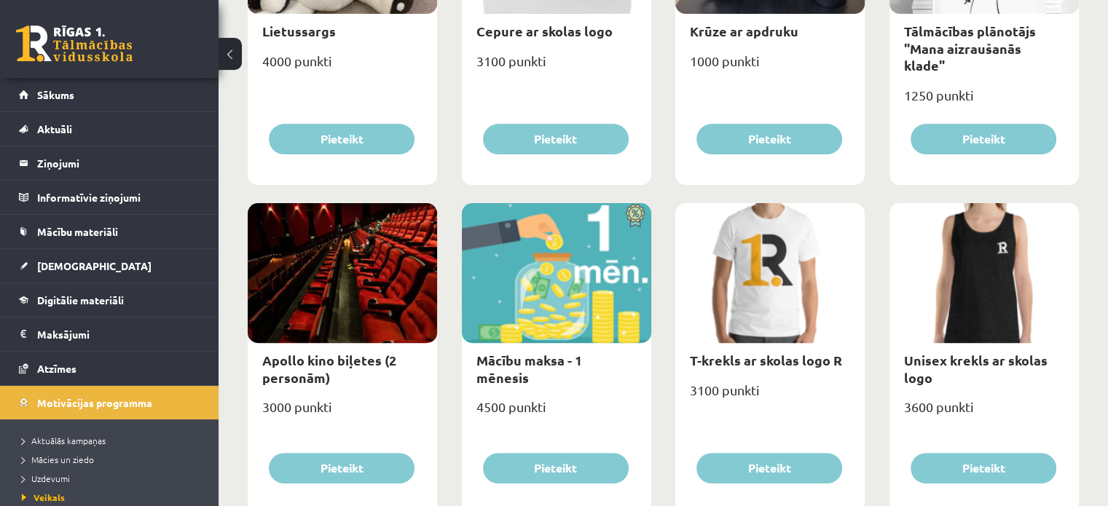
scroll to position [656, 0]
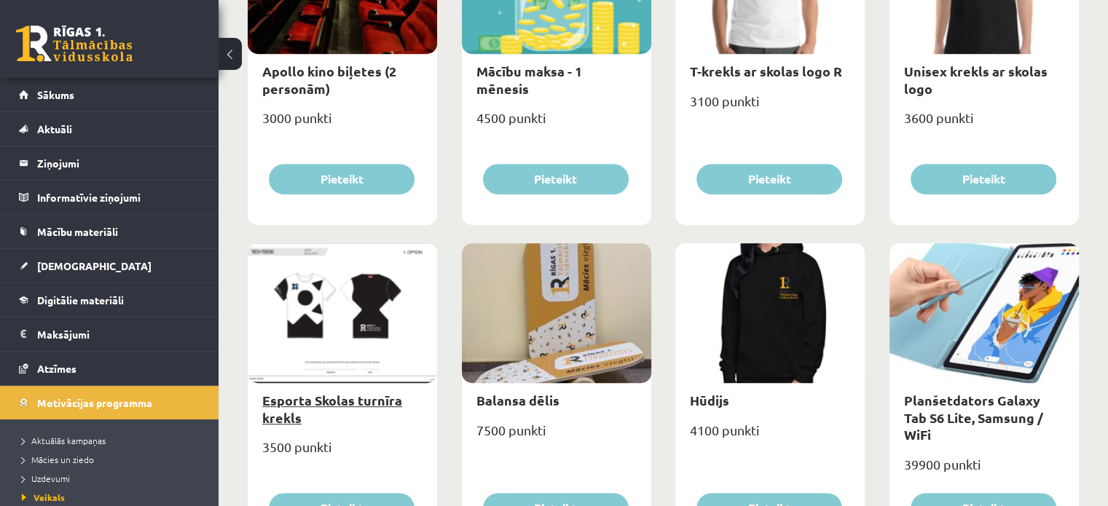
click at [279, 401] on link "Esporta Skolas turnīra krekls" at bounding box center [332, 409] width 140 height 34
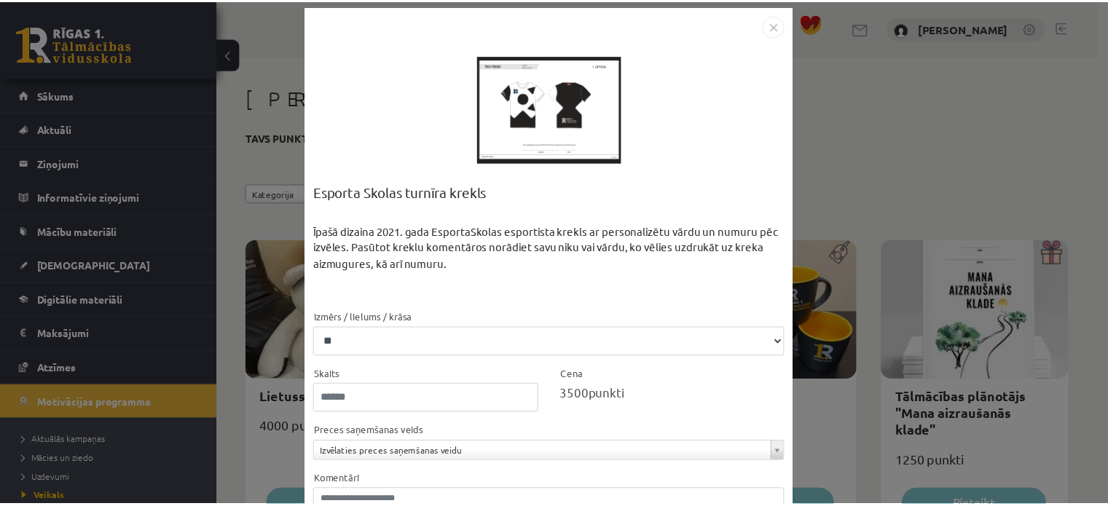
scroll to position [0, 0]
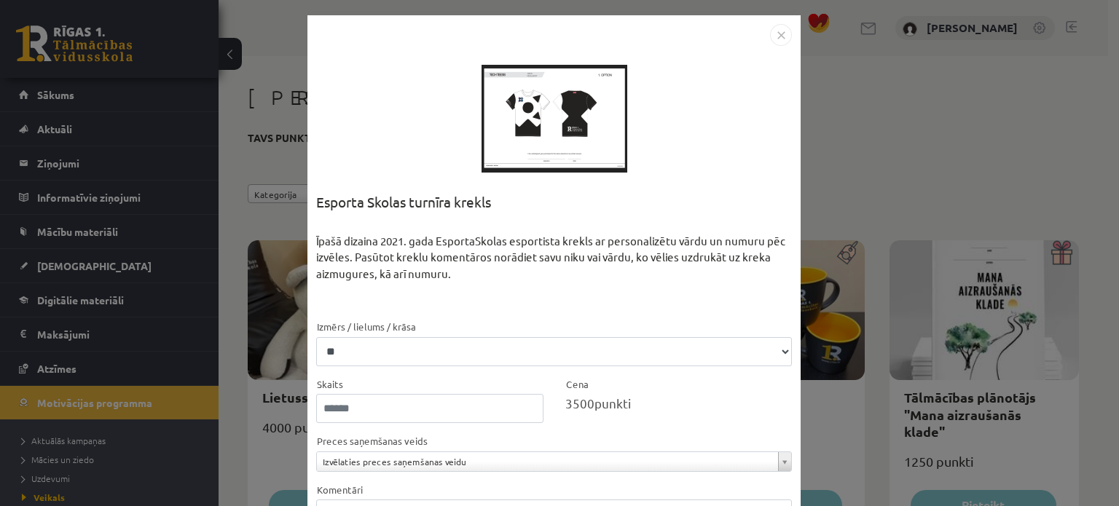
drag, startPoint x: 519, startPoint y: 164, endPoint x: 460, endPoint y: 236, distance: 93.2
drag, startPoint x: 460, startPoint y: 236, endPoint x: 522, endPoint y: 61, distance: 185.5
click at [522, 60] on div at bounding box center [555, 119] width 146 height 146
click at [221, 227] on div "**********" at bounding box center [559, 253] width 1119 height 506
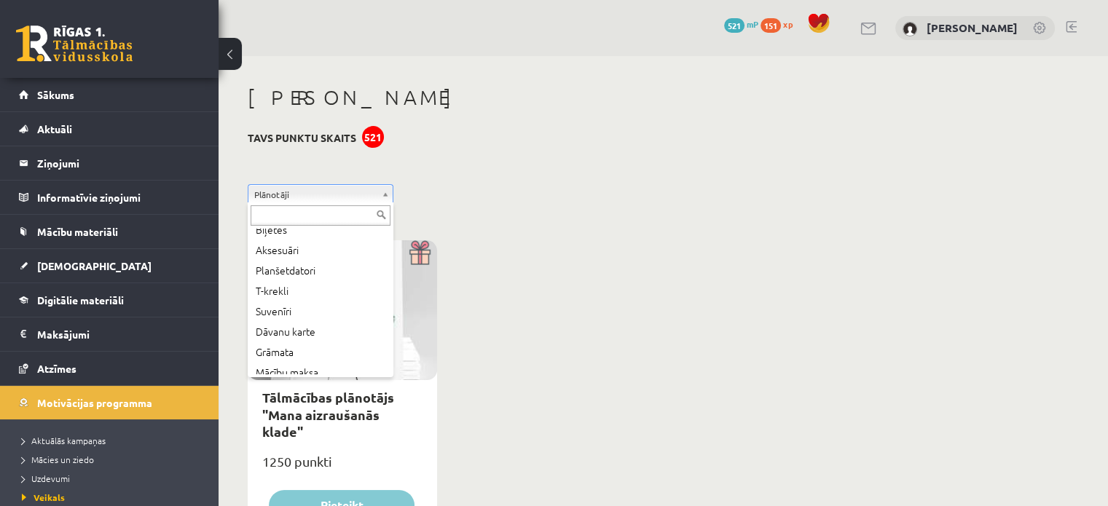
scroll to position [79, 0]
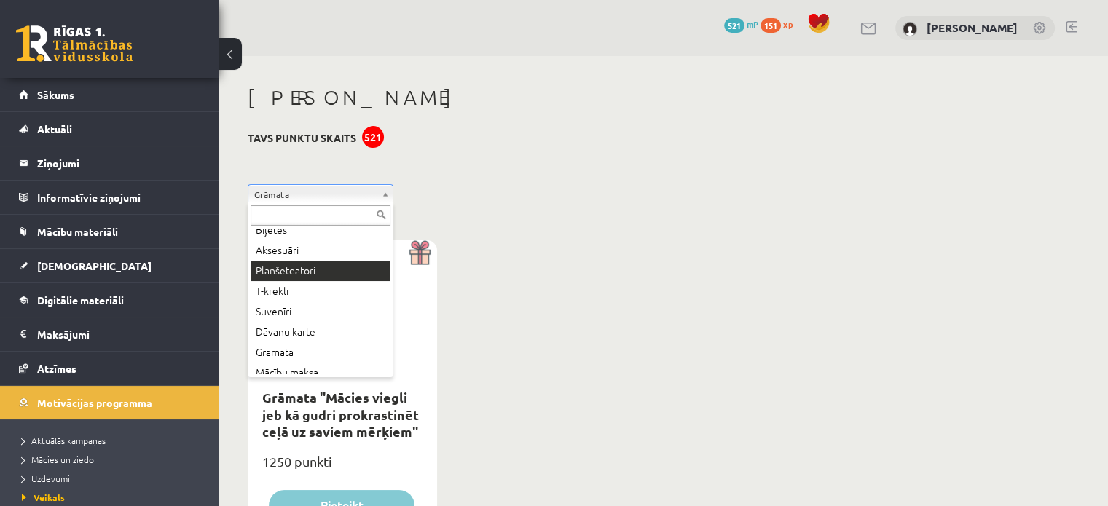
scroll to position [79, 0]
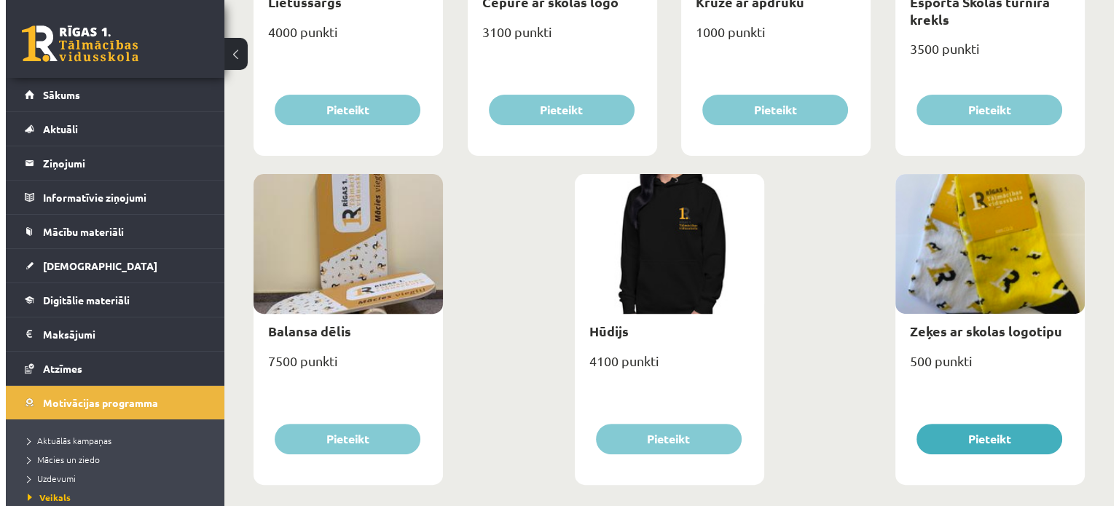
scroll to position [415, 0]
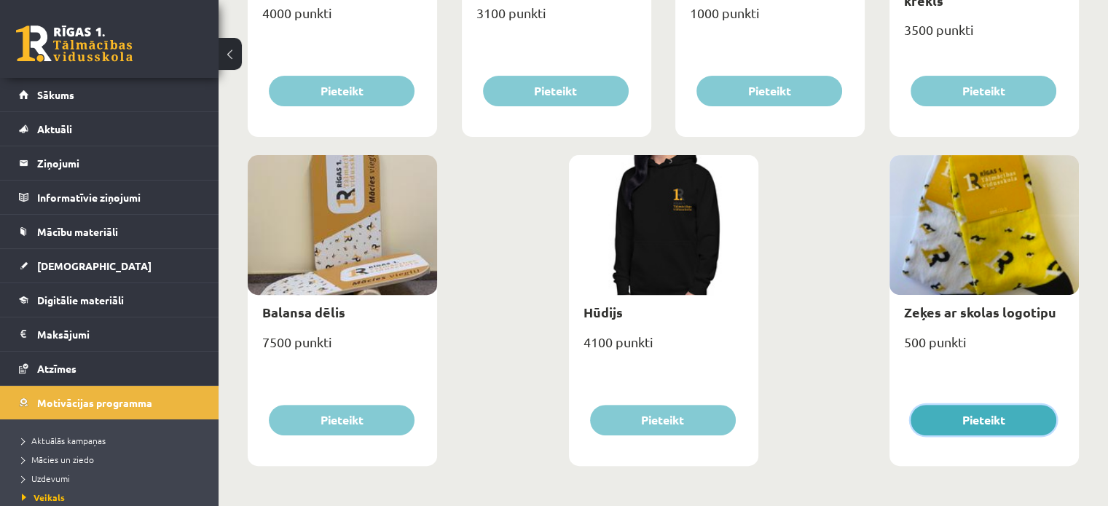
click at [973, 413] on button "Pieteikt" at bounding box center [984, 420] width 146 height 31
type input "*"
select select "**********"
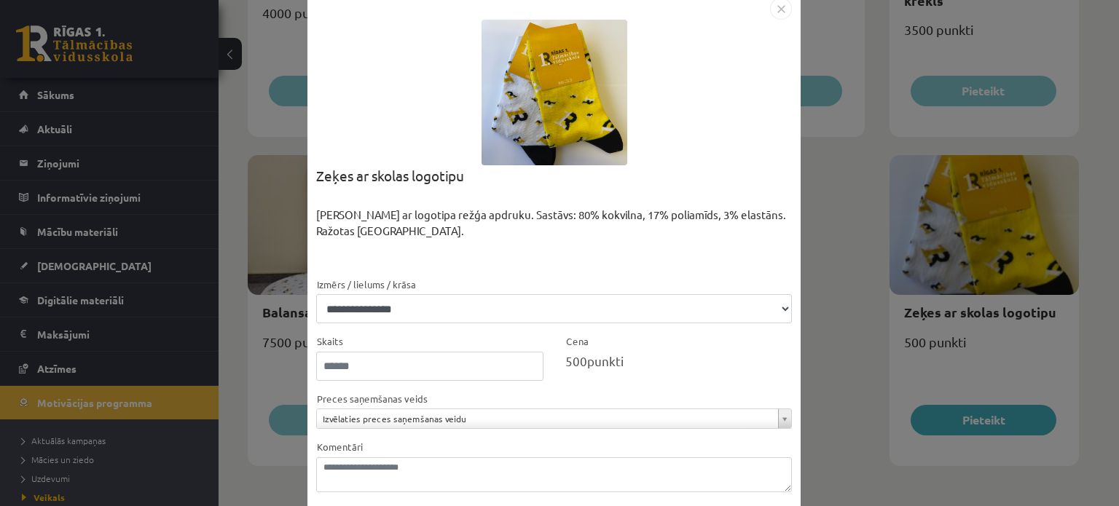
scroll to position [26, 0]
click at [784, 7] on img "Close" at bounding box center [781, 9] width 22 height 22
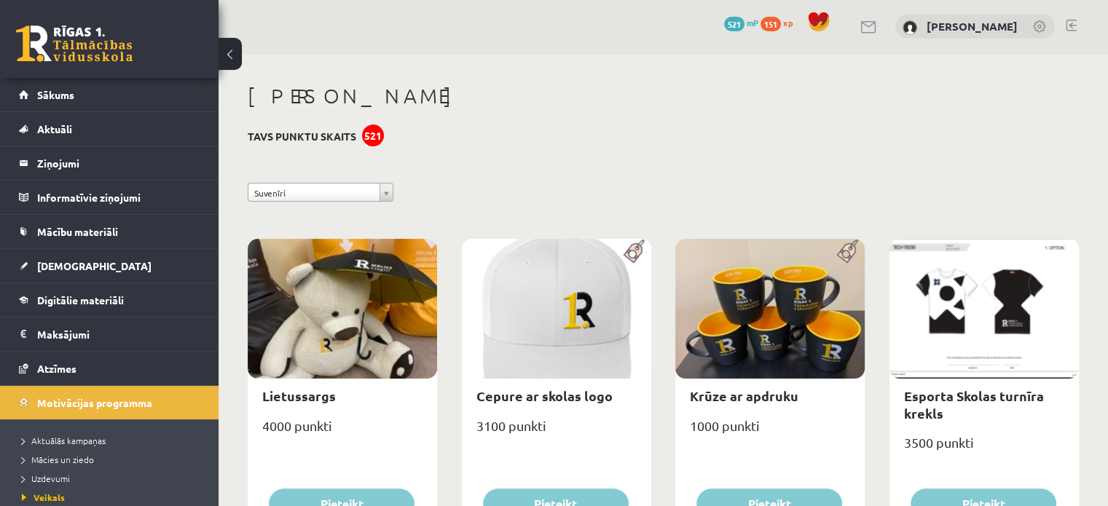
scroll to position [0, 0]
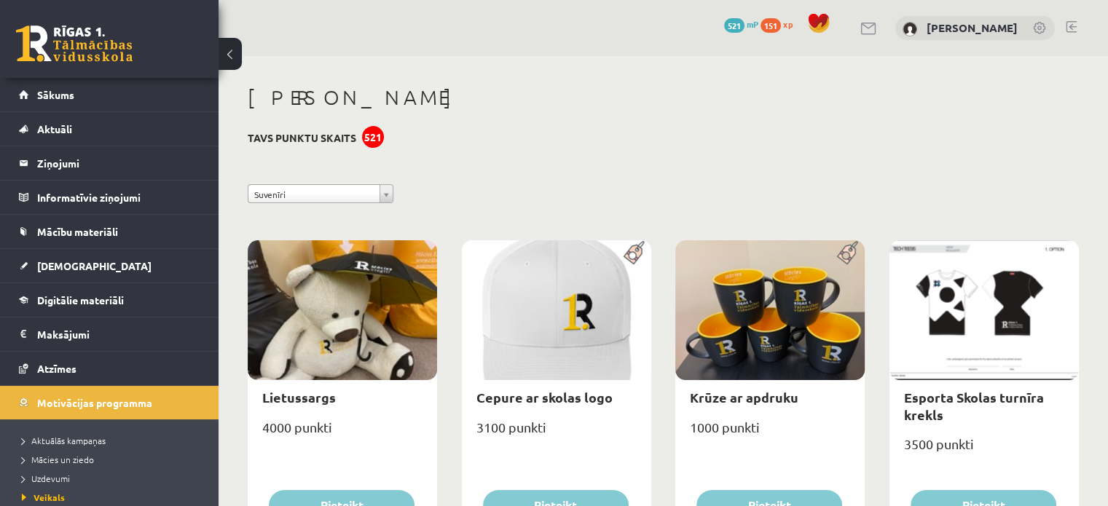
drag, startPoint x: 380, startPoint y: 181, endPoint x: 391, endPoint y: 198, distance: 19.6
click at [380, 183] on div "**********" at bounding box center [664, 488] width 890 height 865
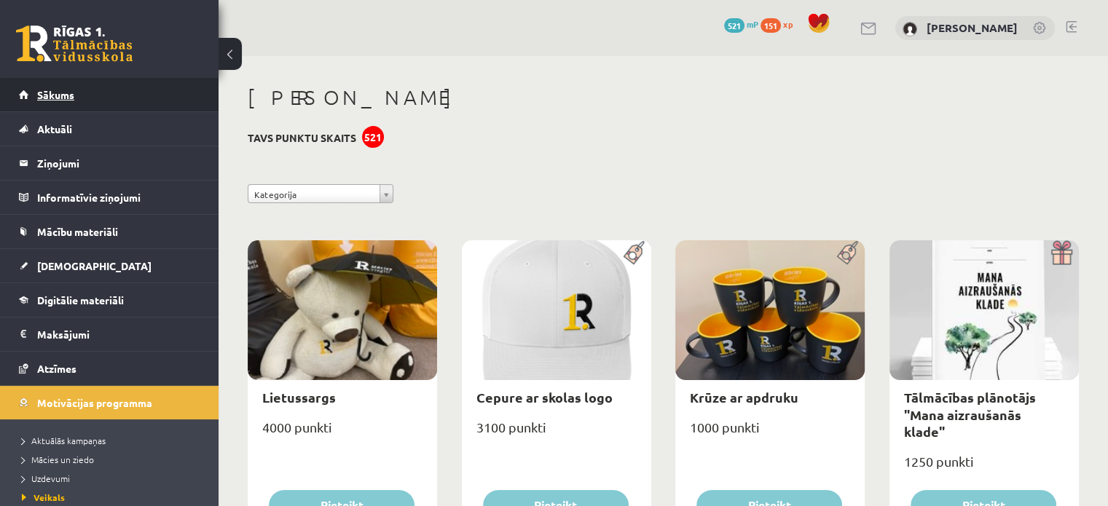
click at [82, 78] on div "0 Dāvanas 521 mP 151 xp [PERSON_NAME] Sākums Aktuāli Kā mācīties eSKOLĀ Kontakt…" at bounding box center [109, 253] width 219 height 506
click at [84, 92] on link "Sākums" at bounding box center [109, 95] width 181 height 34
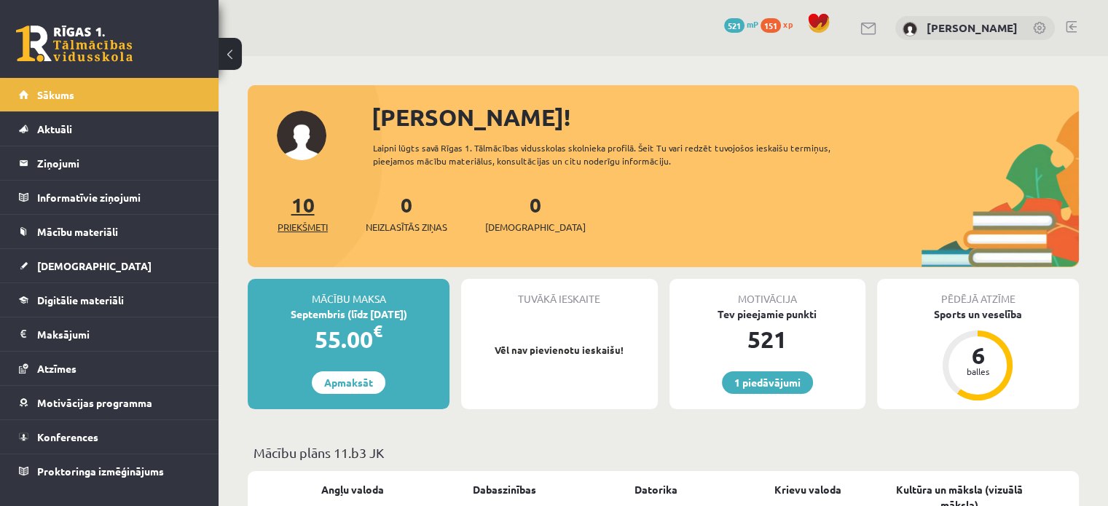
click at [326, 232] on span "Priekšmeti" at bounding box center [303, 227] width 50 height 15
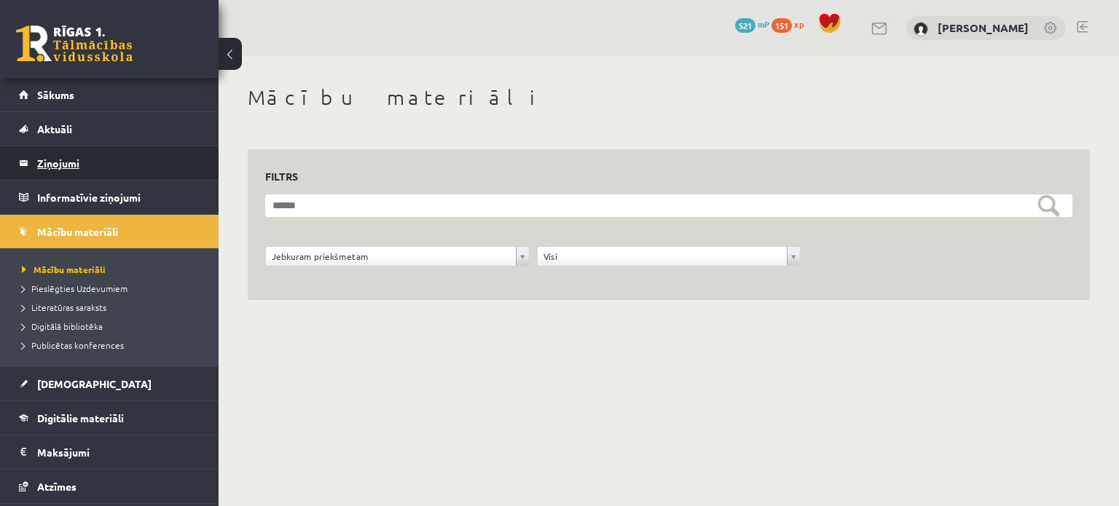
click at [136, 170] on legend "Ziņojumi 0" at bounding box center [118, 163] width 163 height 34
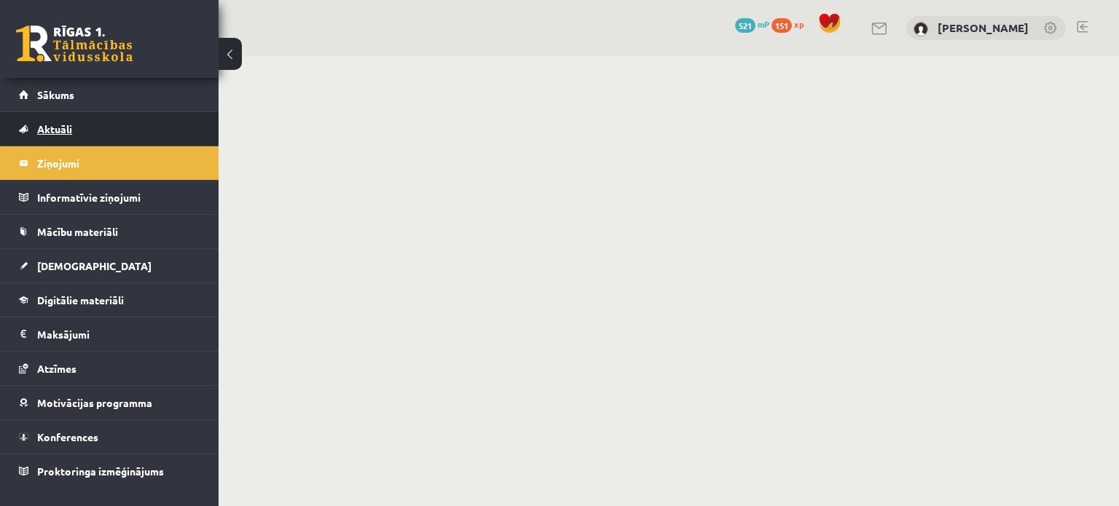
click at [109, 120] on link "Aktuāli" at bounding box center [109, 129] width 181 height 34
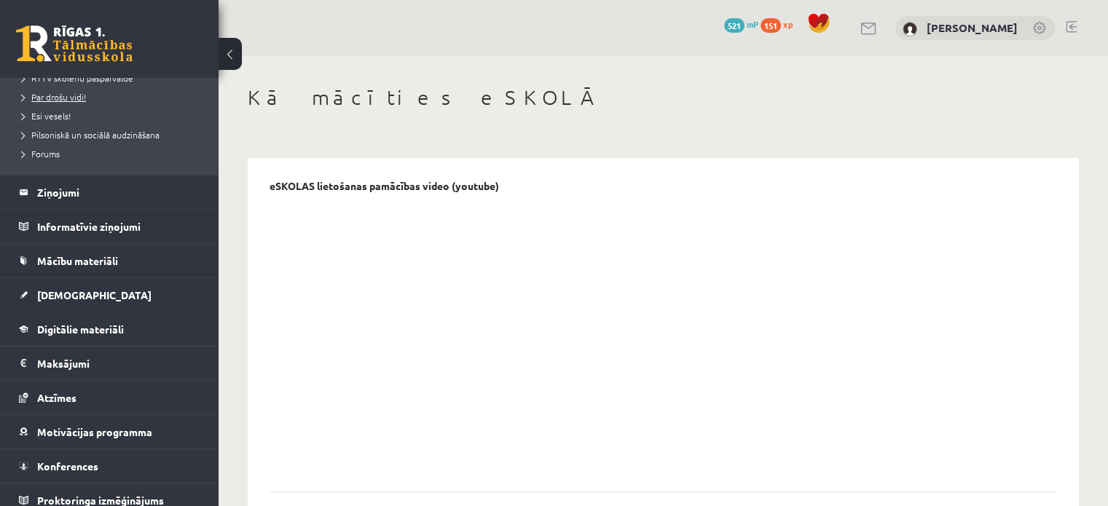
scroll to position [306, 0]
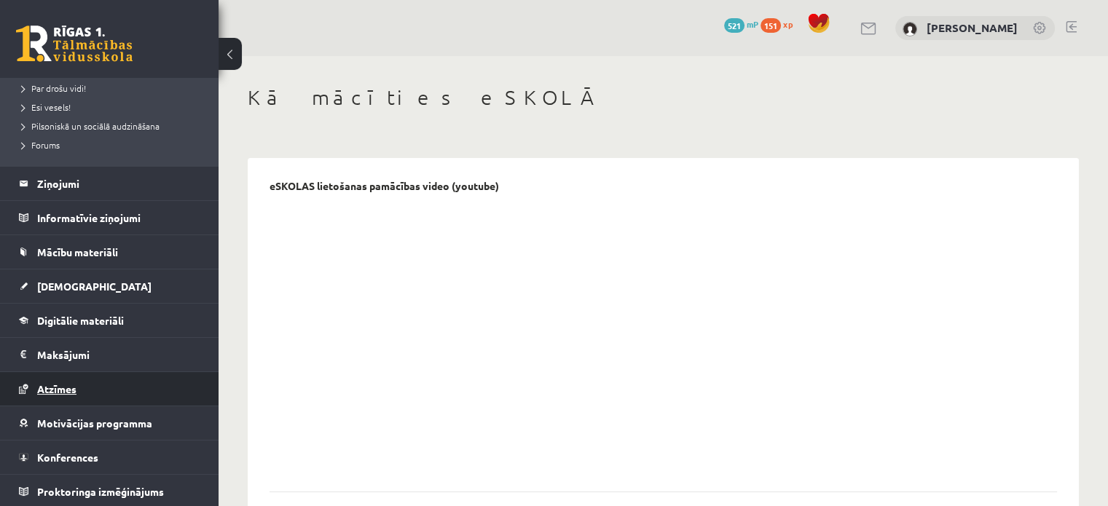
click at [136, 382] on link "Atzīmes" at bounding box center [109, 389] width 181 height 34
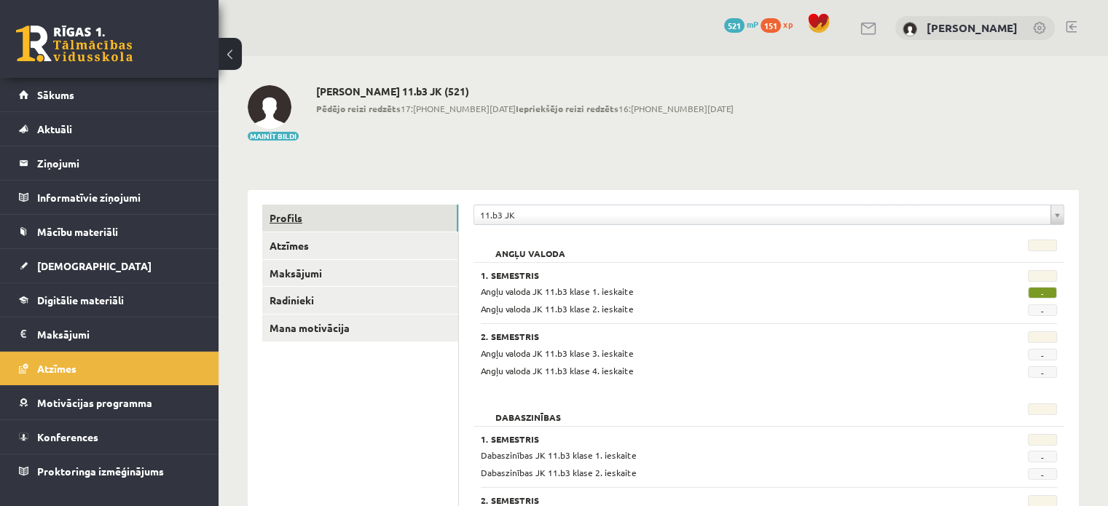
click at [422, 208] on link "Profils" at bounding box center [360, 218] width 196 height 27
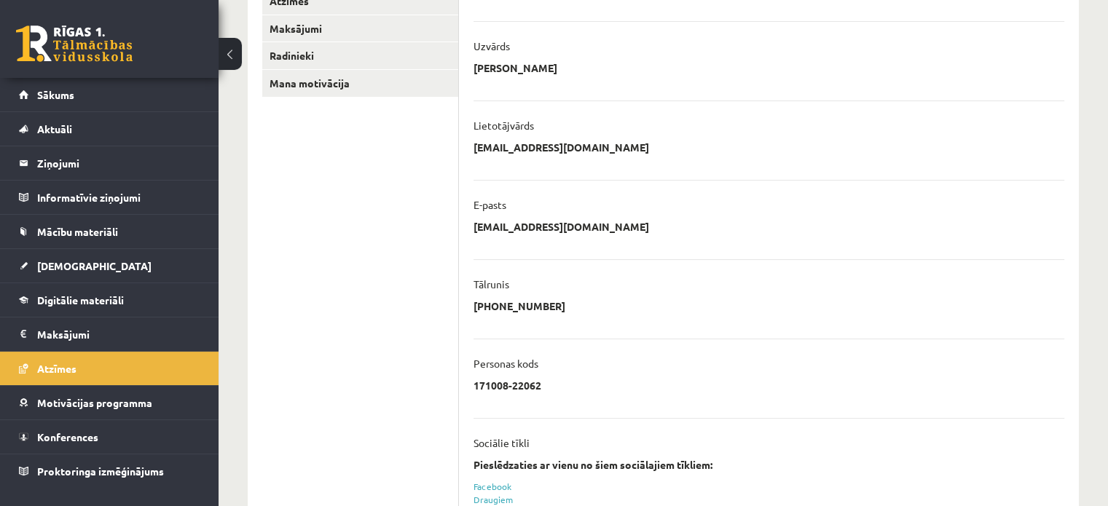
scroll to position [291, 0]
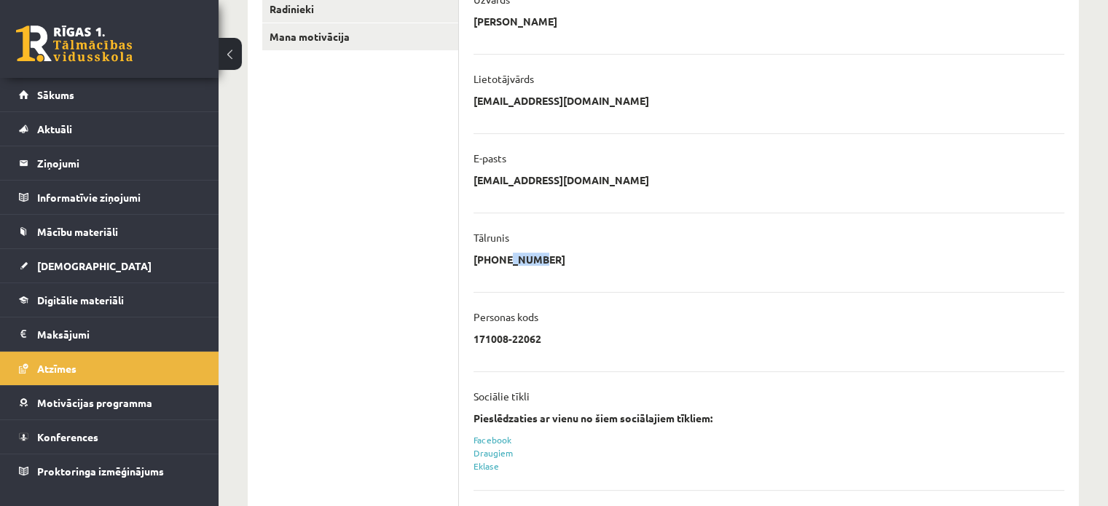
drag, startPoint x: 502, startPoint y: 264, endPoint x: 530, endPoint y: 263, distance: 27.7
click at [530, 263] on p "[PHONE_NUMBER]" at bounding box center [520, 259] width 92 height 13
click at [552, 329] on div "Personas kods" at bounding box center [769, 321] width 591 height 22
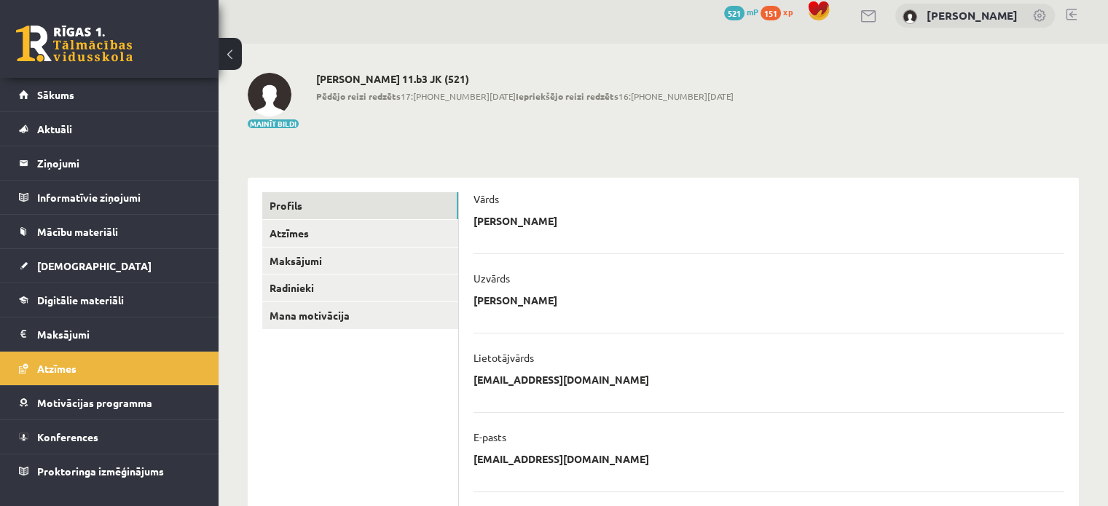
scroll to position [0, 0]
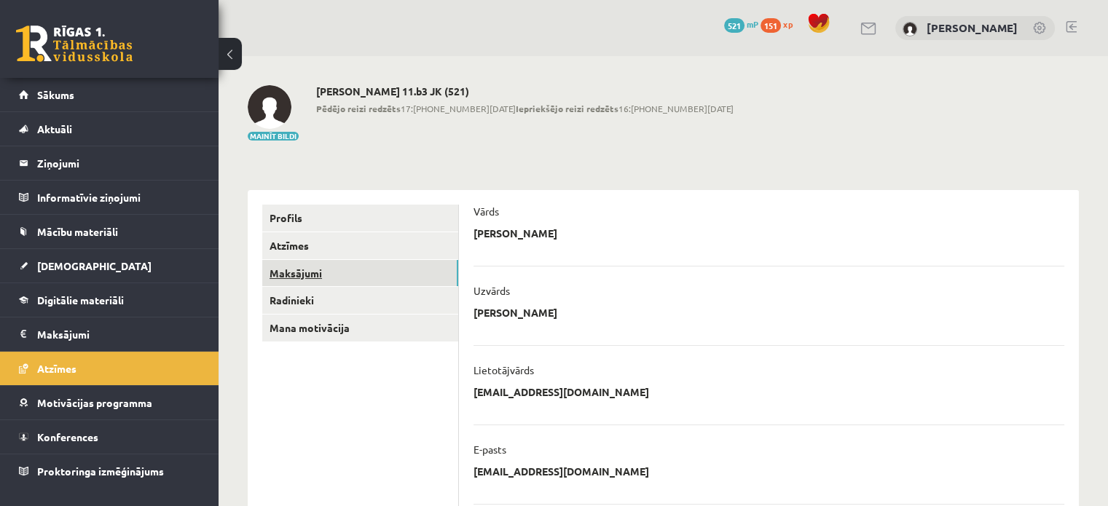
click at [369, 268] on link "Maksājumi" at bounding box center [360, 273] width 196 height 27
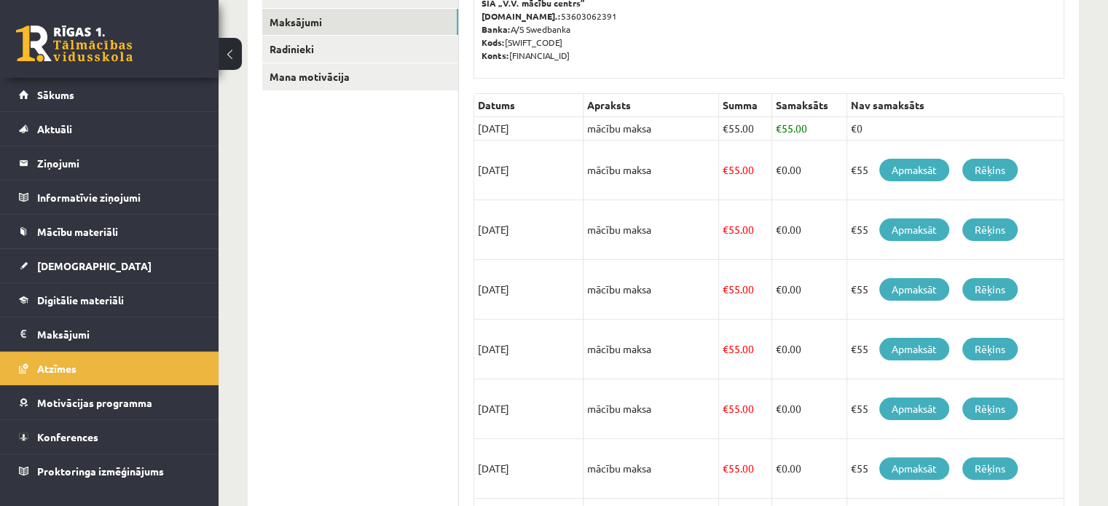
scroll to position [219, 0]
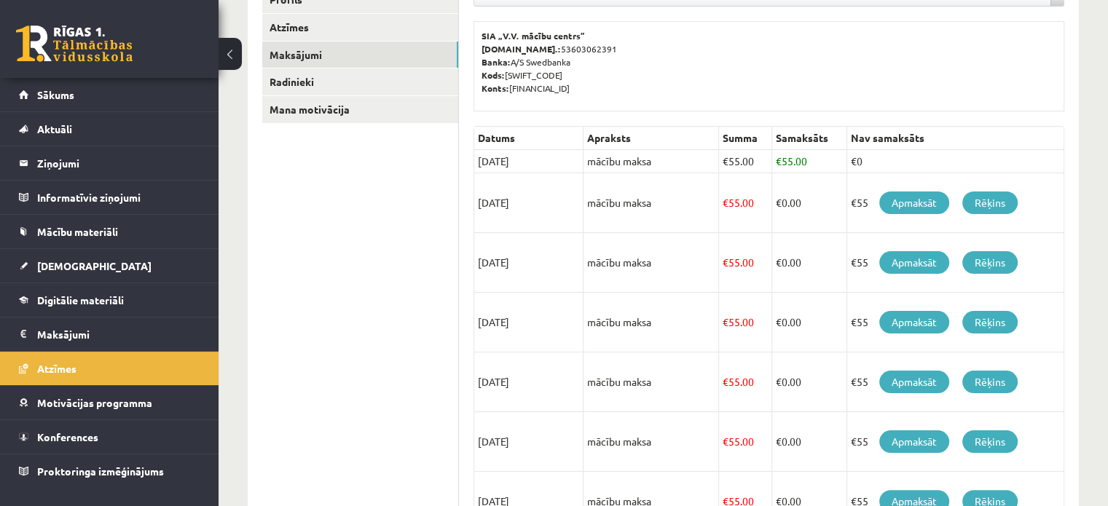
drag, startPoint x: 487, startPoint y: 160, endPoint x: 538, endPoint y: 168, distance: 50.9
click at [538, 168] on td "25/08/2025" at bounding box center [528, 161] width 109 height 23
click at [627, 151] on td "mācību maksa" at bounding box center [652, 161] width 136 height 23
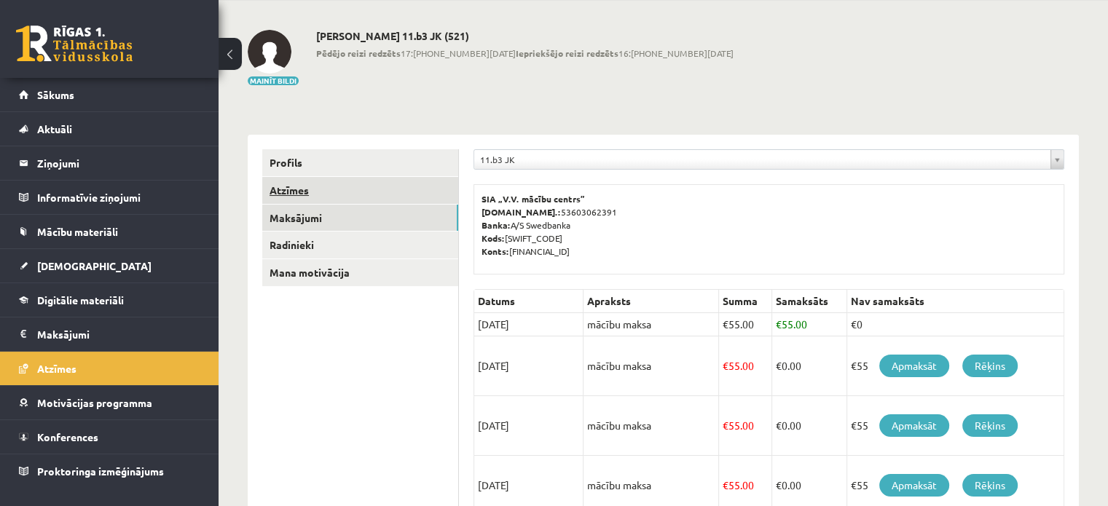
scroll to position [14, 0]
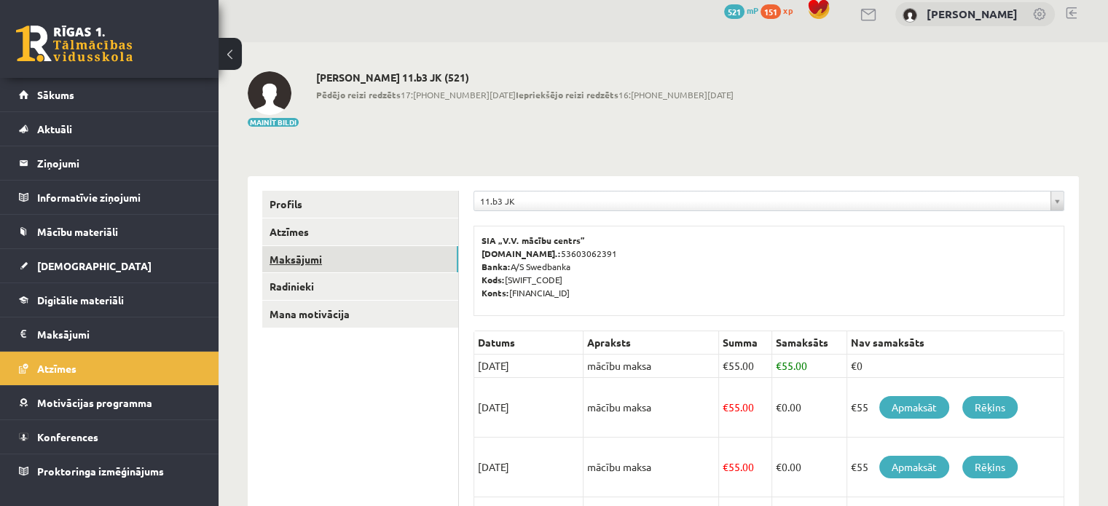
click at [321, 282] on link "Radinieki" at bounding box center [360, 286] width 196 height 27
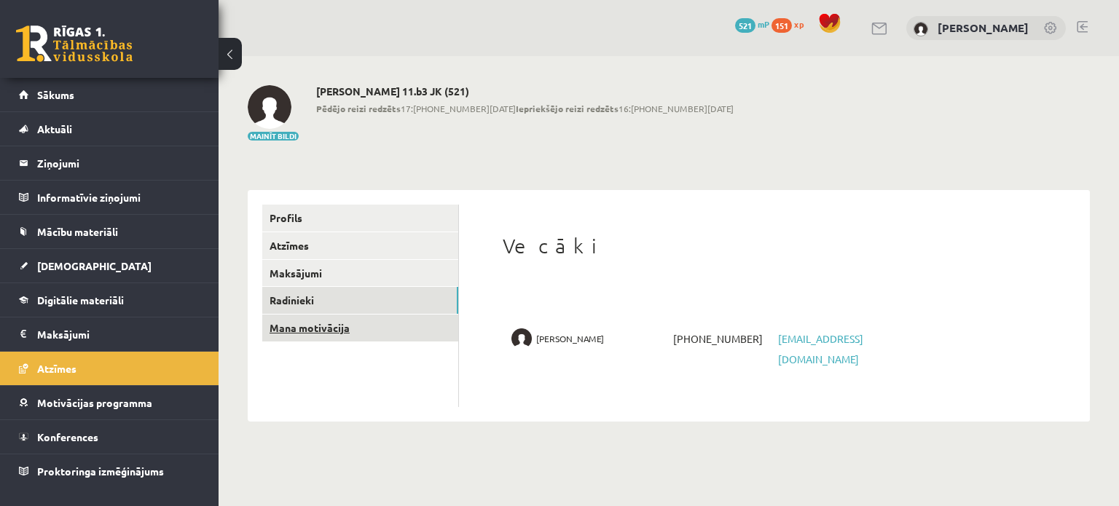
click at [364, 325] on link "Mana motivācija" at bounding box center [360, 328] width 196 height 27
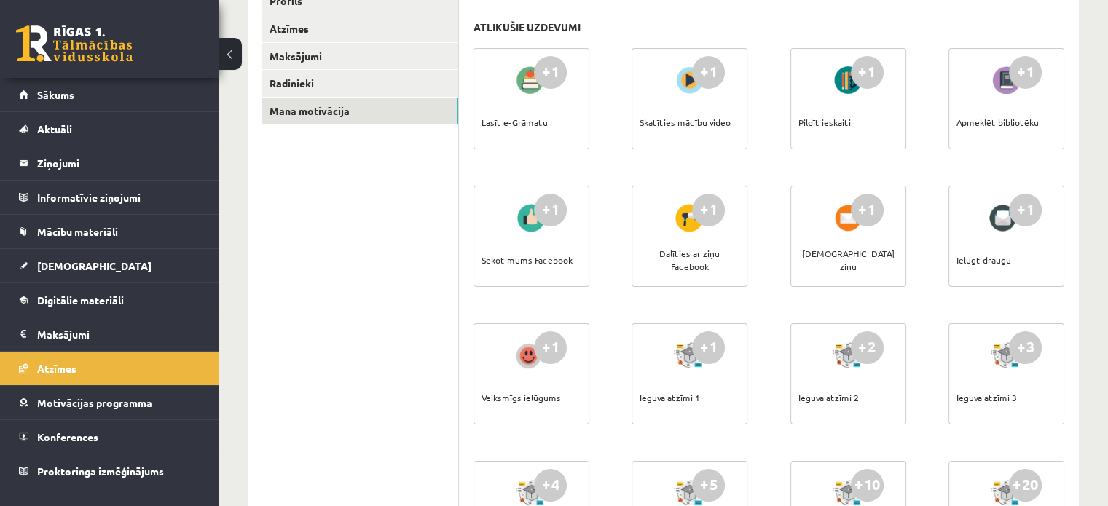
scroll to position [219, 0]
click at [118, 401] on span "Motivācijas programma" at bounding box center [94, 402] width 115 height 13
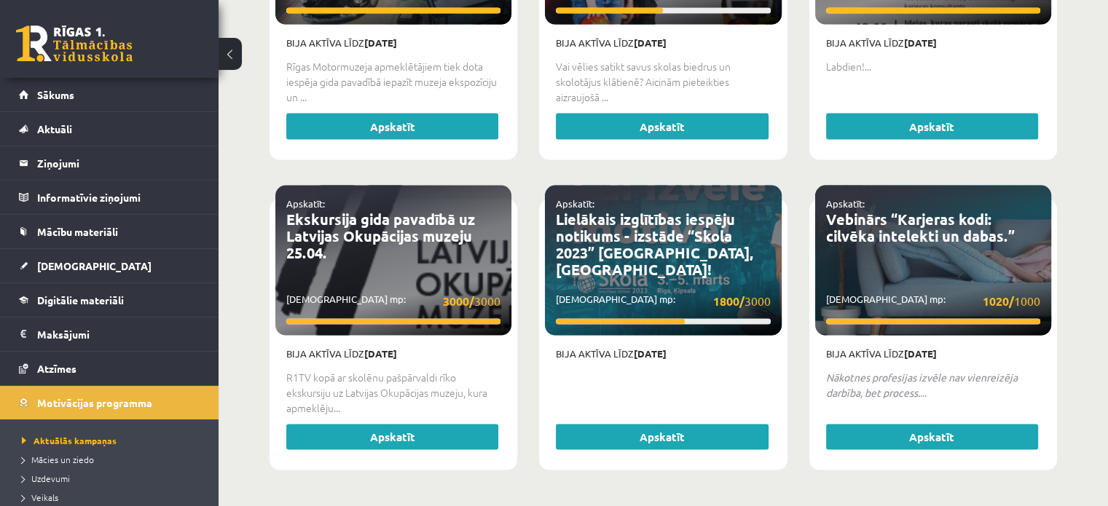
scroll to position [2923, 0]
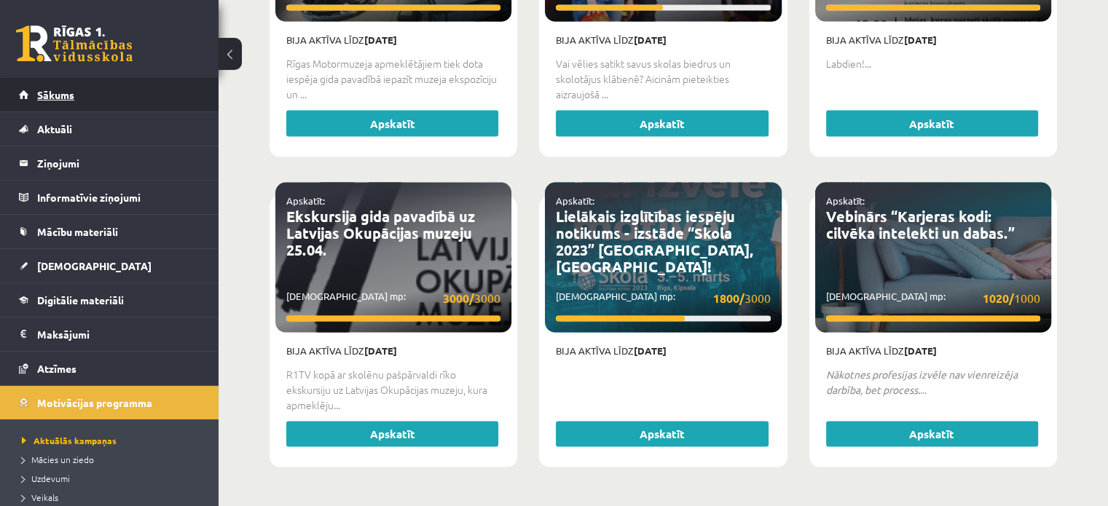
click at [90, 87] on link "Sākums" at bounding box center [109, 95] width 181 height 34
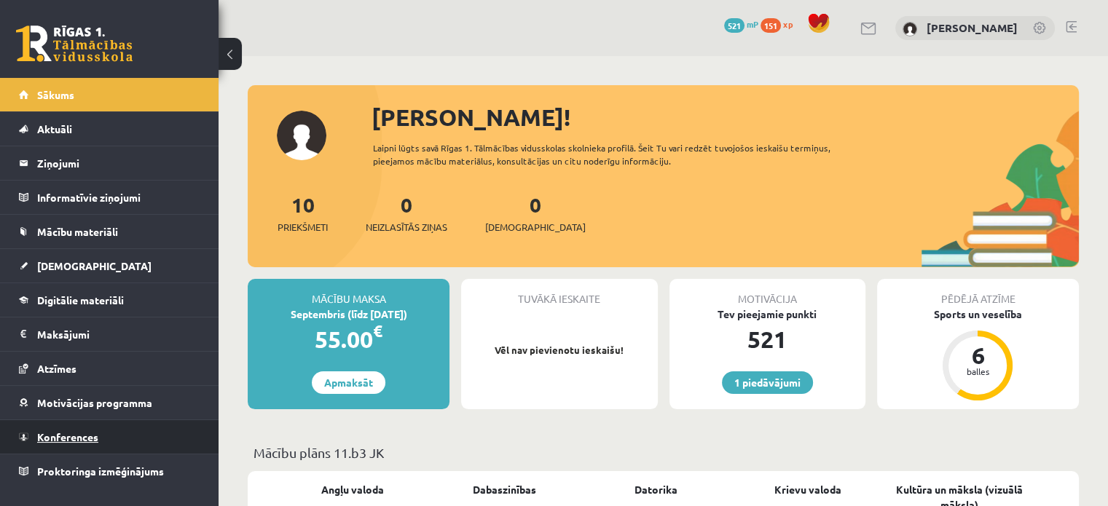
click at [93, 428] on link "Konferences" at bounding box center [109, 437] width 181 height 34
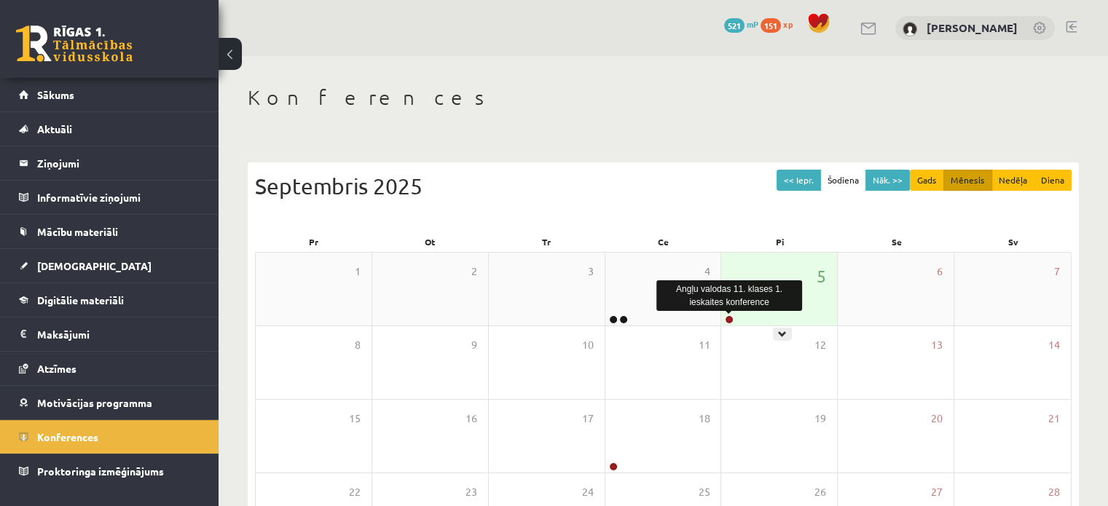
click at [729, 317] on link at bounding box center [729, 319] width 9 height 9
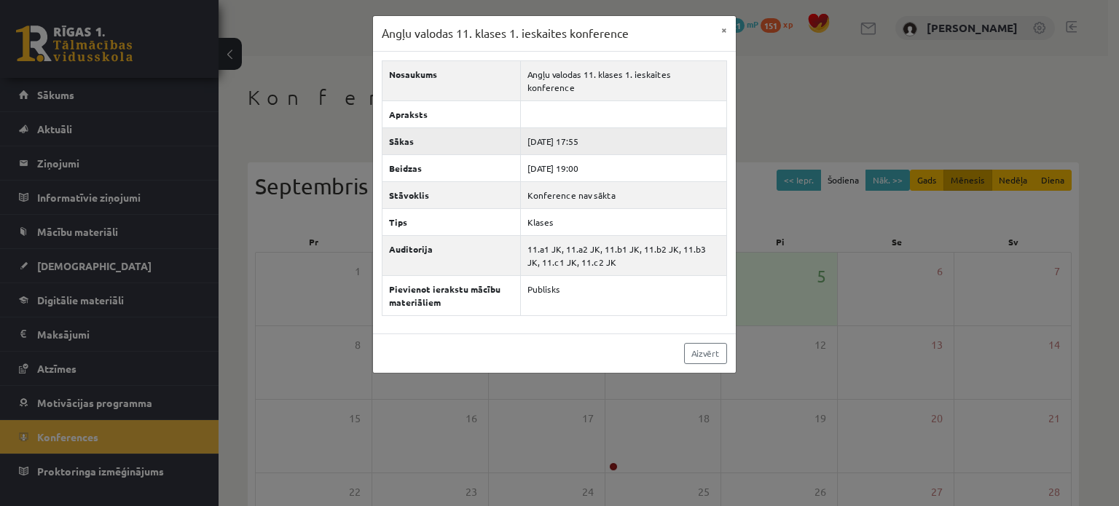
drag, startPoint x: 586, startPoint y: 126, endPoint x: 599, endPoint y: 126, distance: 13.1
click at [599, 128] on td "[DATE] 17:55" at bounding box center [623, 141] width 205 height 27
click at [417, 334] on div "Aizvērt" at bounding box center [554, 353] width 363 height 39
click at [323, 297] on div "Angļu valodas 11. klases 1. ieskaites konference × Nosaukums Angļu valodas 11. …" at bounding box center [559, 253] width 1119 height 506
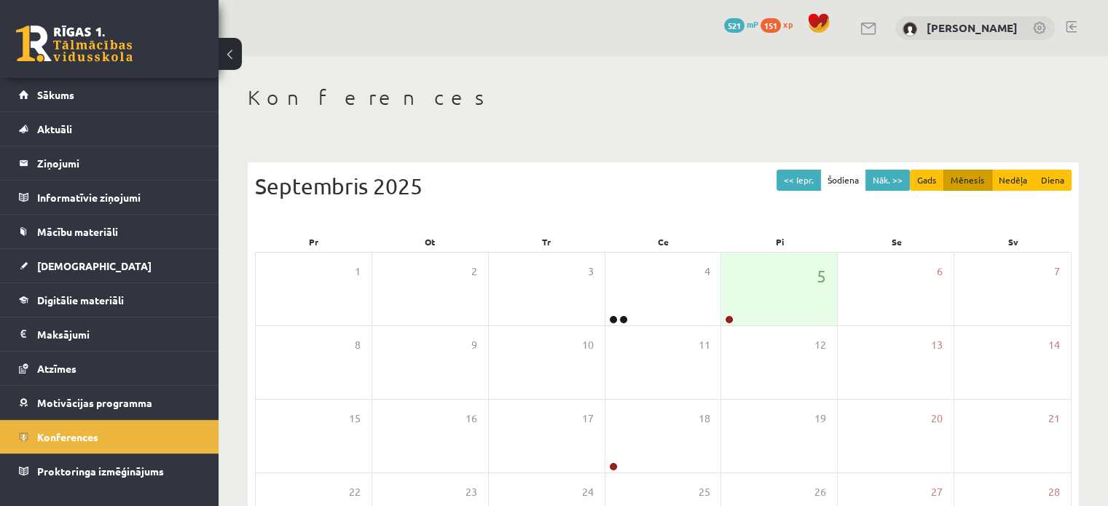
click at [323, 297] on div "1" at bounding box center [314, 289] width 116 height 73
drag, startPoint x: 381, startPoint y: 259, endPoint x: 657, endPoint y: 267, distance: 276.2
click at [382, 259] on div "2" at bounding box center [430, 289] width 116 height 73
click at [728, 320] on link at bounding box center [729, 319] width 9 height 9
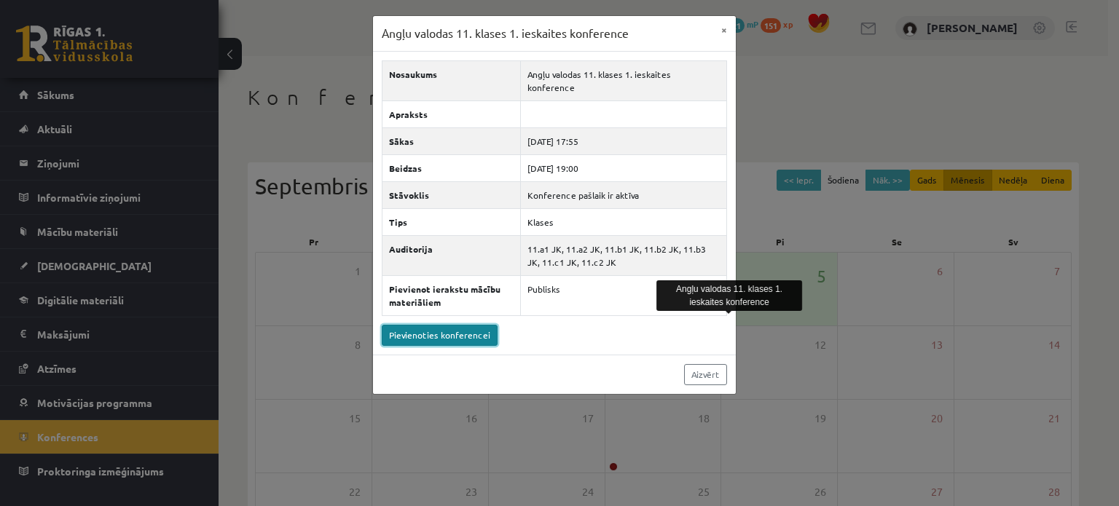
click at [429, 325] on link "Pievienoties konferencei" at bounding box center [440, 335] width 116 height 21
click at [446, 325] on link "Pievienoties konferencei" at bounding box center [440, 335] width 116 height 21
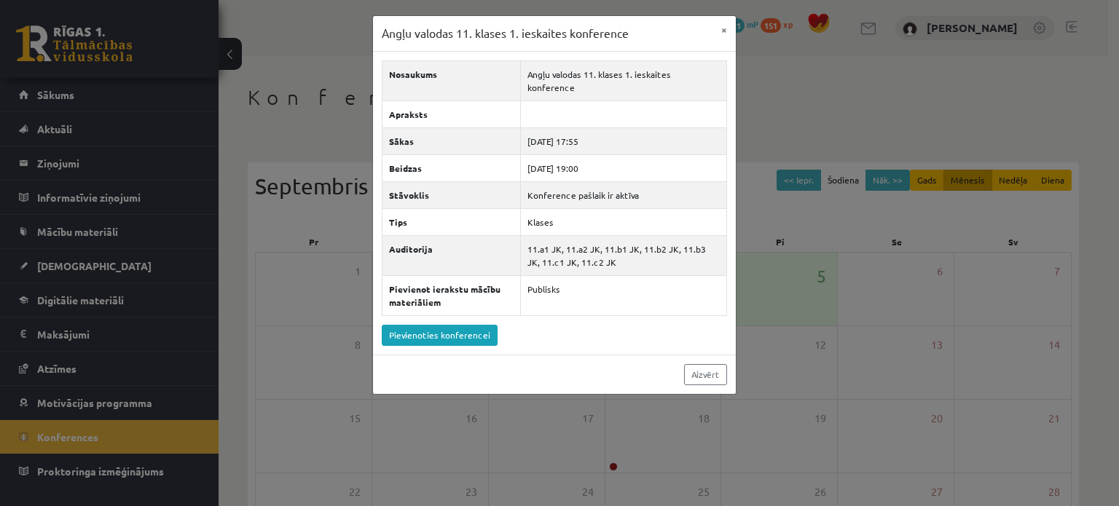
click at [790, 122] on div "Angļu valodas 11. klases 1. ieskaites konference × Nosaukums Angļu valodas 11. …" at bounding box center [559, 253] width 1119 height 506
